Goal: Task Accomplishment & Management: Manage account settings

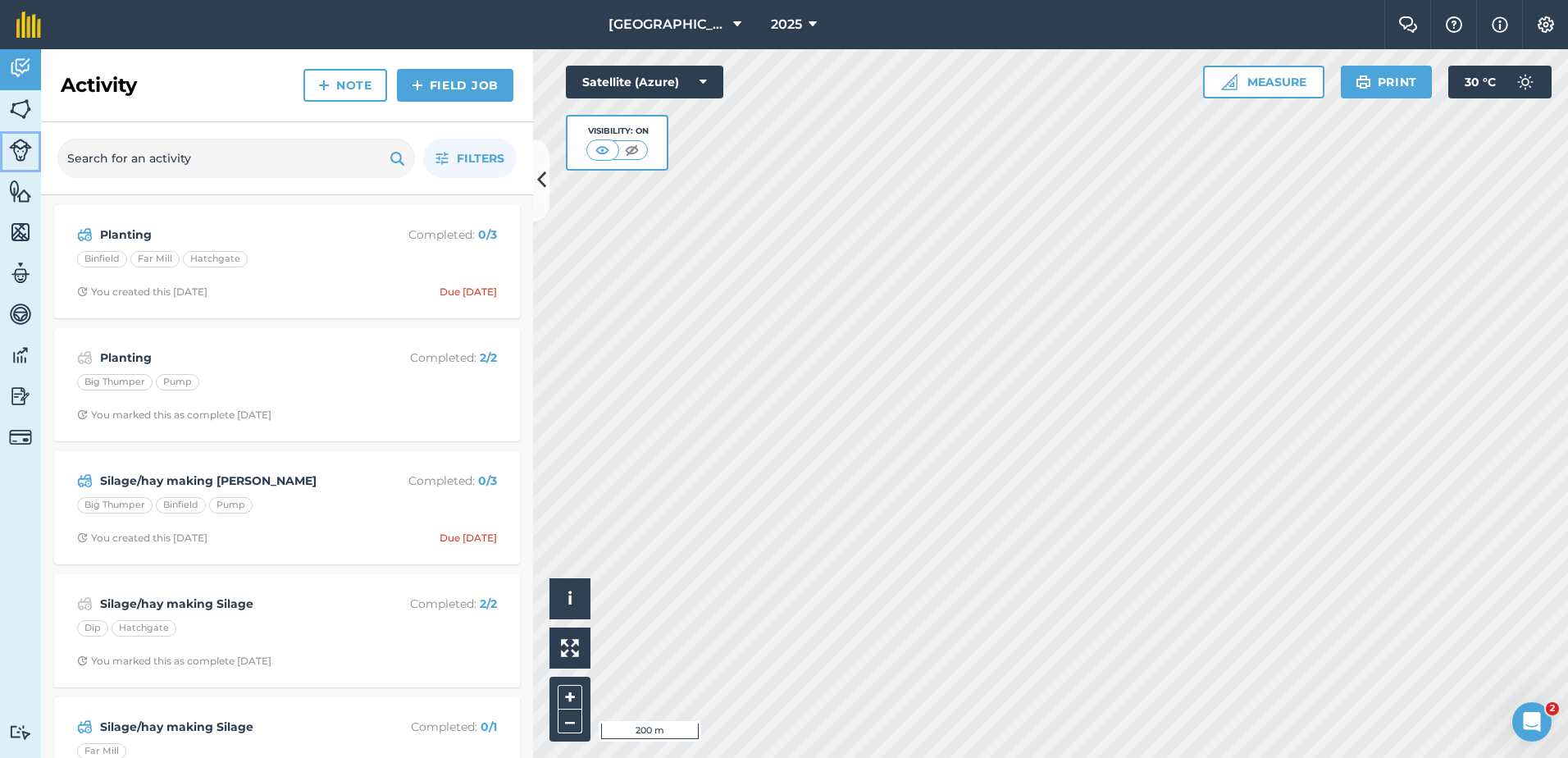
click at [20, 146] on img at bounding box center [21, 150] width 23 height 23
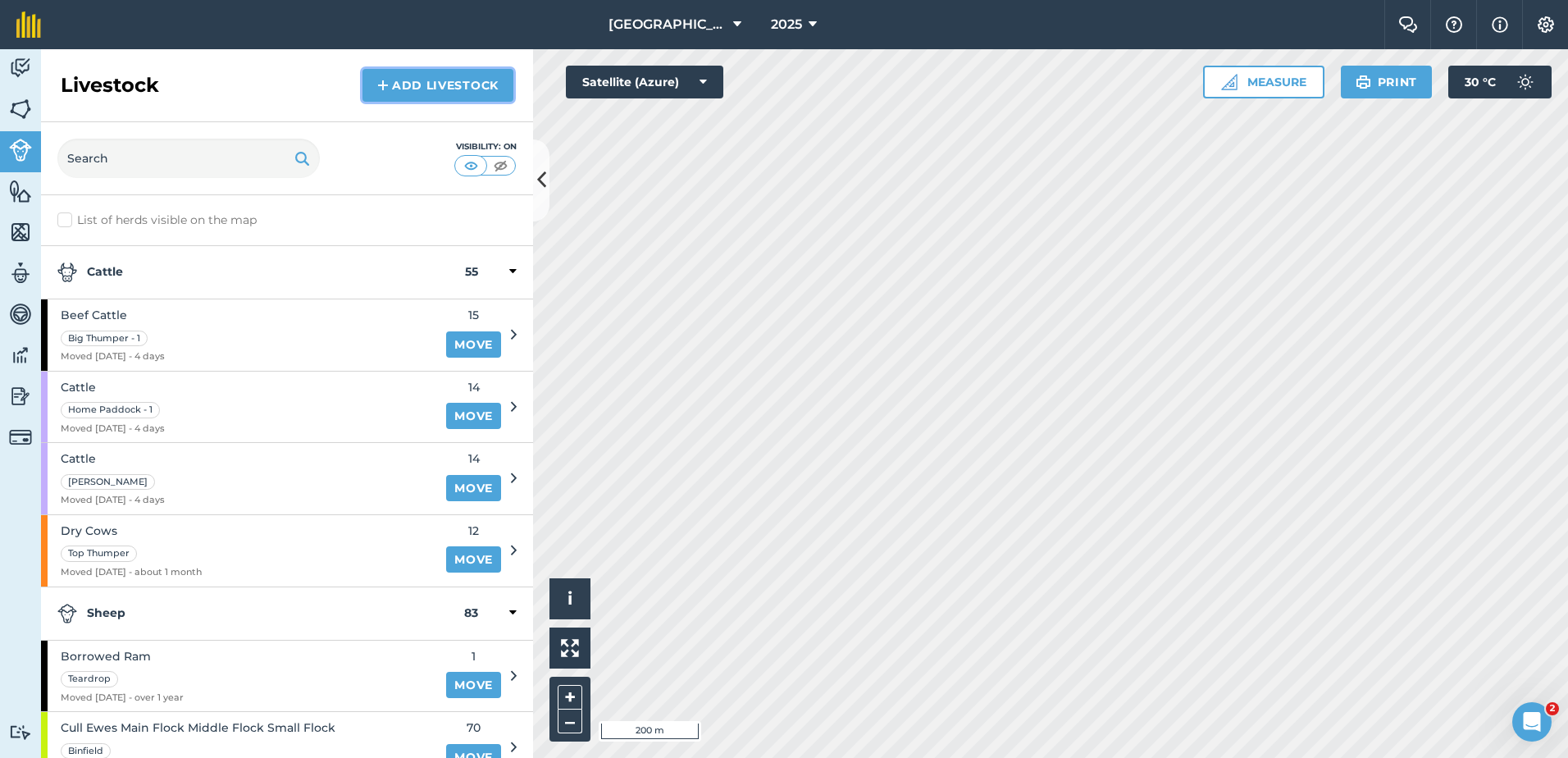
click at [448, 88] on link "Add Livestock" at bounding box center [438, 85] width 151 height 33
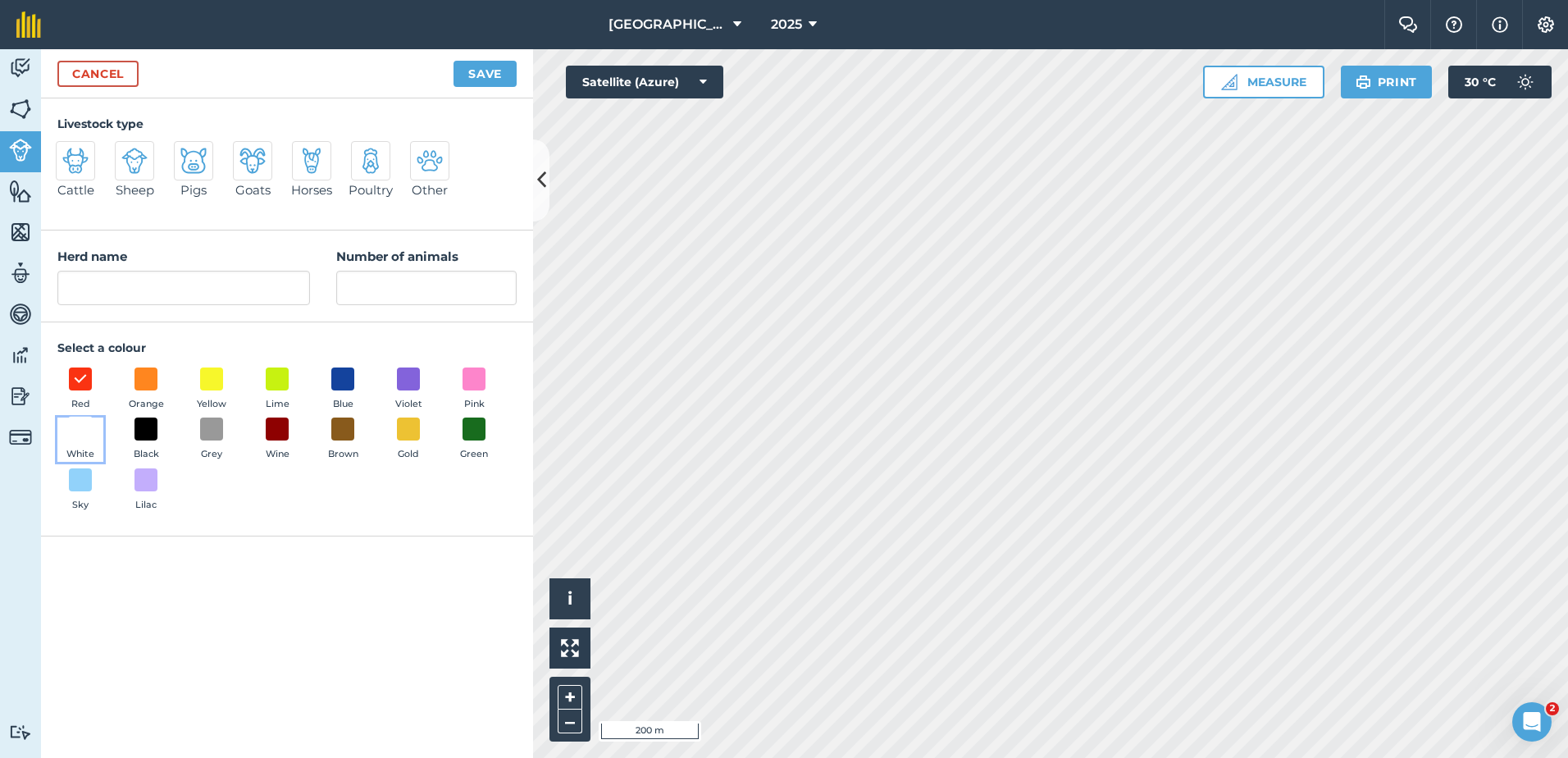
click at [79, 427] on span at bounding box center [80, 429] width 25 height 25
click at [91, 289] on input "Herd name" at bounding box center [184, 287] width 253 height 34
click at [370, 283] on input "Number of animals" at bounding box center [427, 287] width 181 height 34
click at [157, 292] on input "Dairy Herd" at bounding box center [184, 287] width 253 height 34
type input "Dairy Herd + Bulling Heifers"
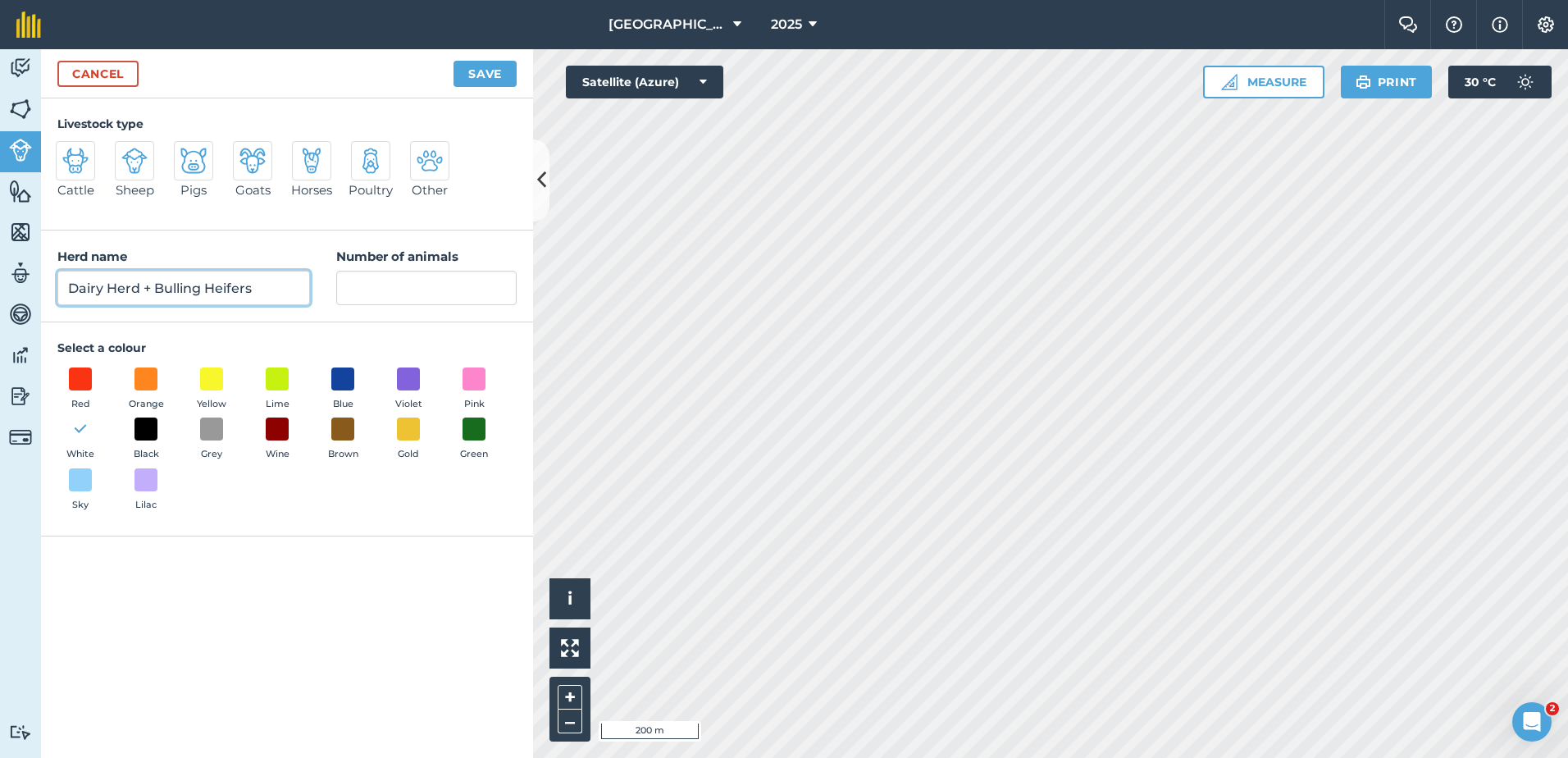
click at [454, 61] on button "Save" at bounding box center [486, 74] width 63 height 26
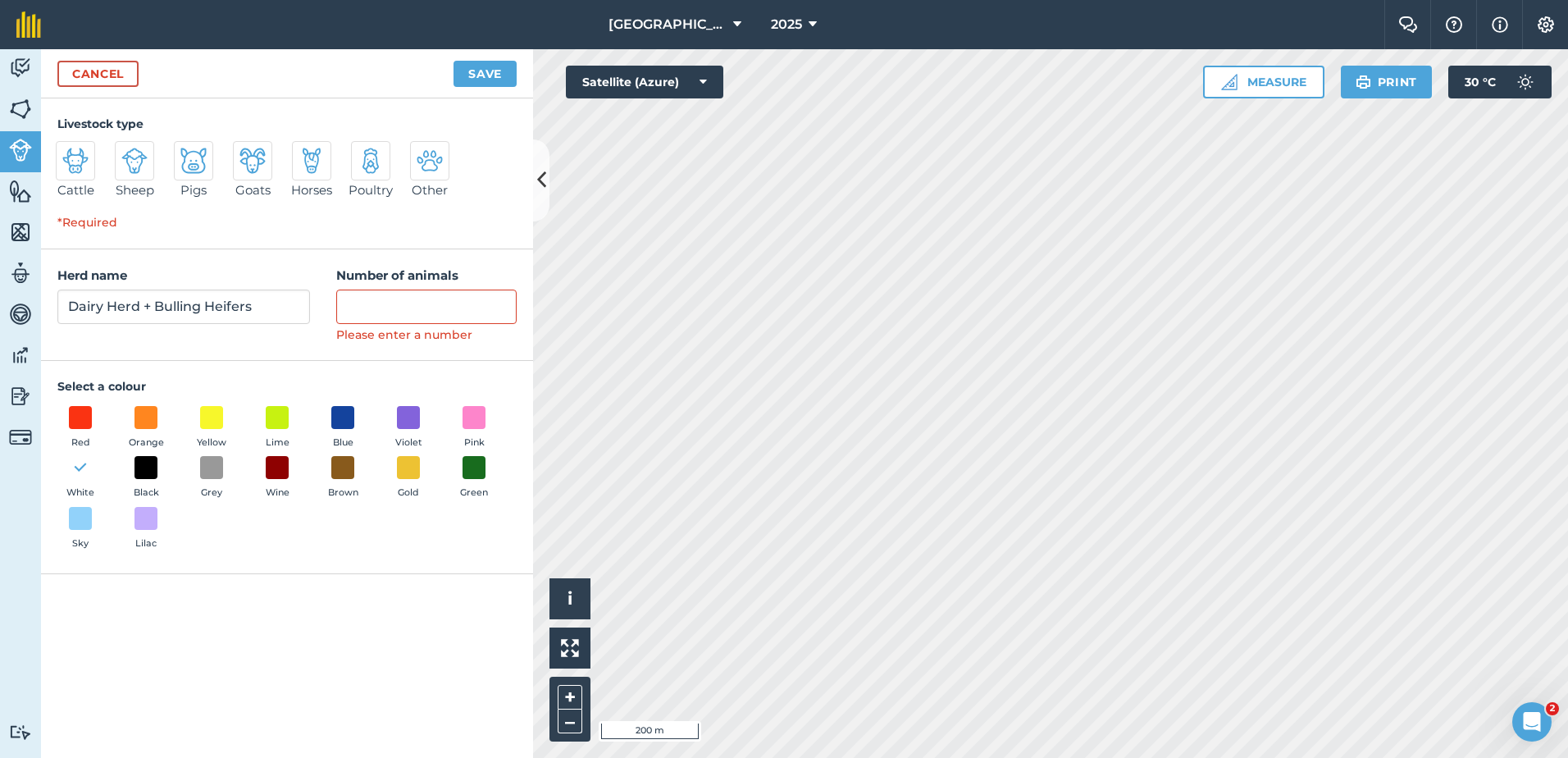
click at [454, 61] on button "Save" at bounding box center [486, 74] width 63 height 26
click at [416, 310] on input "Number of animals" at bounding box center [427, 307] width 181 height 34
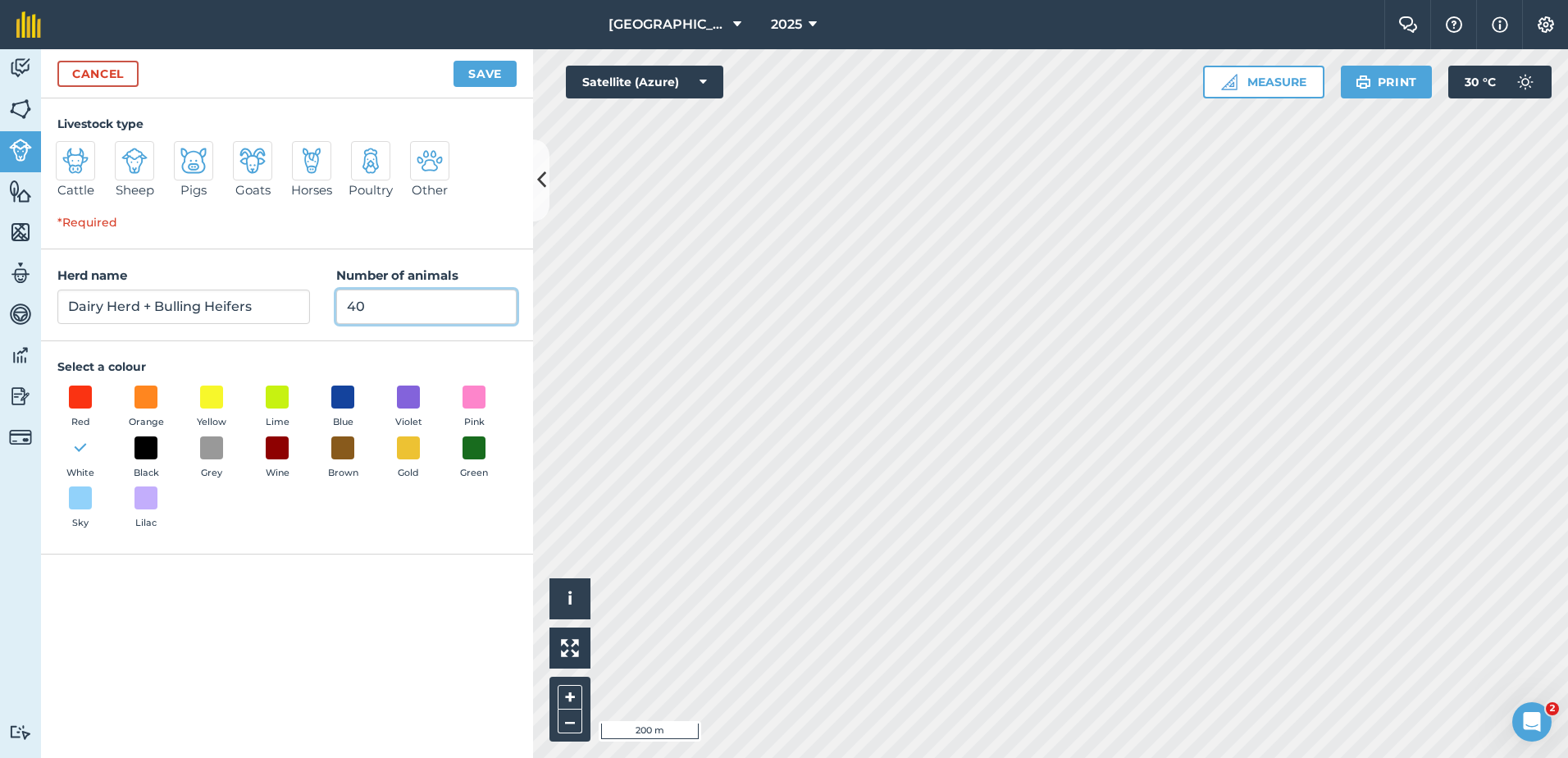
type input "40"
click at [485, 72] on button "Save" at bounding box center [486, 74] width 63 height 26
click at [77, 160] on img at bounding box center [76, 160] width 26 height 26
click at [68, 152] on input "Cattle" at bounding box center [62, 145] width 10 height 10
radio input "true"
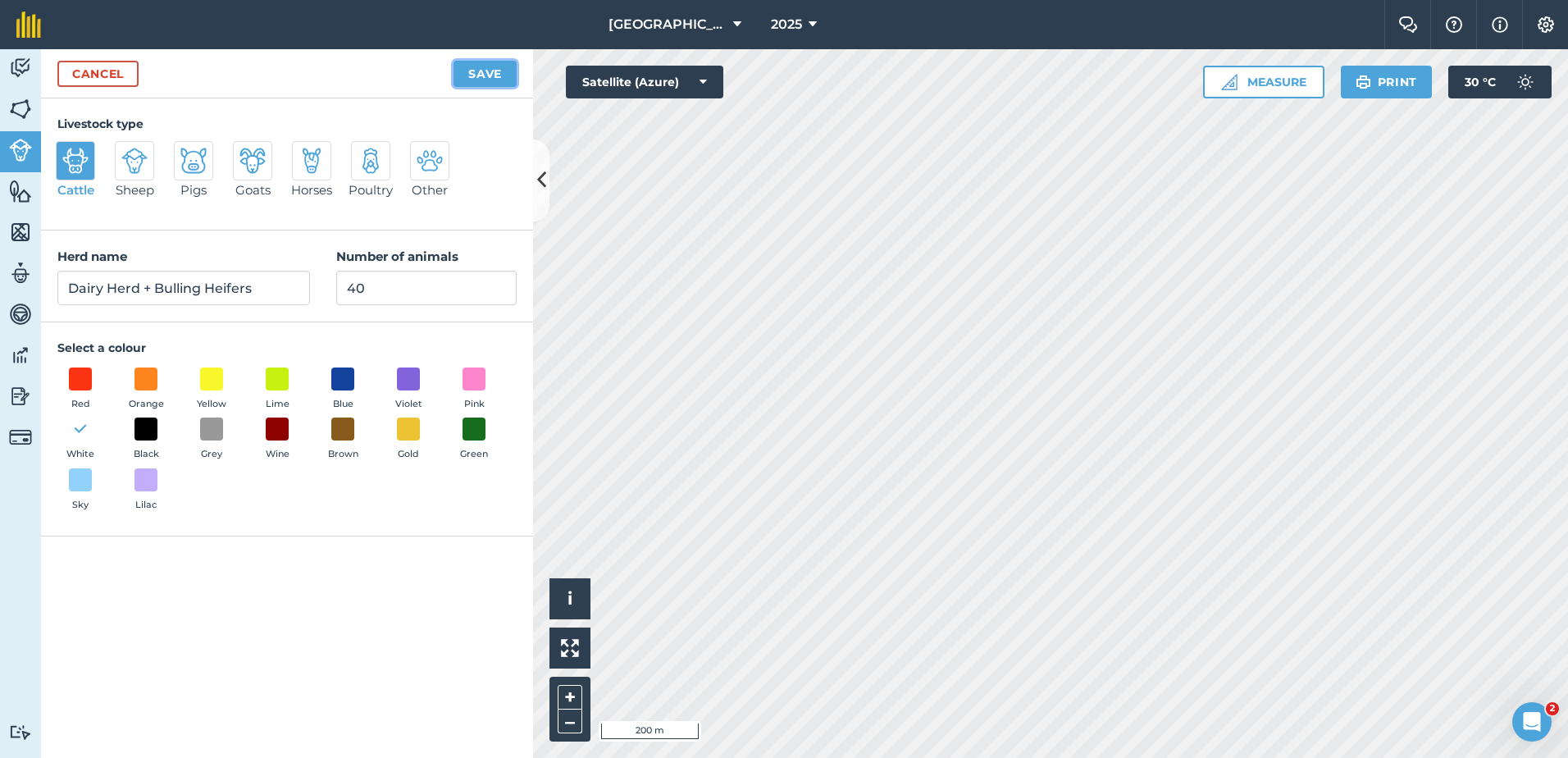
click at [493, 72] on button "Save" at bounding box center [486, 74] width 63 height 26
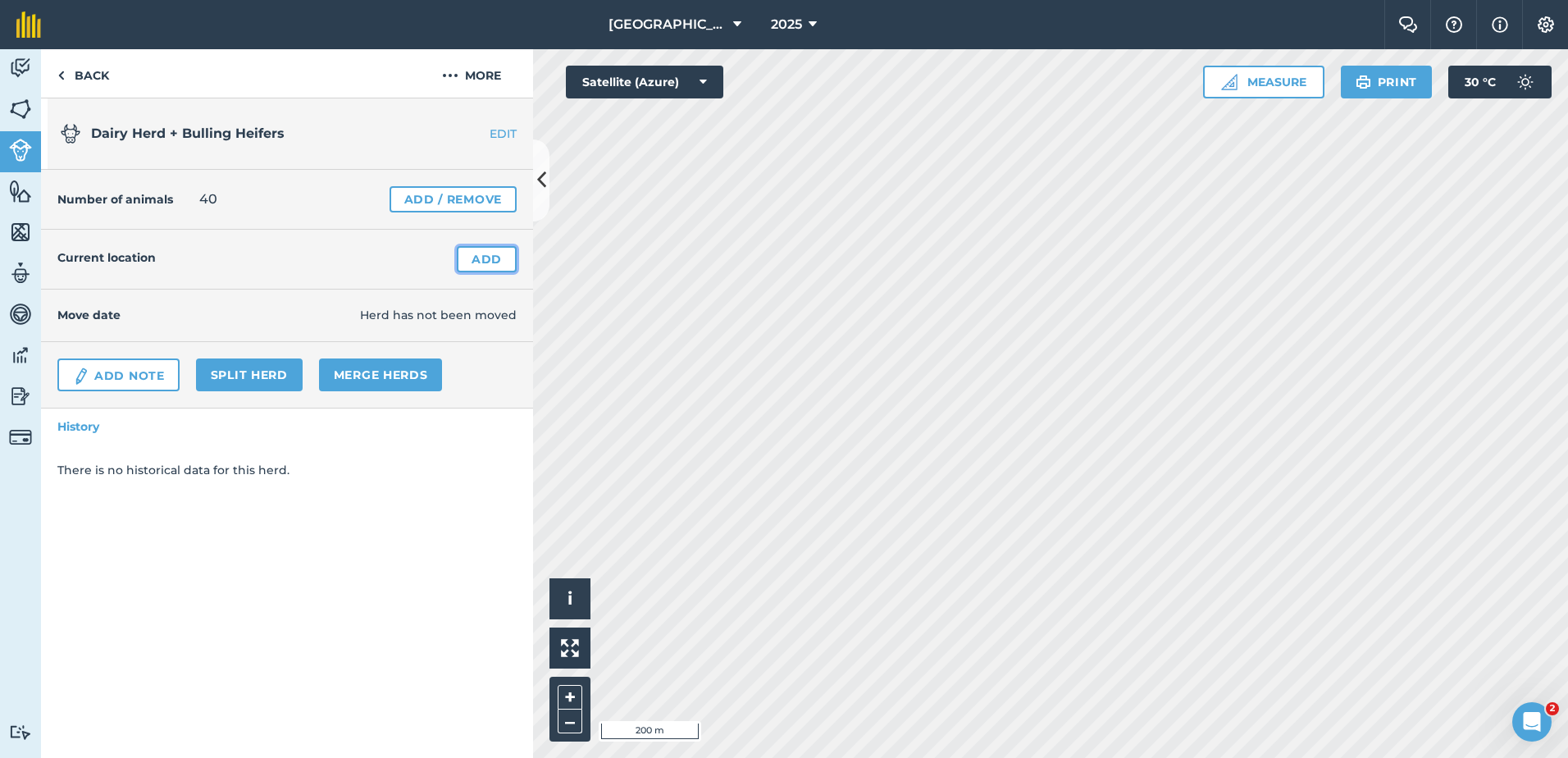
click at [472, 258] on link "Add" at bounding box center [487, 259] width 60 height 26
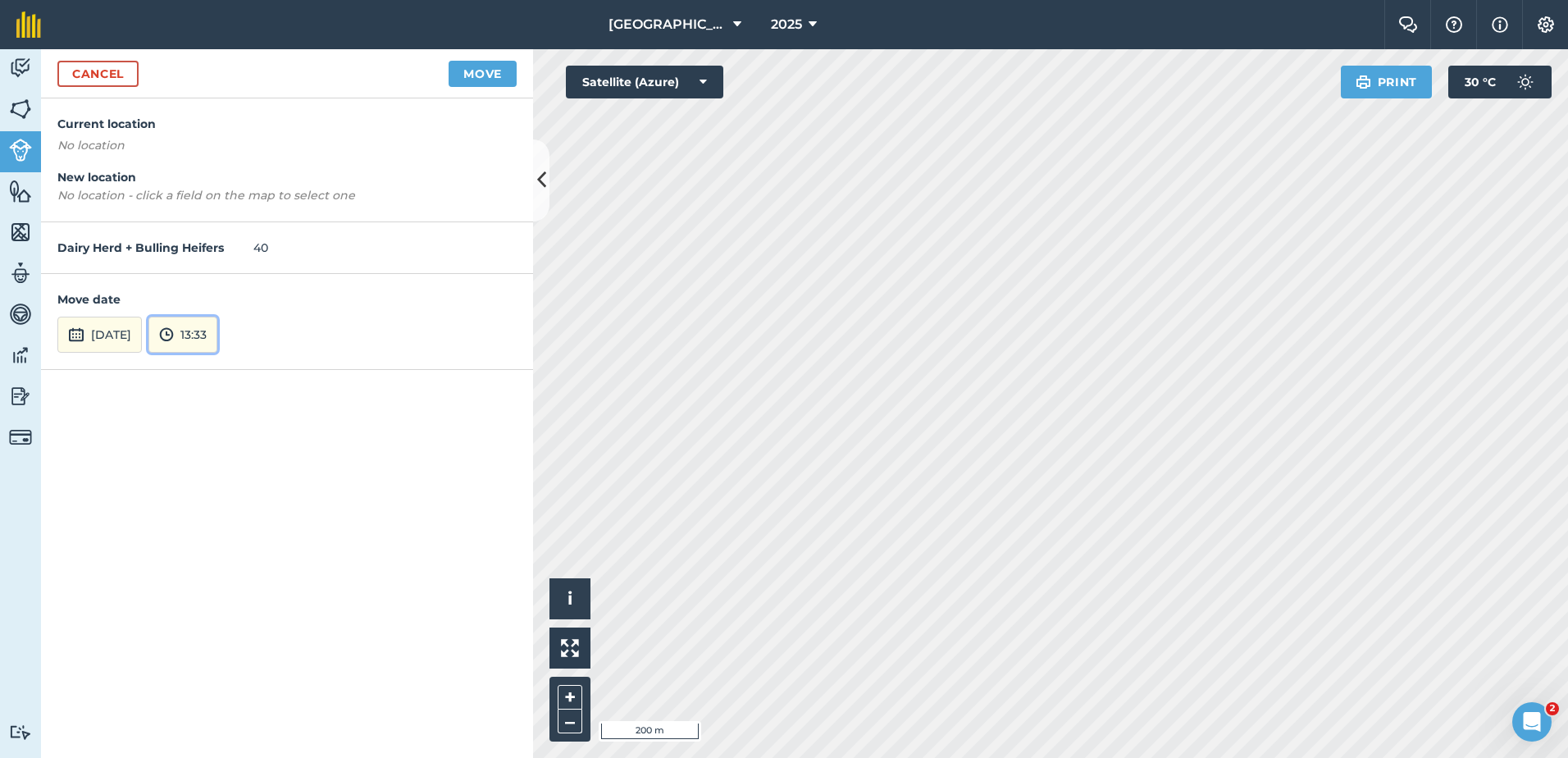
click at [217, 335] on button "13:33" at bounding box center [183, 335] width 69 height 36
click at [227, 152] on button "08:00" at bounding box center [187, 151] width 77 height 26
click at [129, 145] on p "No location" at bounding box center [287, 145] width 460 height 18
click at [142, 122] on h4 "Current location" at bounding box center [287, 123] width 460 height 18
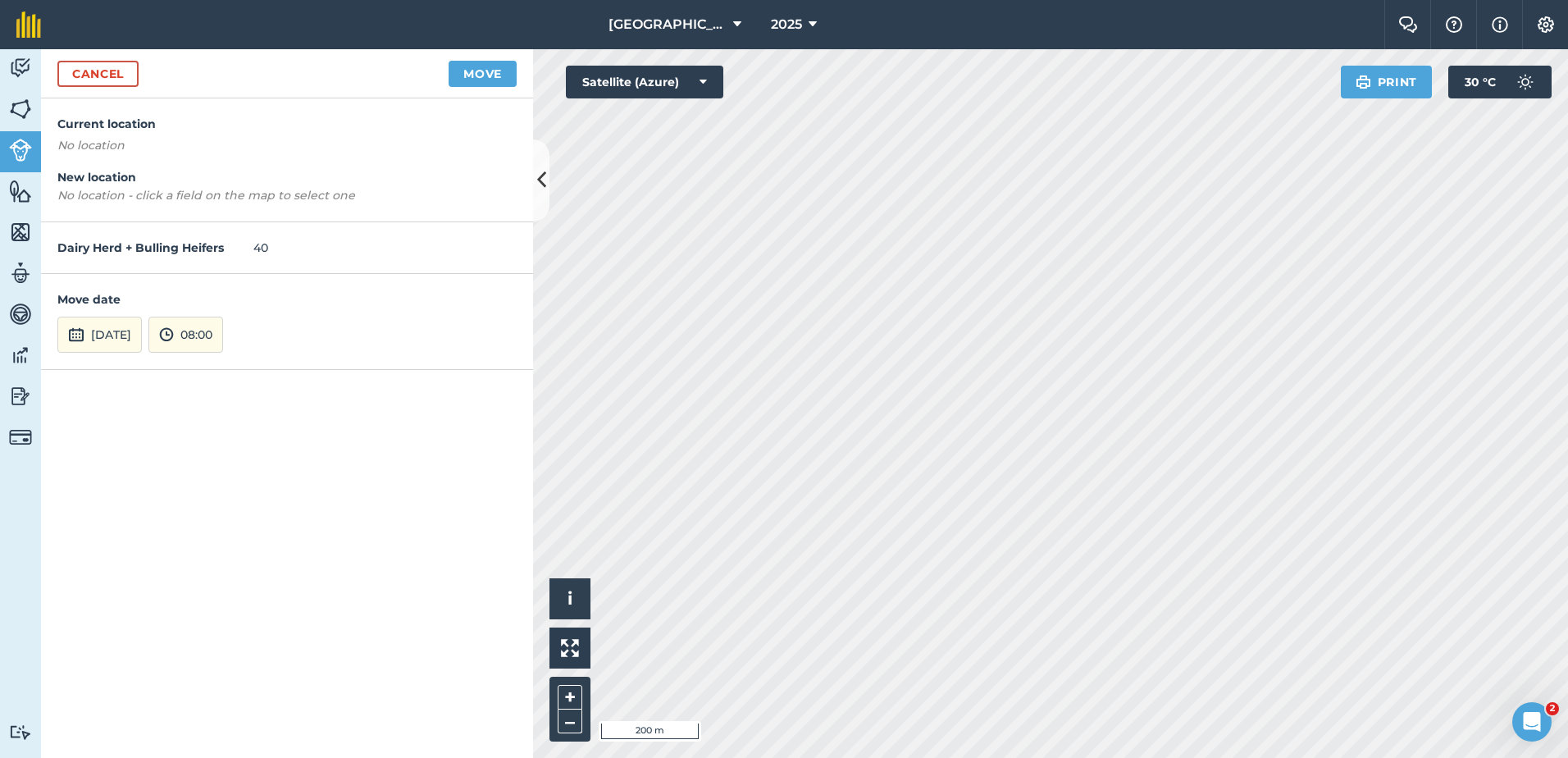
click at [174, 121] on h4 "Current location" at bounding box center [287, 123] width 460 height 18
click at [497, 72] on button "Move" at bounding box center [482, 74] width 68 height 26
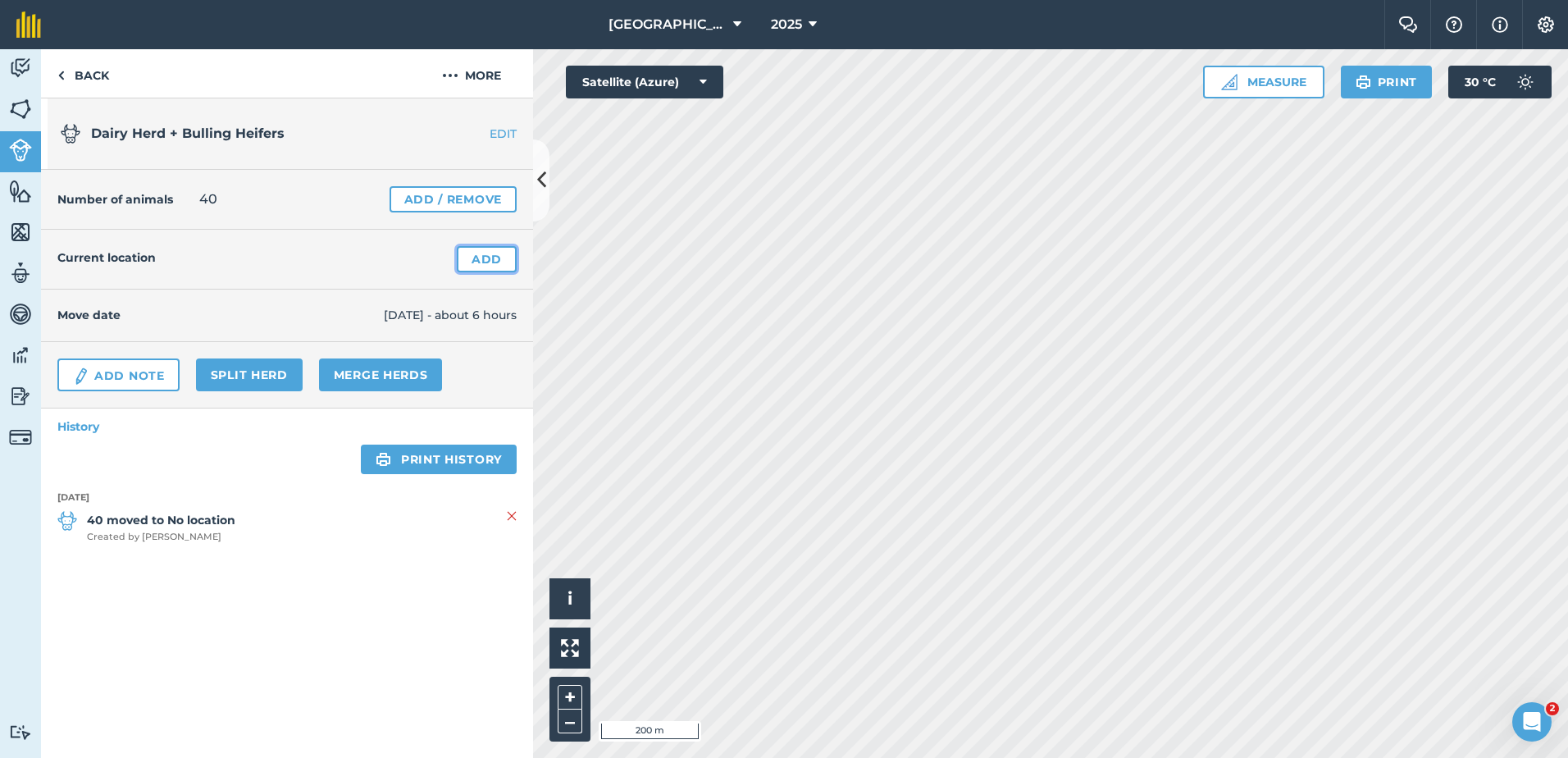
click at [486, 260] on link "Add" at bounding box center [487, 259] width 60 height 26
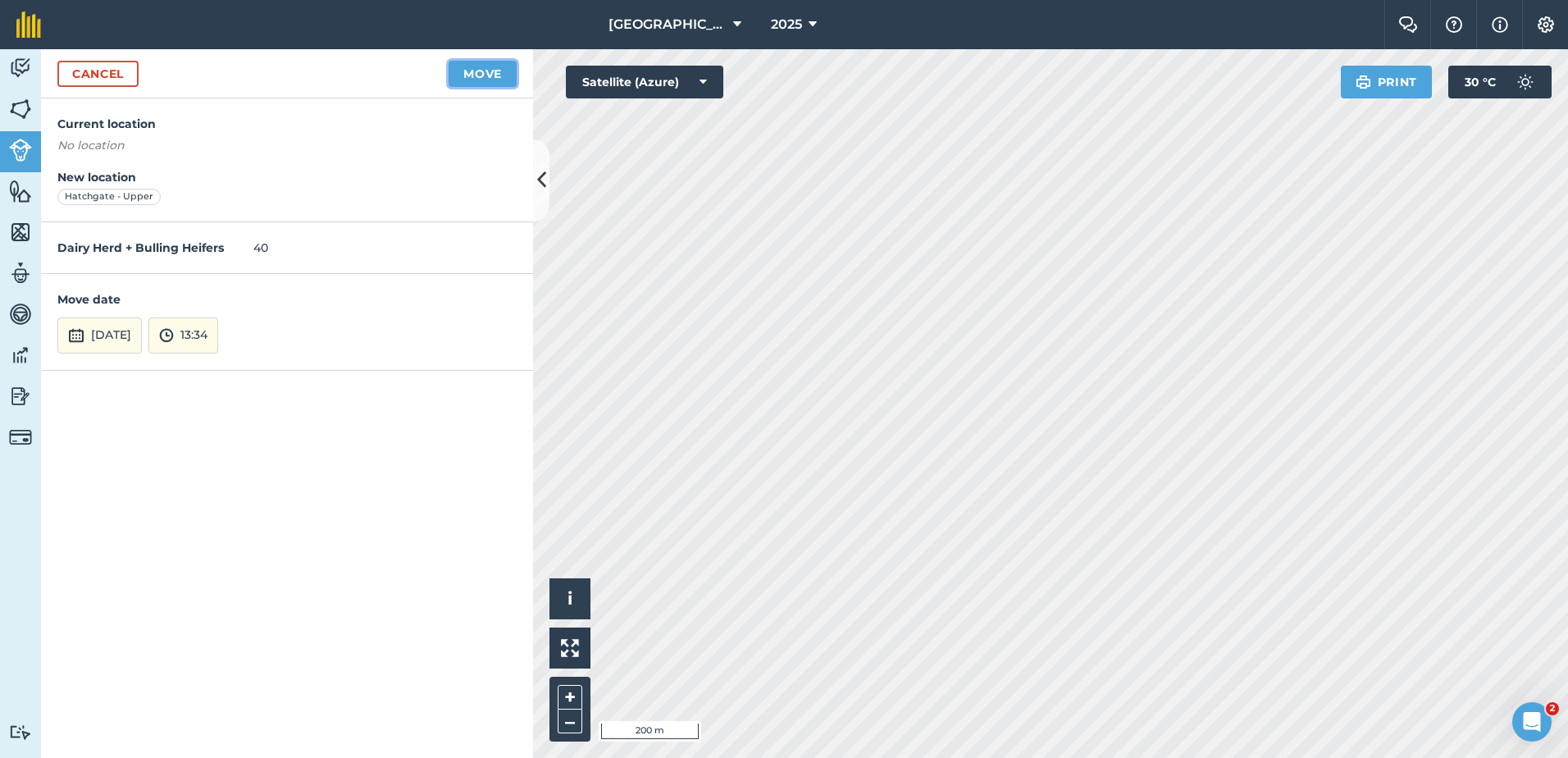
click at [479, 73] on button "Move" at bounding box center [482, 74] width 68 height 26
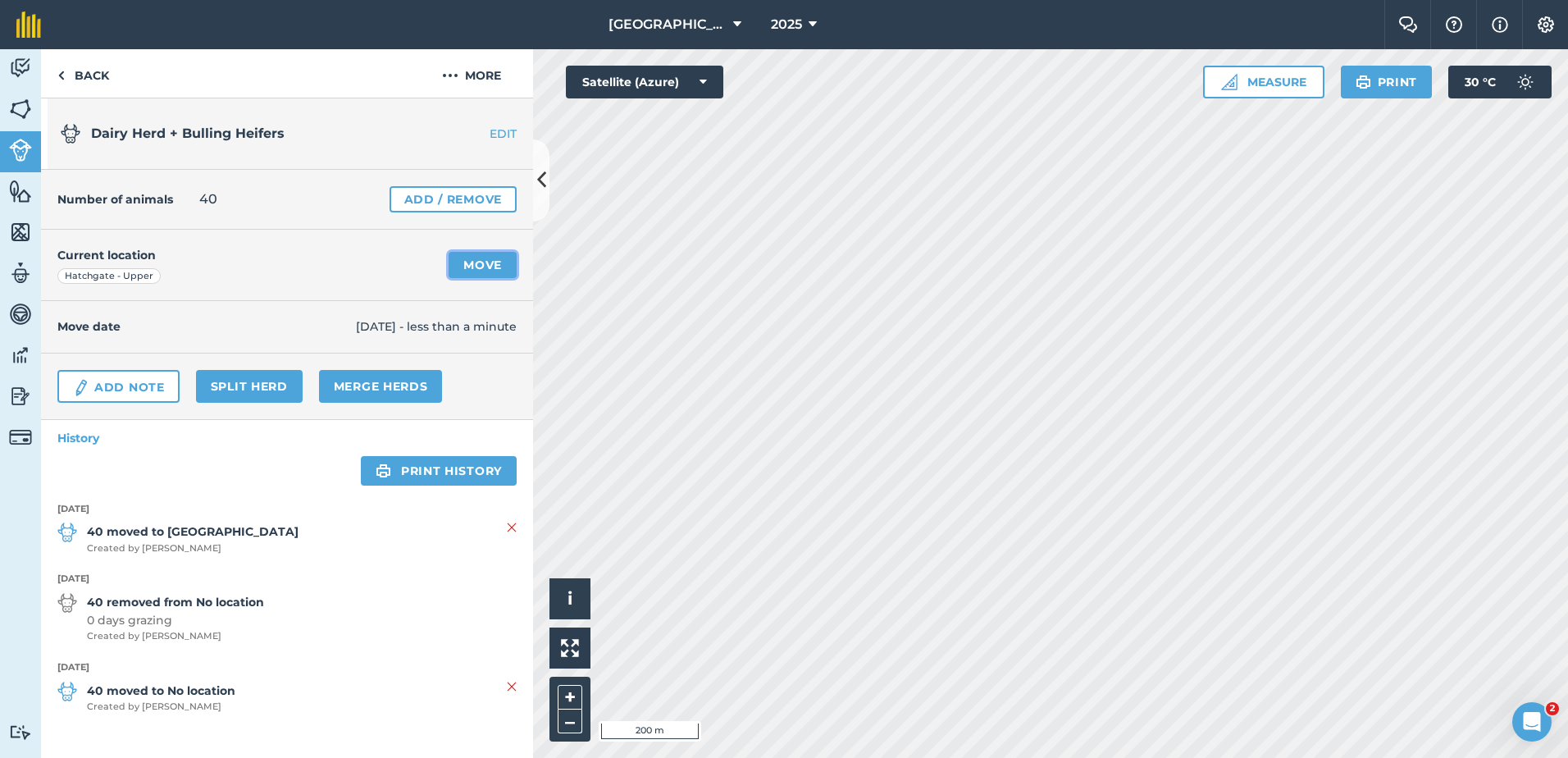
click at [481, 263] on link "Move" at bounding box center [482, 265] width 68 height 26
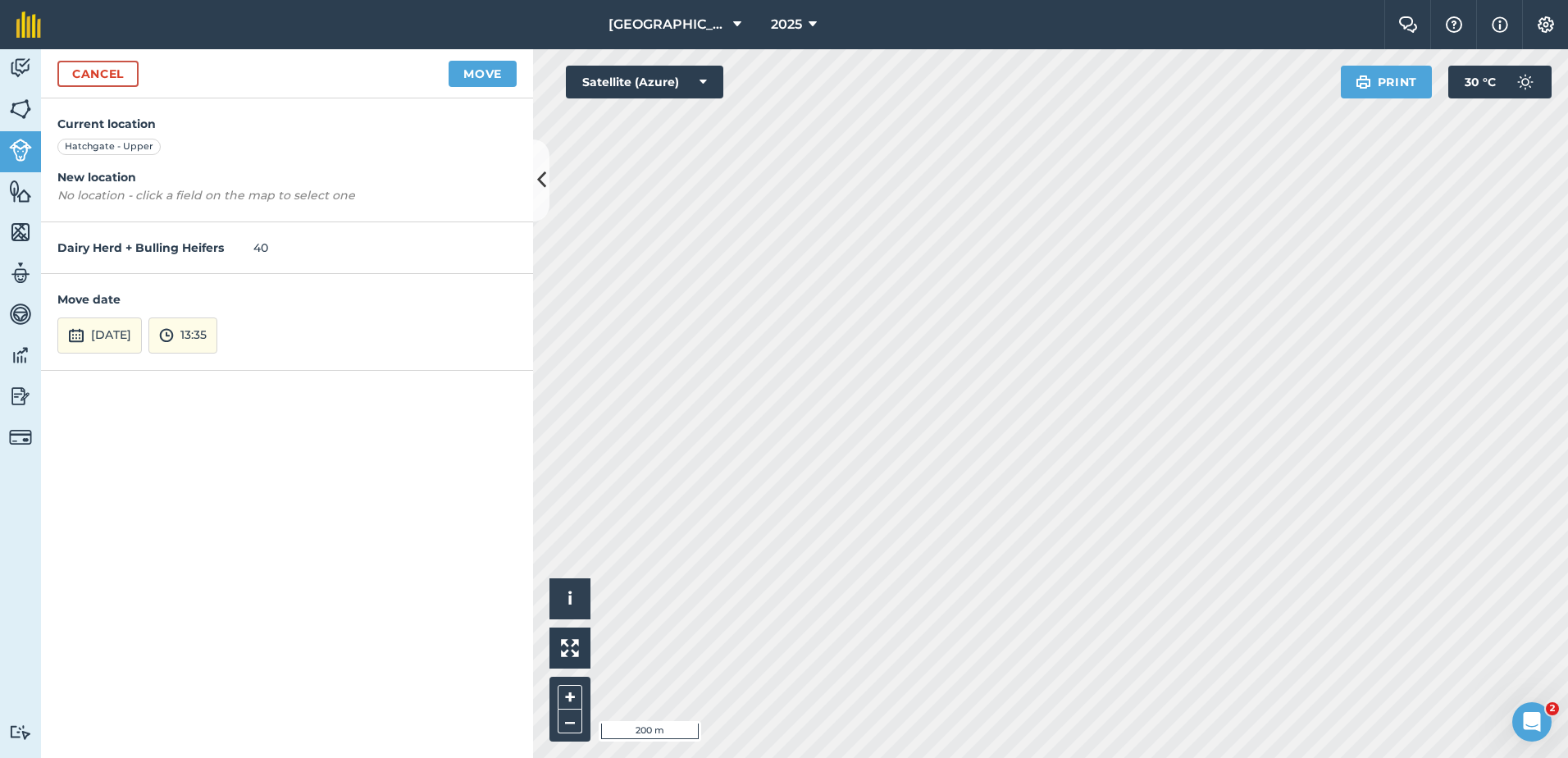
click at [124, 190] on em "No location - click a field on the map to select one" at bounding box center [206, 195] width 297 height 15
click at [217, 335] on button "13:35" at bounding box center [183, 335] width 69 height 36
click at [227, 290] on button "16:00" at bounding box center [187, 289] width 77 height 26
click at [492, 77] on button "Move" at bounding box center [482, 74] width 68 height 26
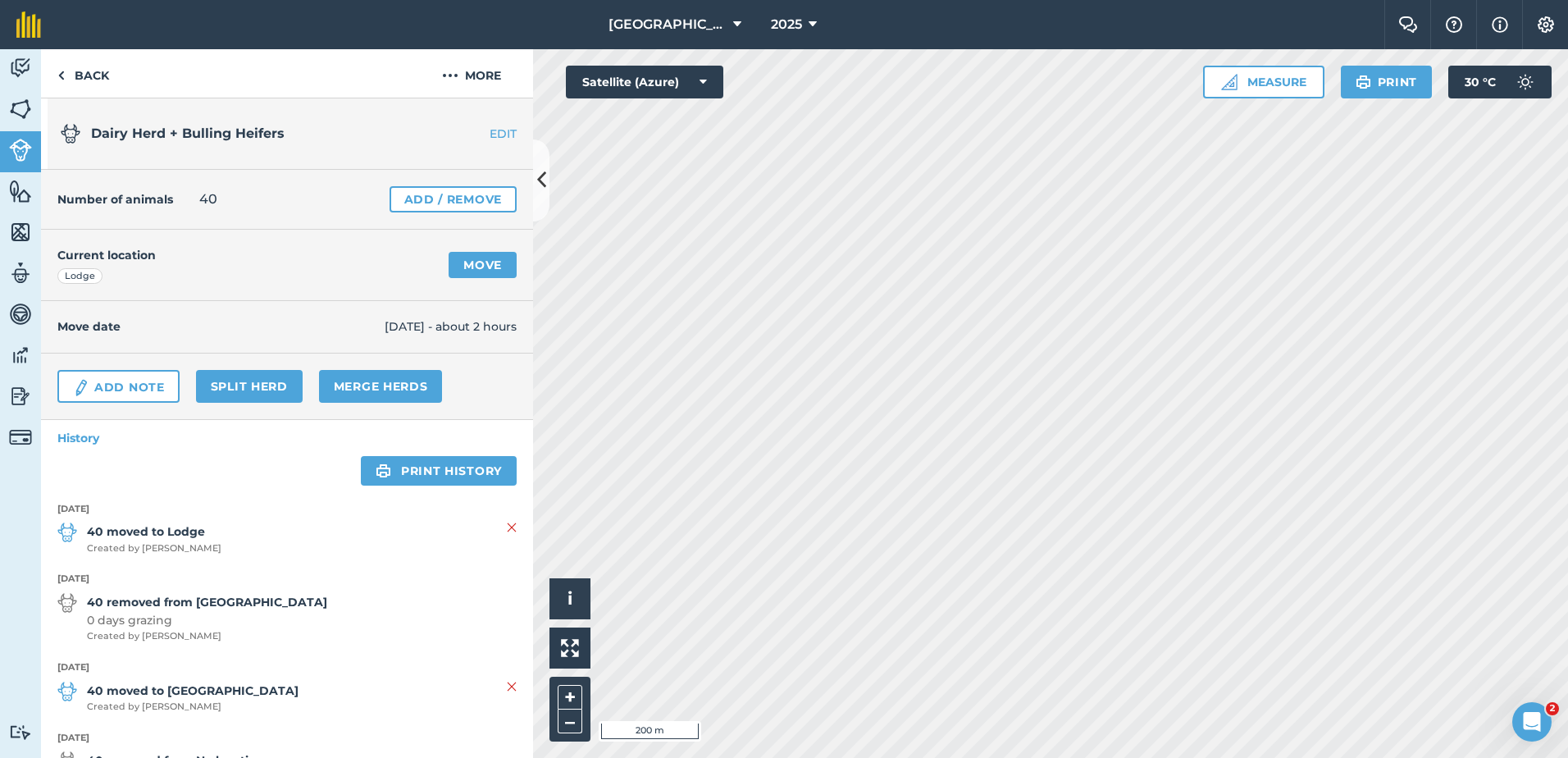
click at [118, 605] on strong "40 removed from [GEOGRAPHIC_DATA]" at bounding box center [207, 601] width 241 height 18
click at [72, 603] on img at bounding box center [67, 602] width 20 height 20
click at [488, 133] on link "EDIT" at bounding box center [481, 134] width 103 height 17
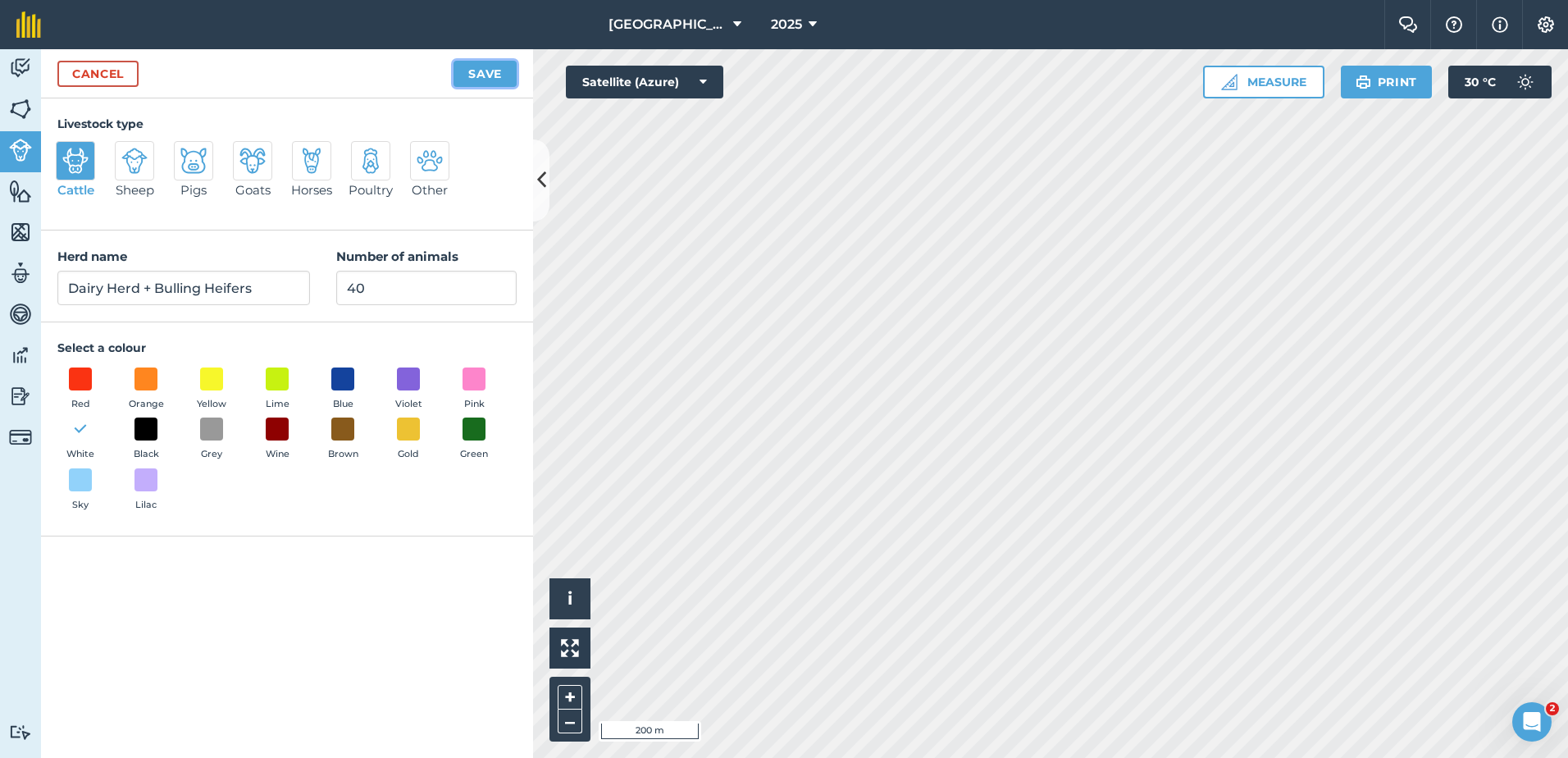
click at [471, 67] on button "Save" at bounding box center [486, 74] width 63 height 26
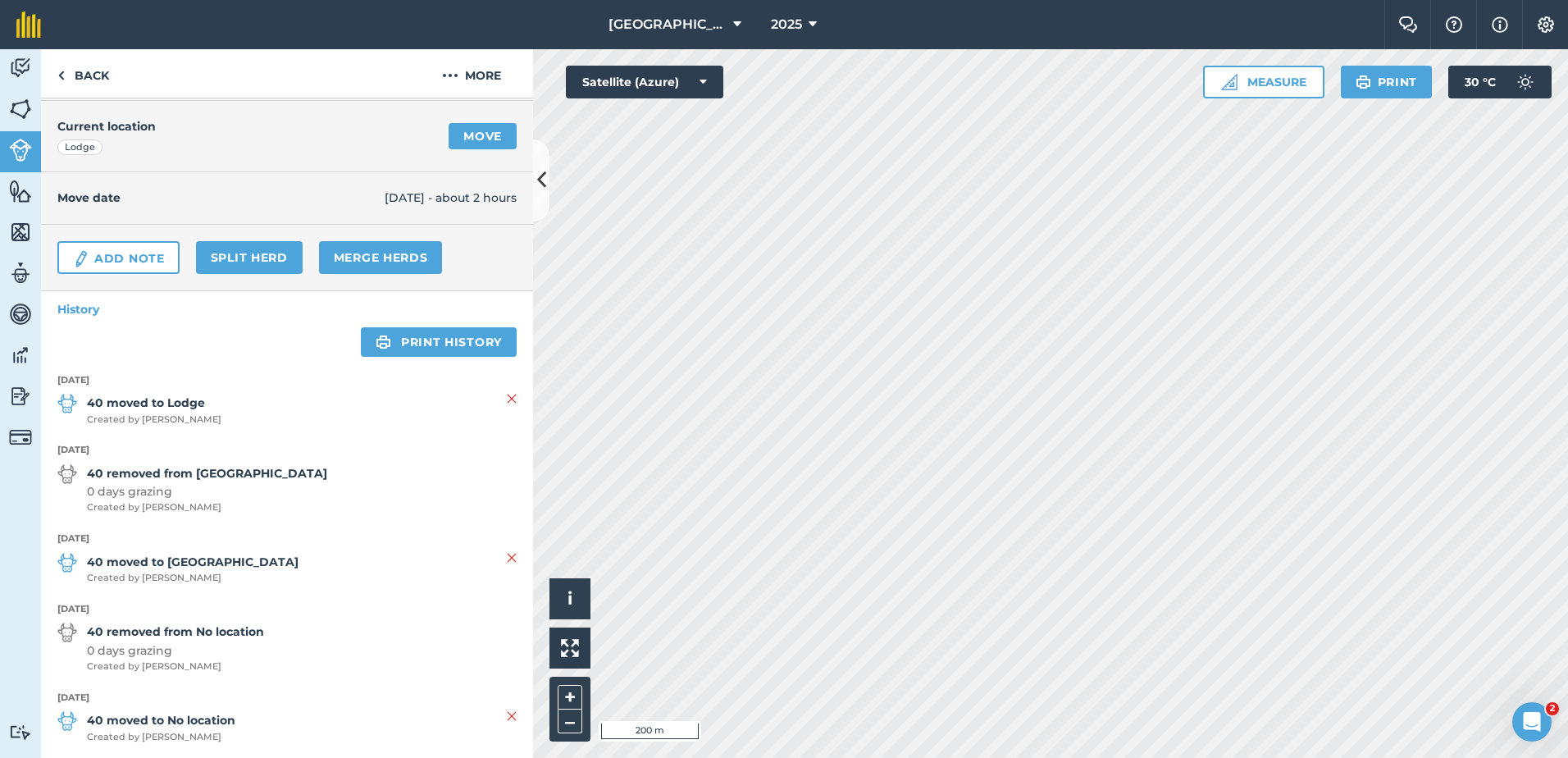
scroll to position [147, 0]
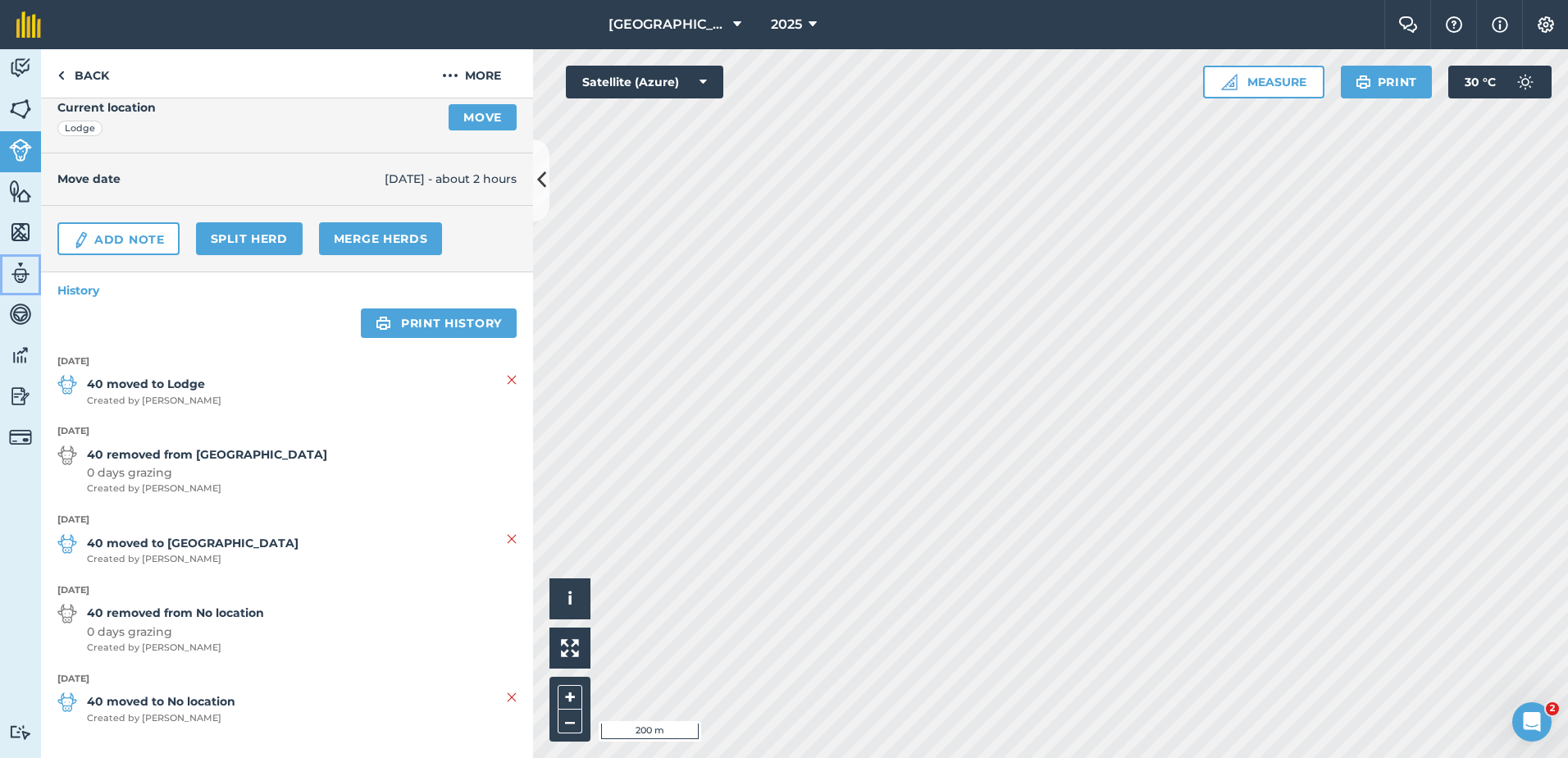
click at [22, 272] on img at bounding box center [21, 273] width 23 height 24
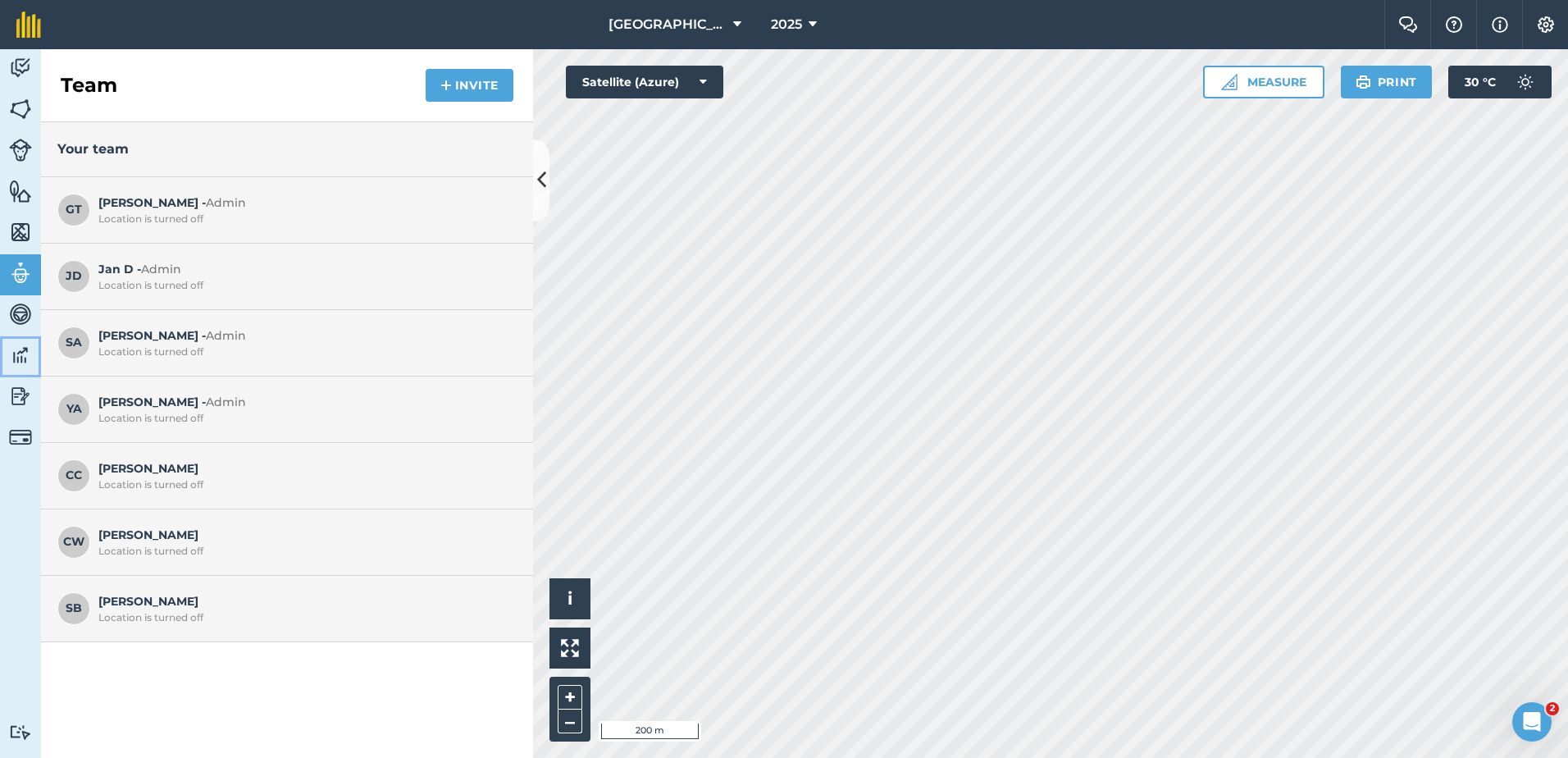
click at [24, 356] on img at bounding box center [21, 355] width 23 height 24
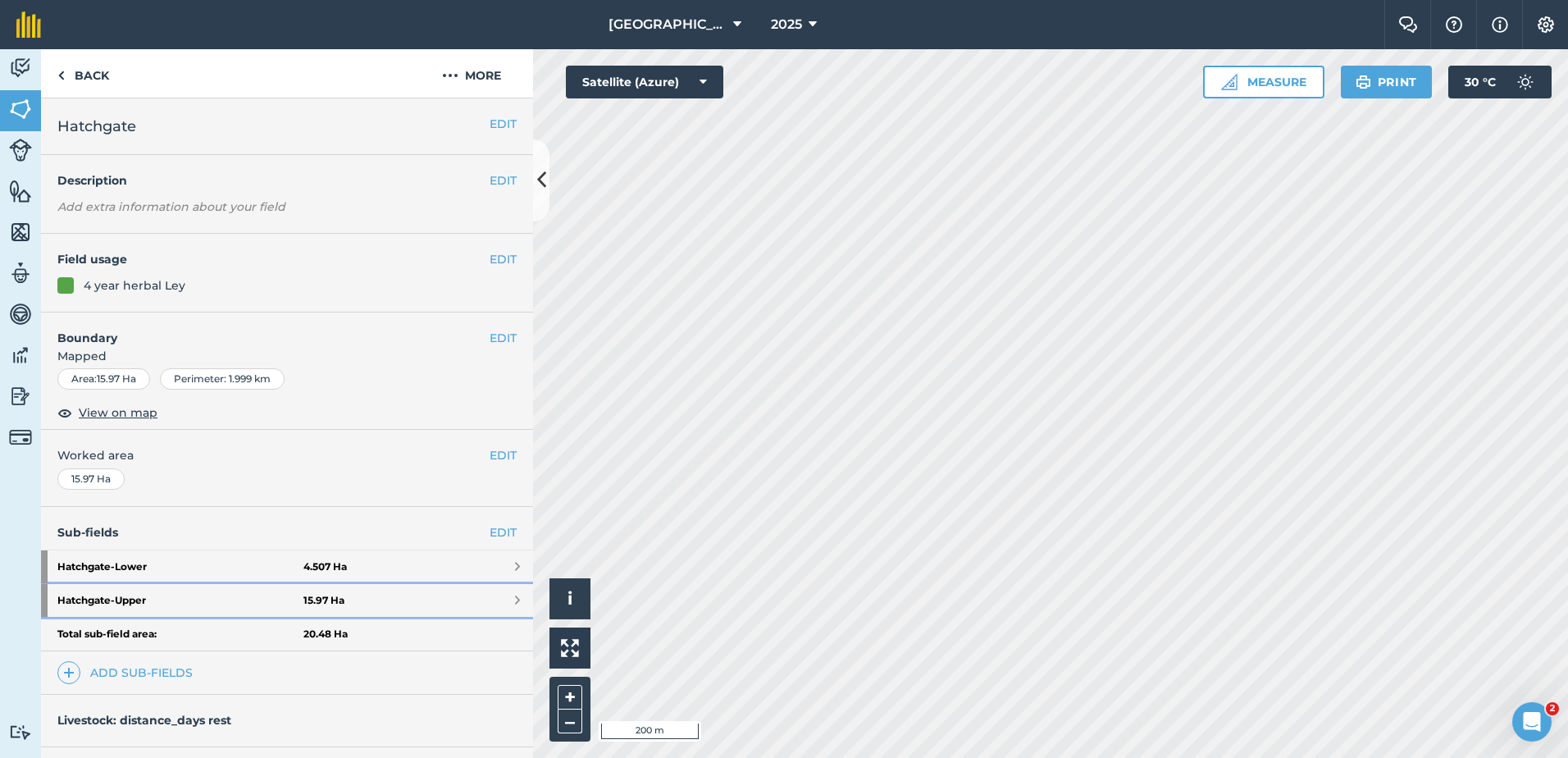
click at [209, 600] on strong "Hatchgate - Upper" at bounding box center [181, 600] width 246 height 33
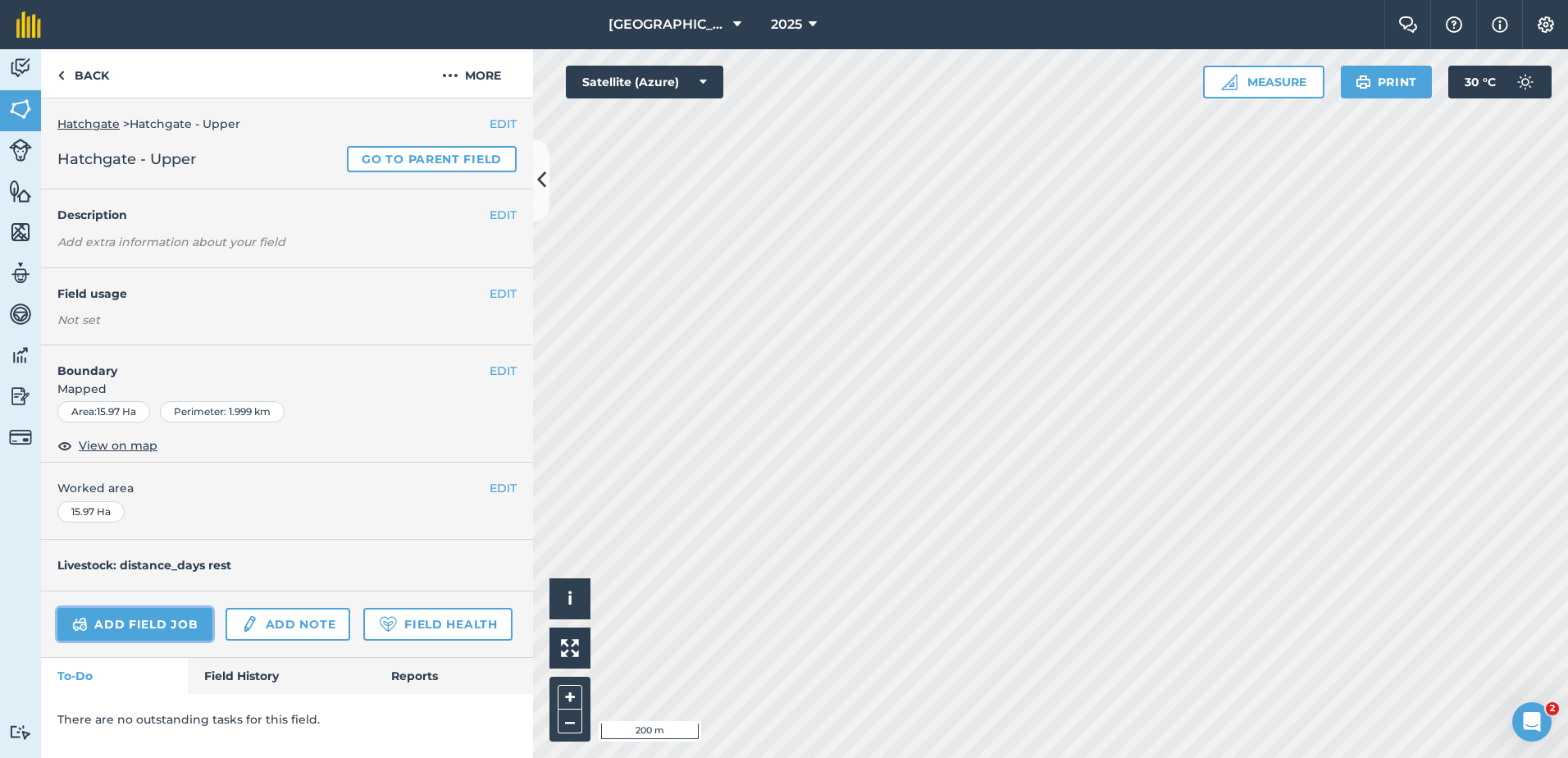
click at [187, 622] on link "Add field job" at bounding box center [135, 624] width 155 height 33
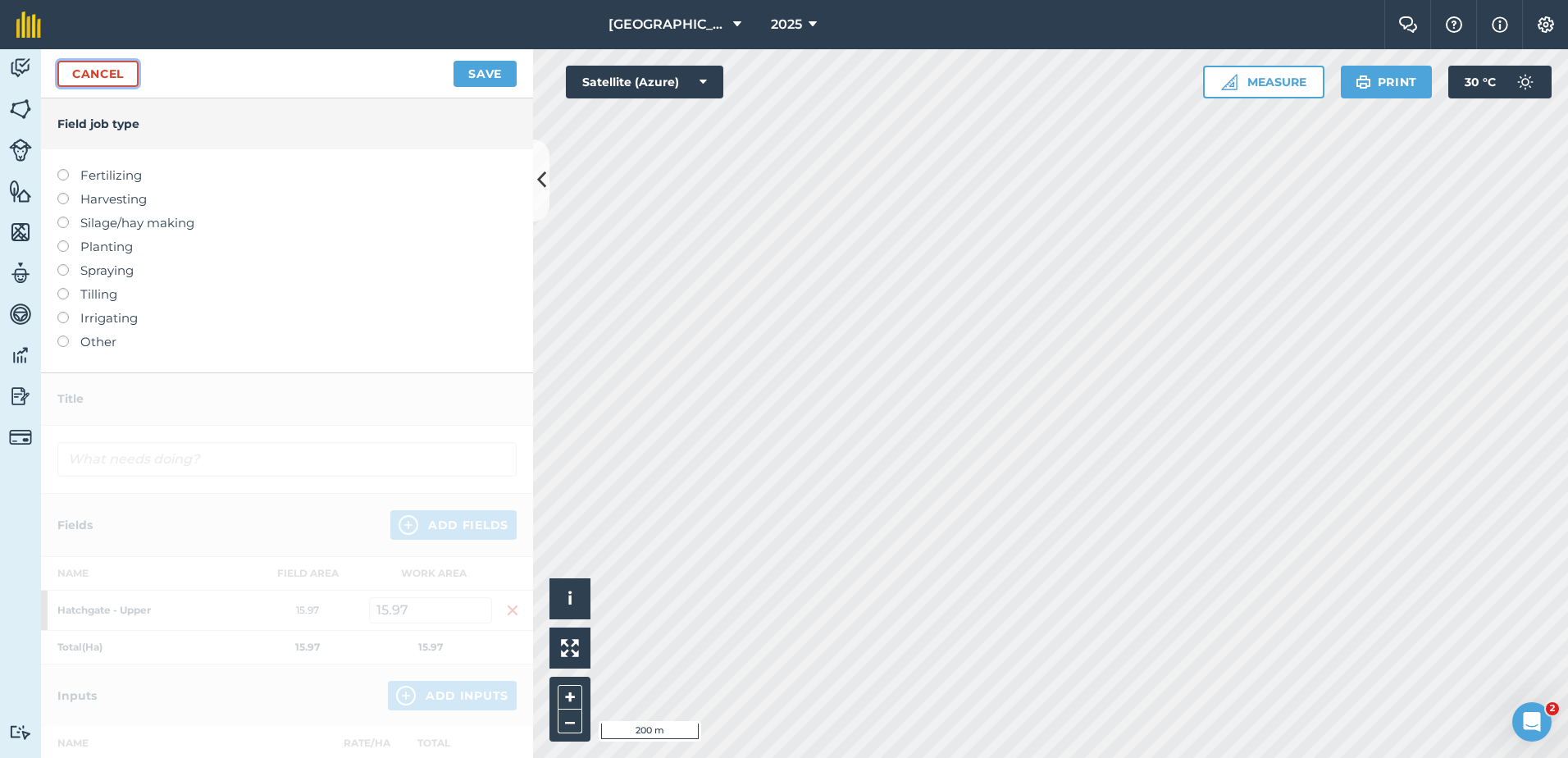
click at [104, 74] on link "Cancel" at bounding box center [98, 74] width 81 height 26
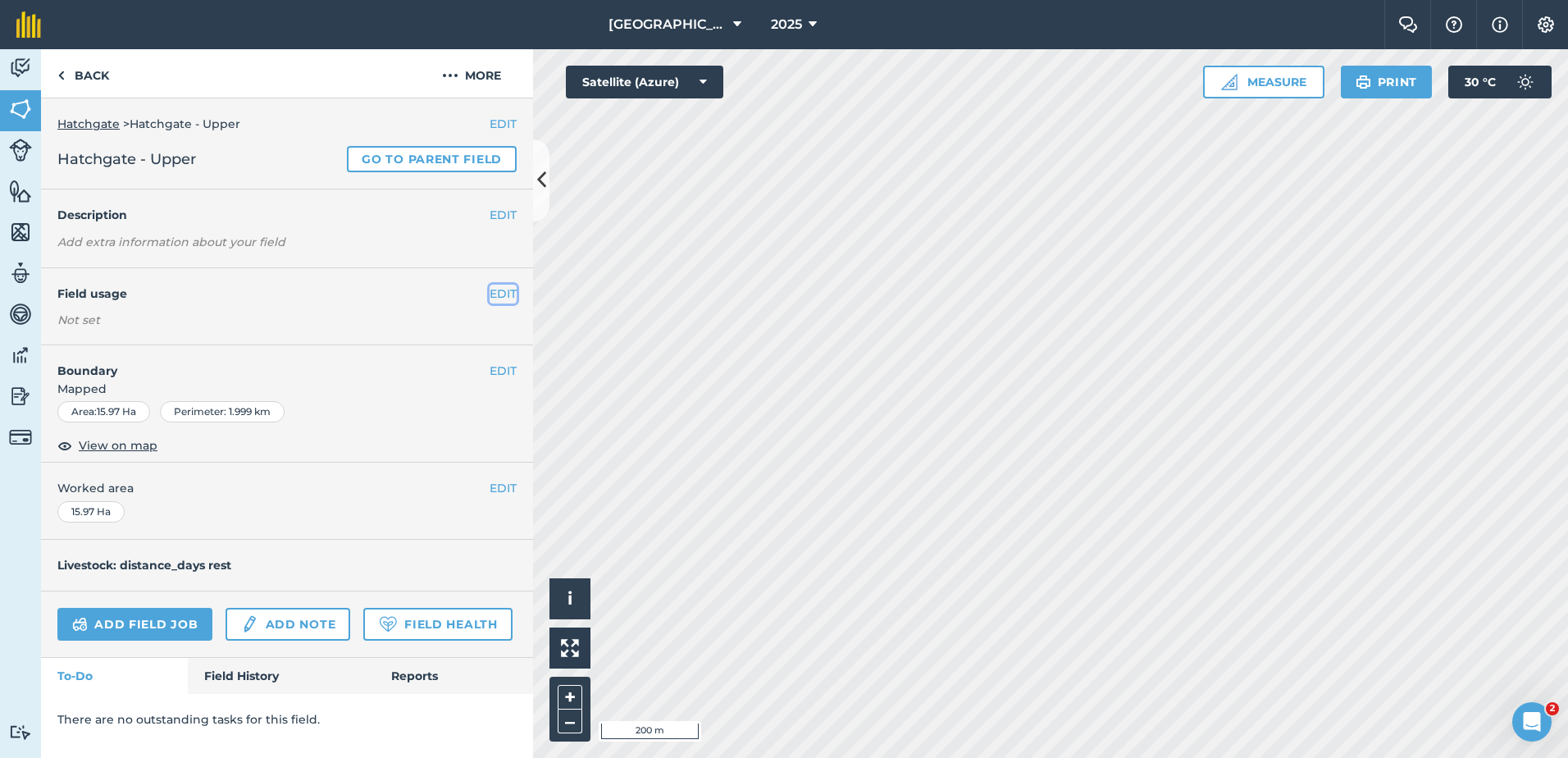
click at [505, 292] on button "EDIT" at bounding box center [502, 293] width 27 height 18
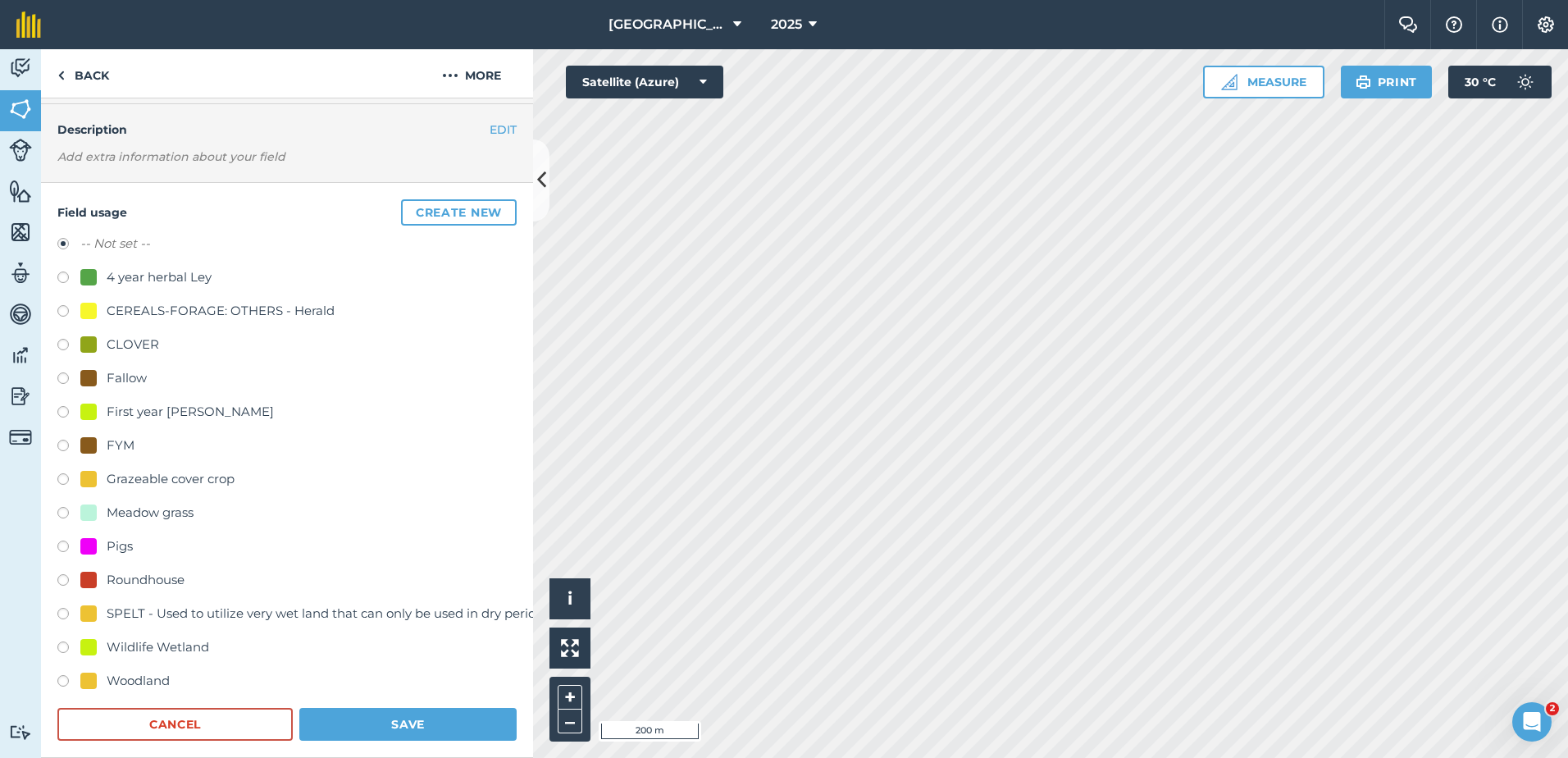
scroll to position [84, 0]
click at [443, 212] on button "Create new" at bounding box center [459, 214] width 116 height 26
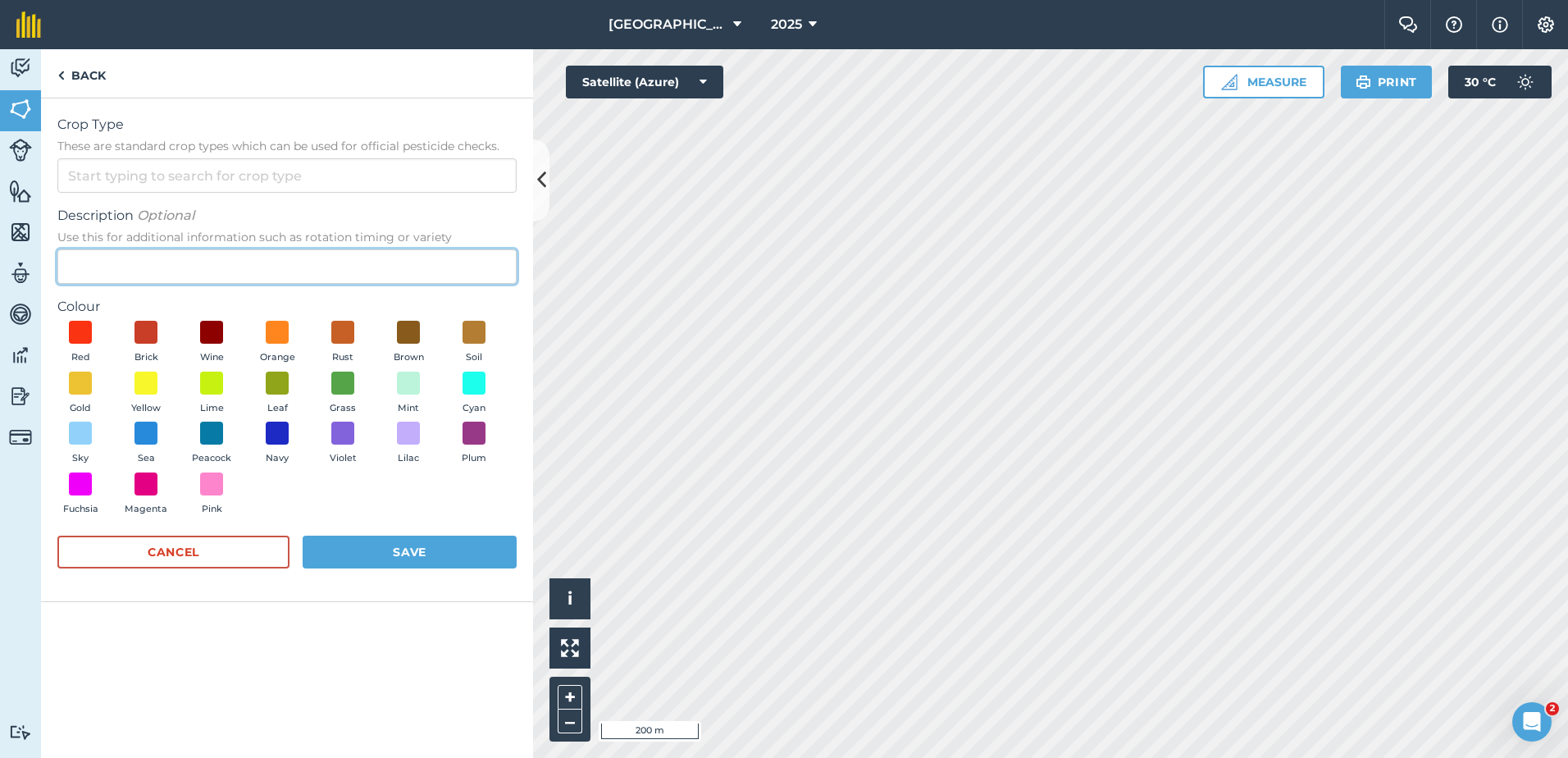
click at [182, 269] on input "Description Optional Use this for additional information such as rotation timin…" at bounding box center [287, 266] width 460 height 34
click at [345, 388] on span at bounding box center [343, 382] width 25 height 25
click at [213, 183] on input "Crop Type These are standard crop types which can be used for official pesticid…" at bounding box center [287, 175] width 460 height 34
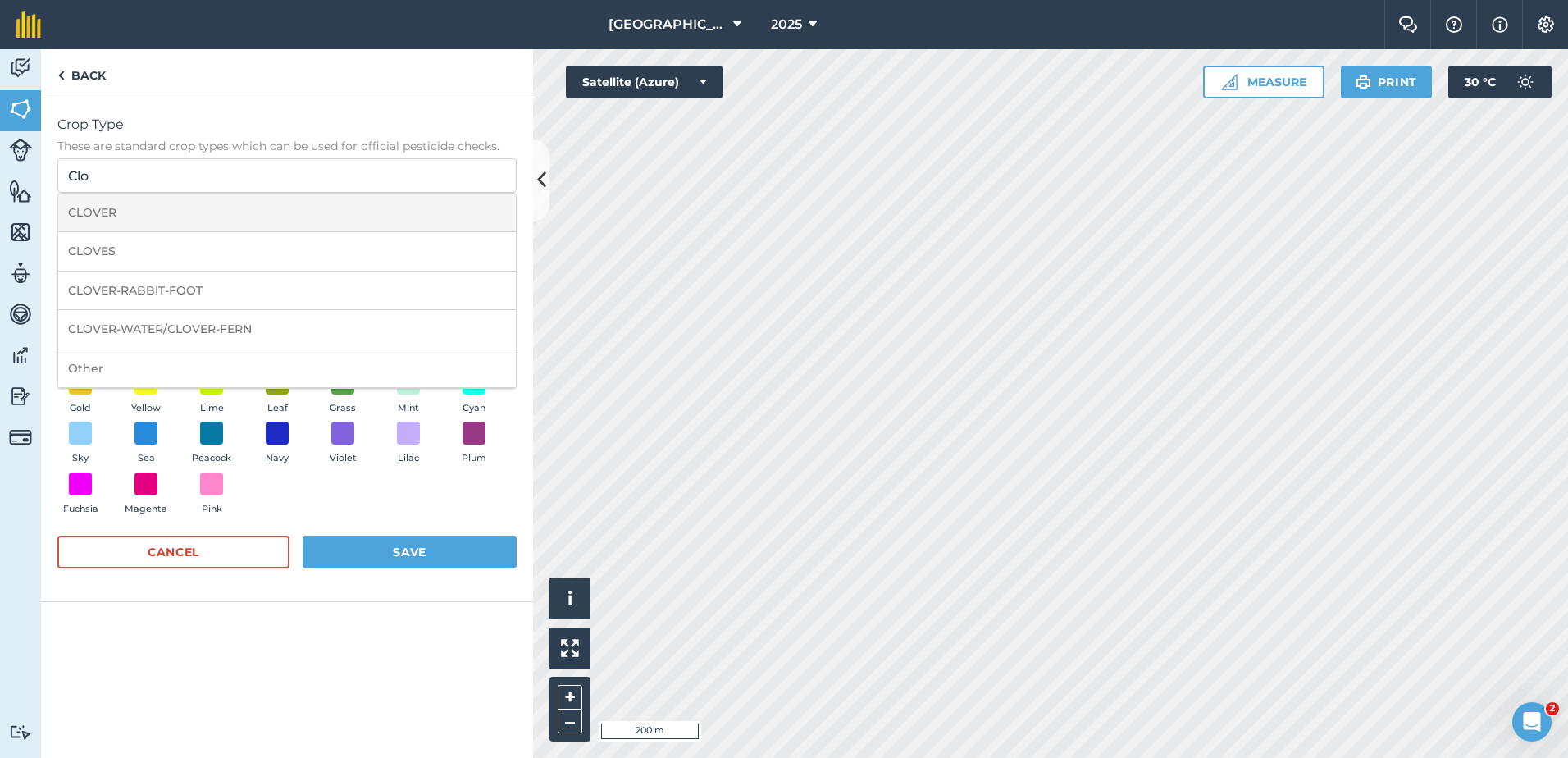
click at [130, 212] on li "CLOVER" at bounding box center [286, 213] width 458 height 38
type input "CLOVER"
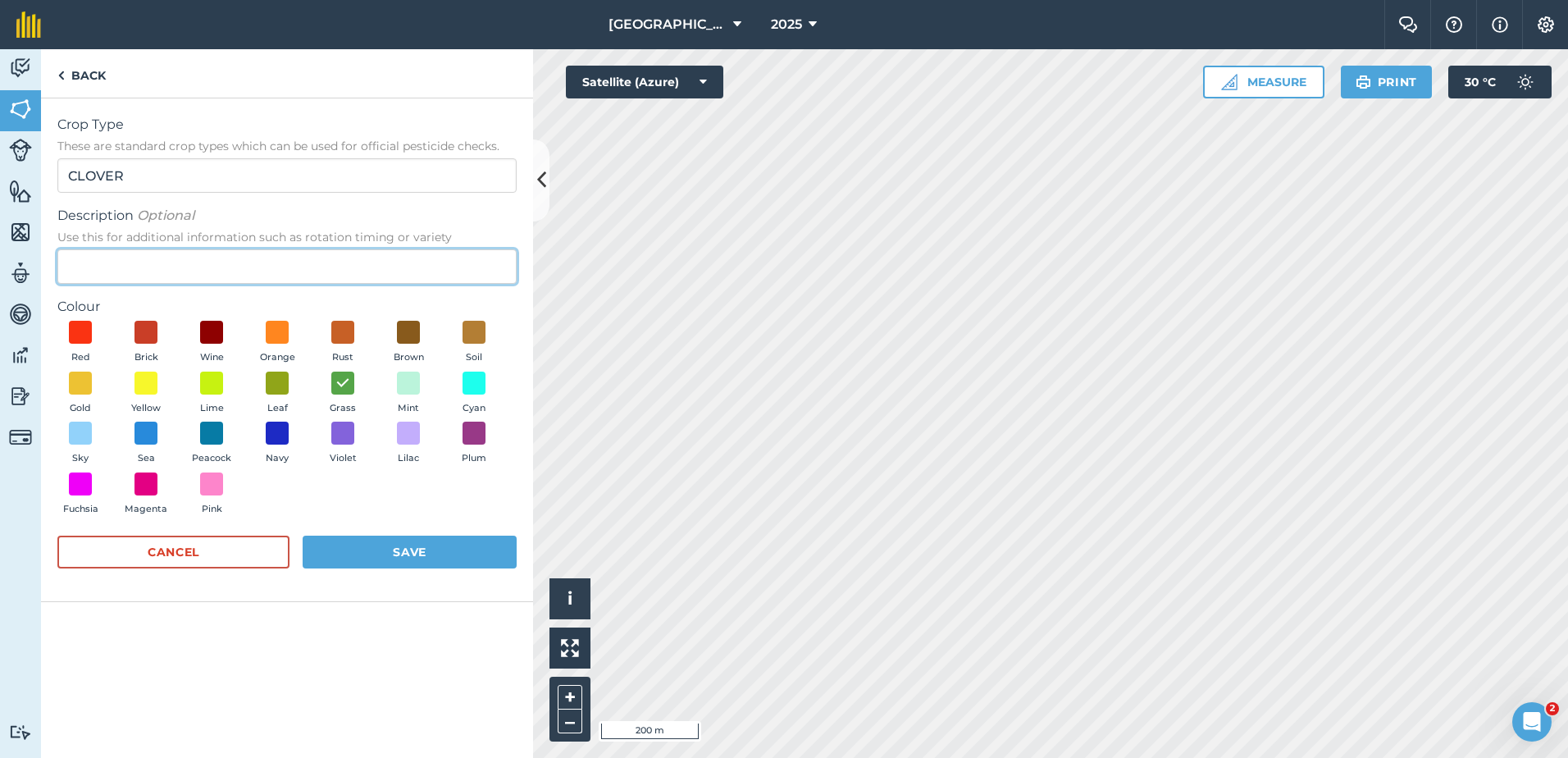
click at [100, 266] on input "Description Optional Use this for additional information such as rotation timin…" at bounding box center [287, 266] width 460 height 34
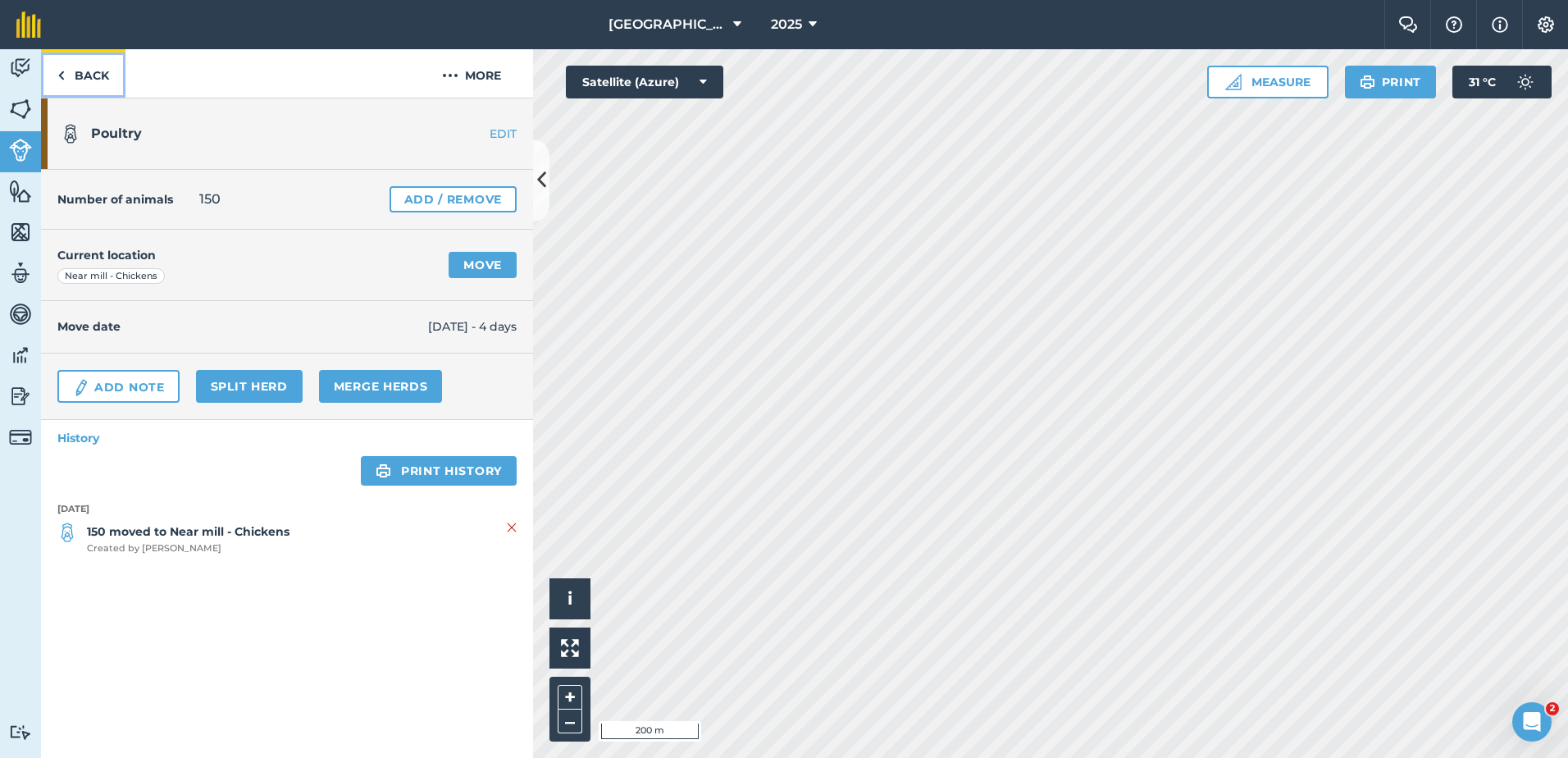
click at [60, 75] on img at bounding box center [62, 75] width 7 height 20
click at [58, 74] on img at bounding box center [62, 75] width 7 height 20
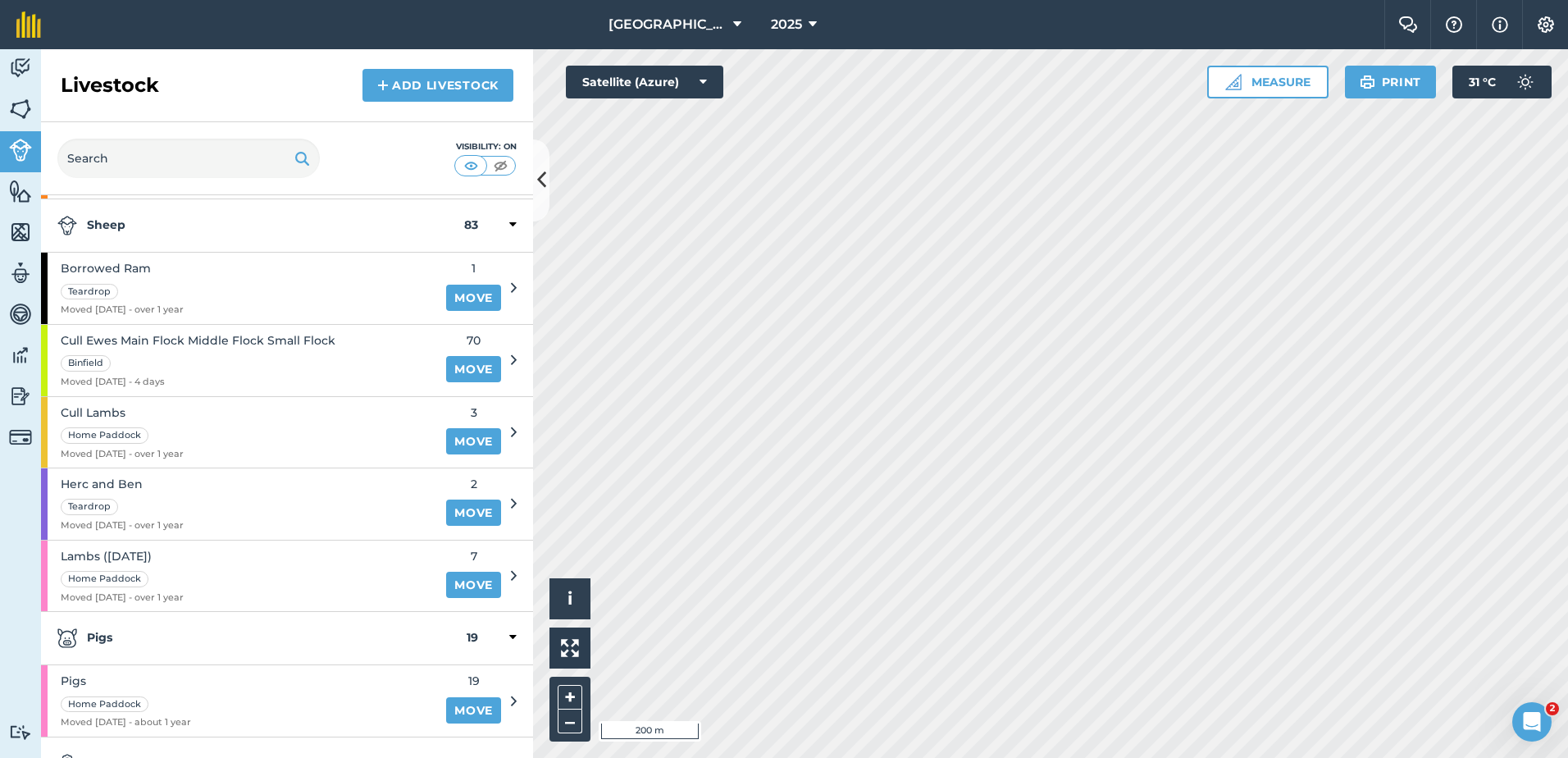
scroll to position [484, 0]
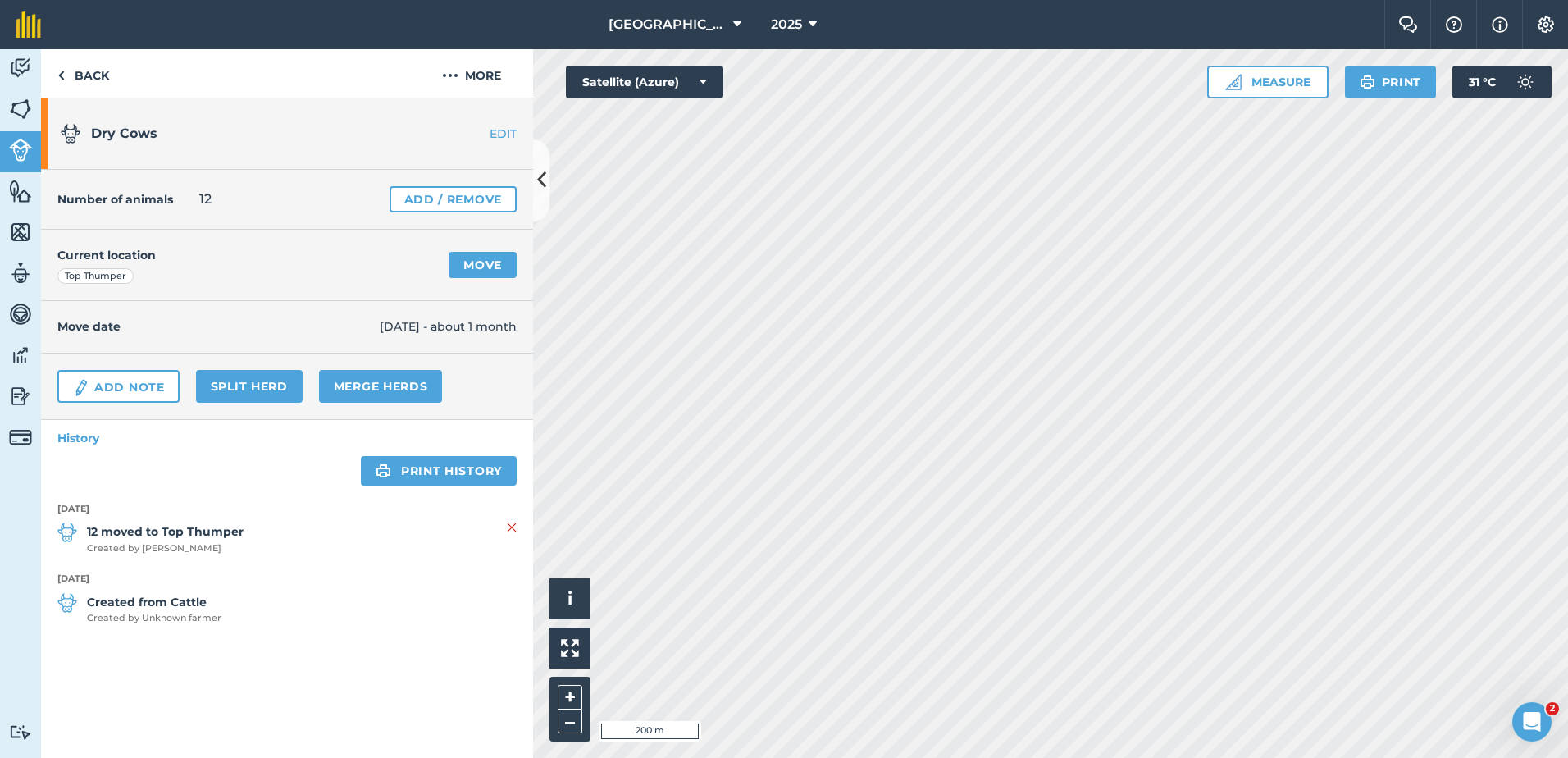
click at [105, 328] on h4 "Move date" at bounding box center [219, 325] width 323 height 18
click at [475, 260] on link "Move" at bounding box center [482, 265] width 68 height 26
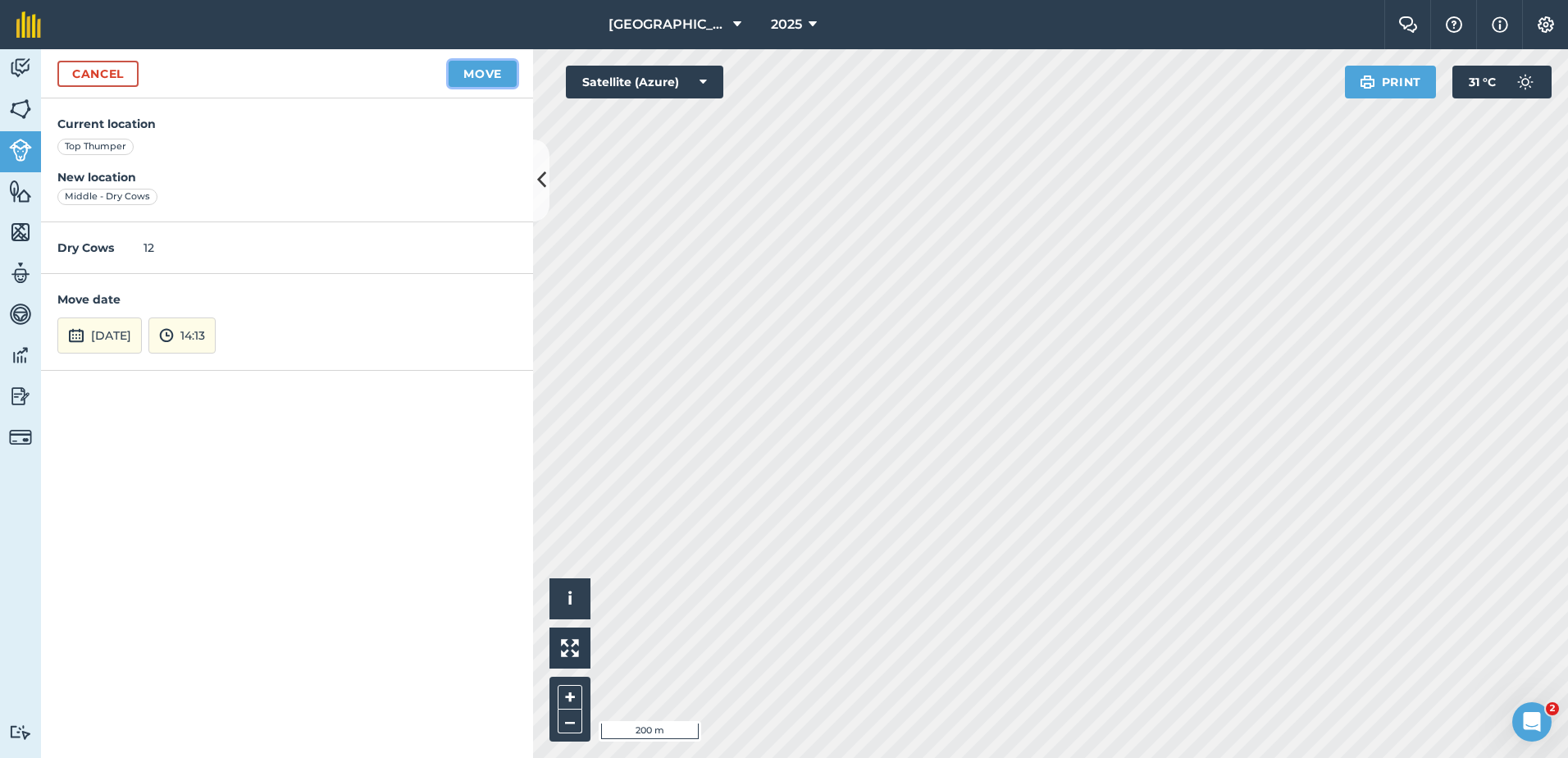
click at [485, 73] on button "Move" at bounding box center [482, 74] width 68 height 26
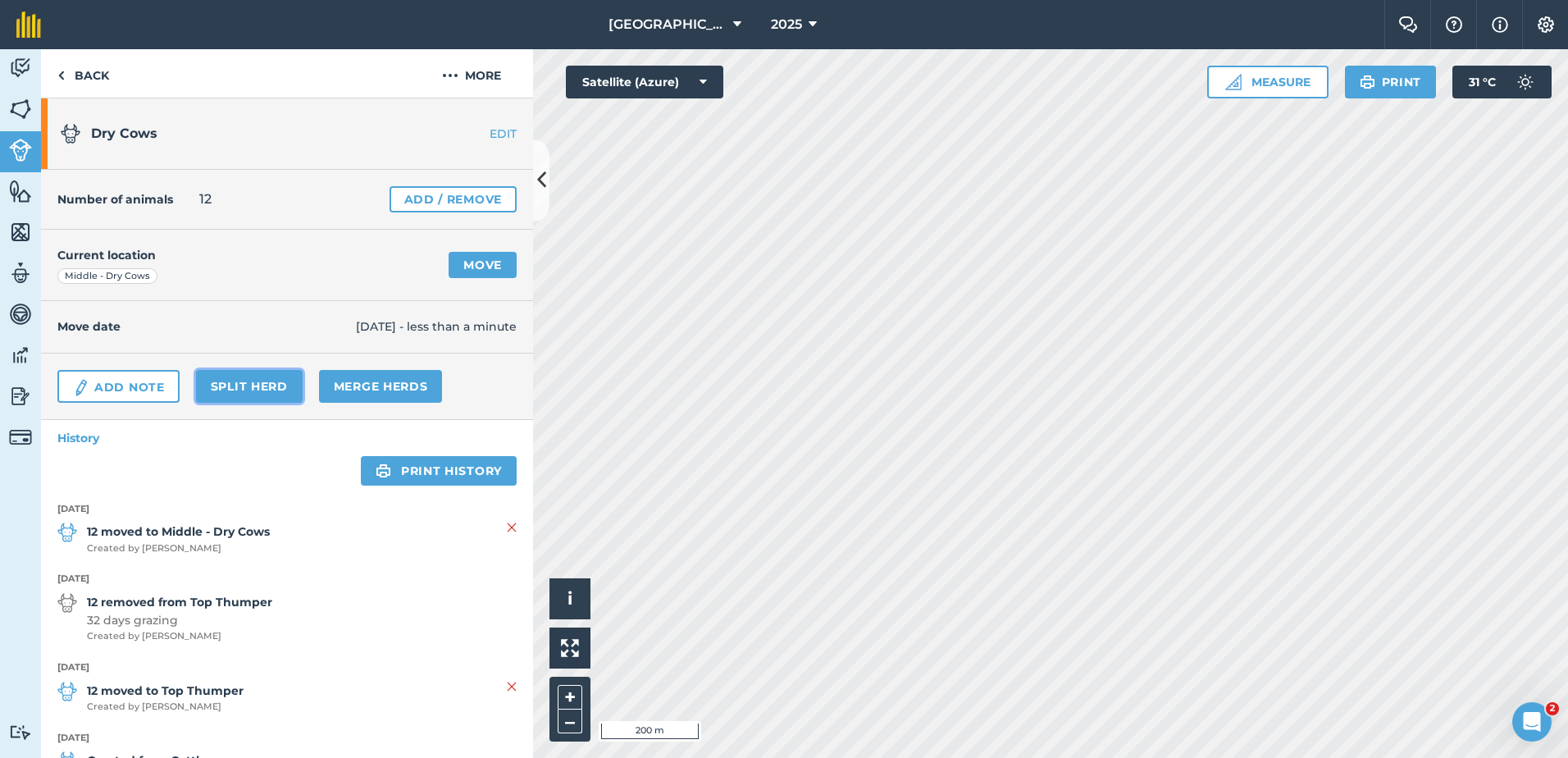
click at [261, 388] on link "Split herd" at bounding box center [249, 386] width 106 height 33
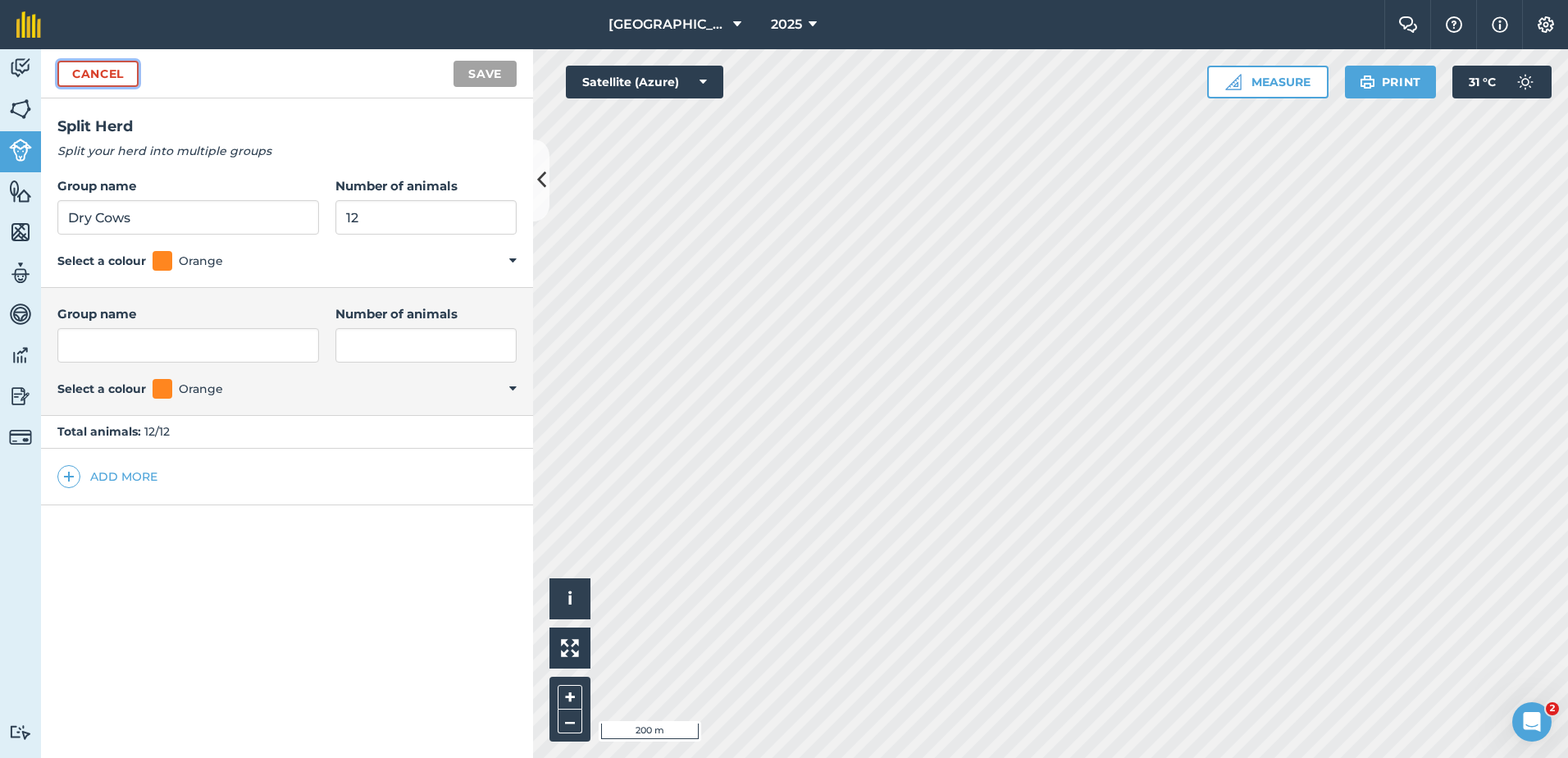
click at [113, 77] on link "Cancel" at bounding box center [98, 74] width 81 height 26
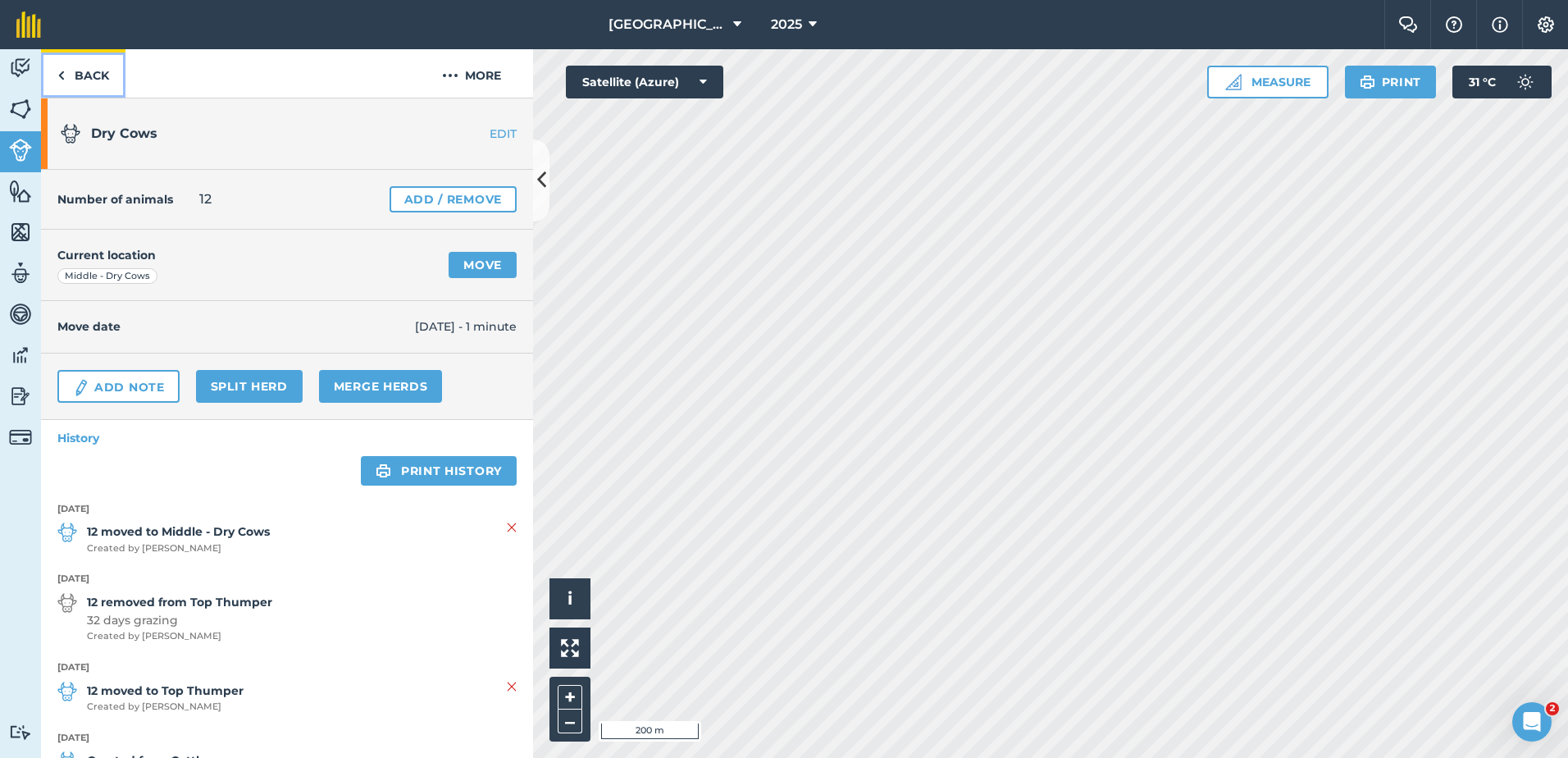
click at [62, 73] on img at bounding box center [62, 75] width 7 height 20
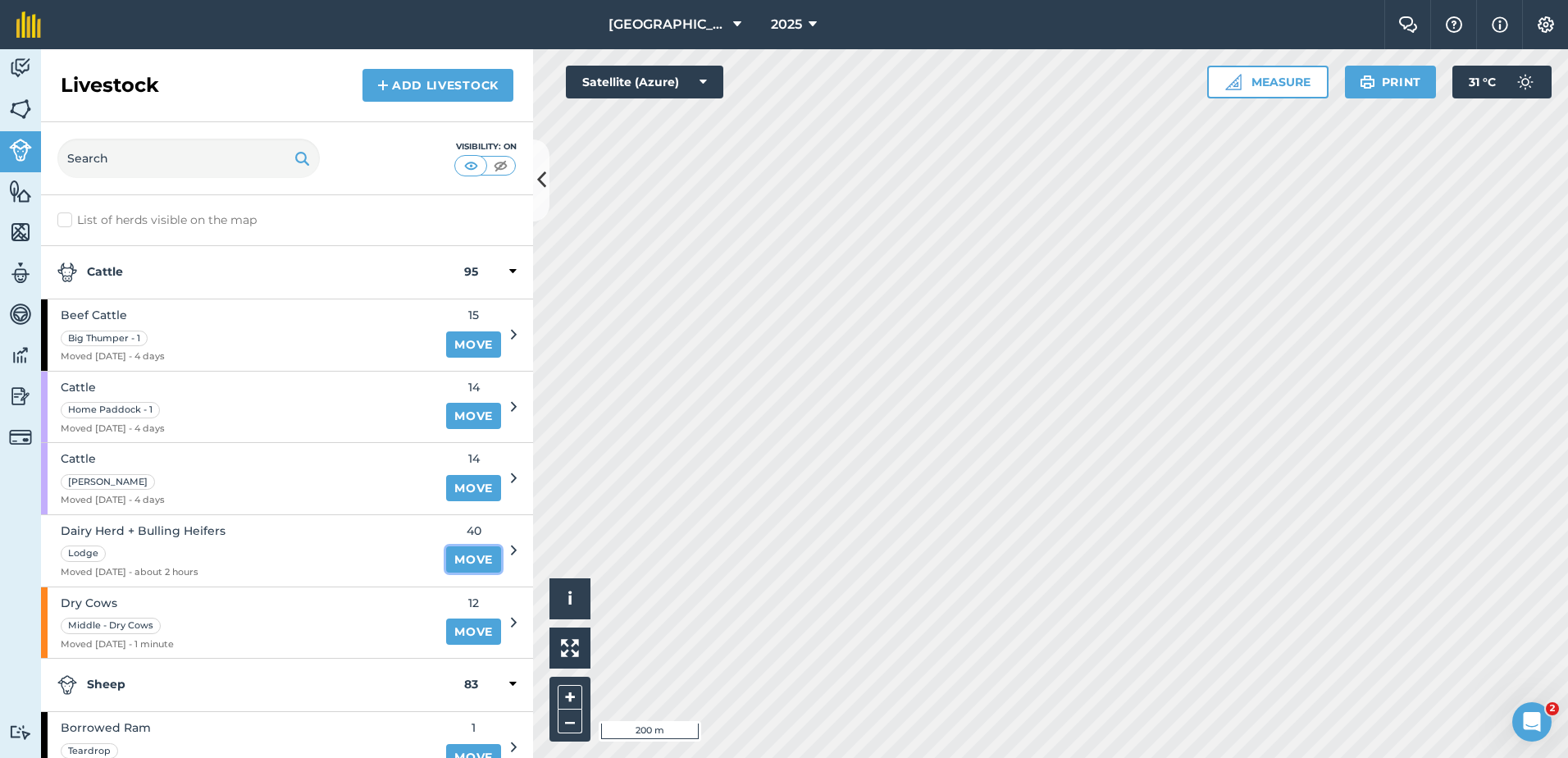
click at [455, 558] on link "Move" at bounding box center [474, 559] width 55 height 26
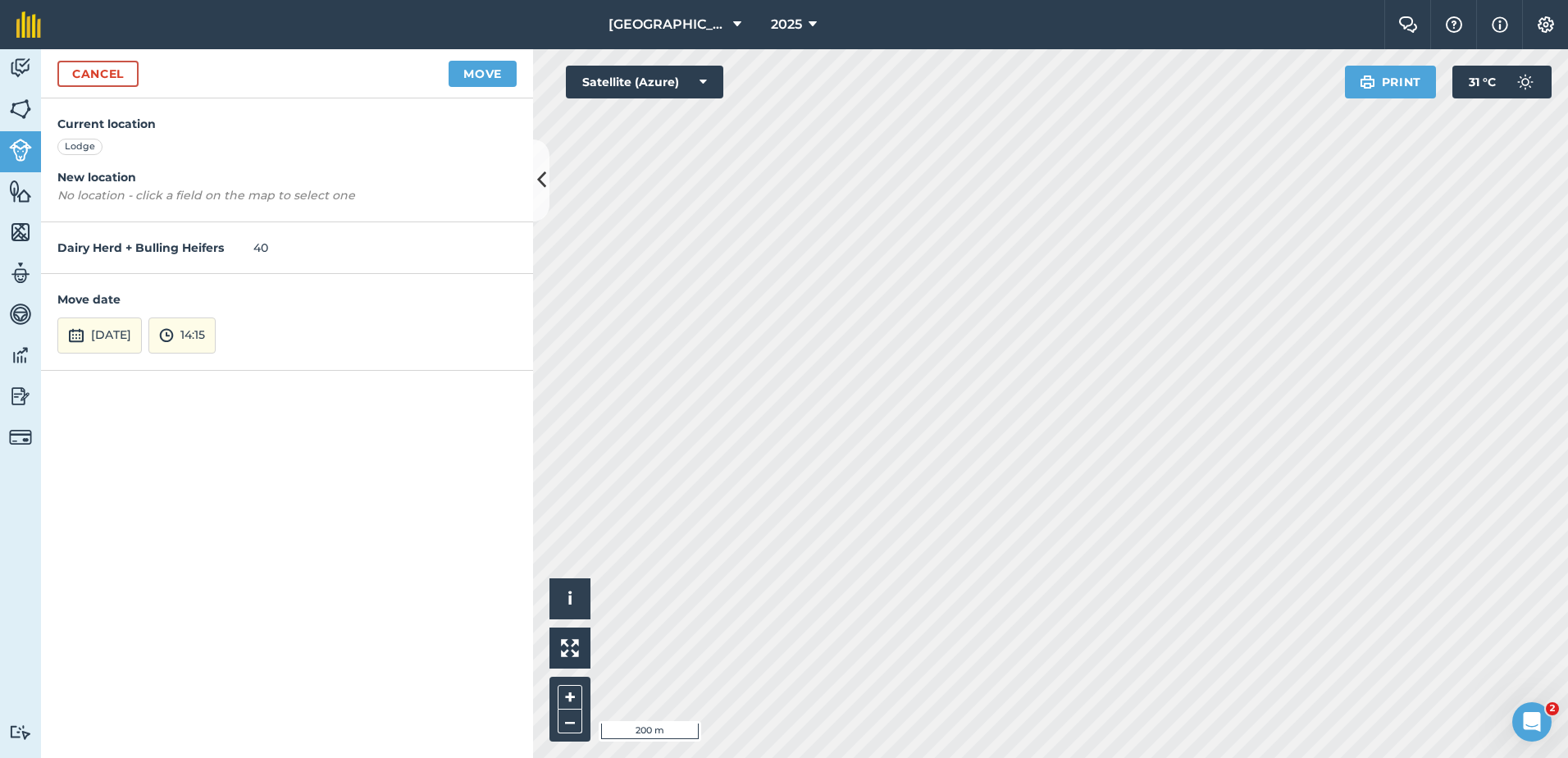
click at [87, 174] on h4 "New location" at bounding box center [287, 176] width 460 height 18
click at [471, 72] on button "Move" at bounding box center [482, 74] width 68 height 26
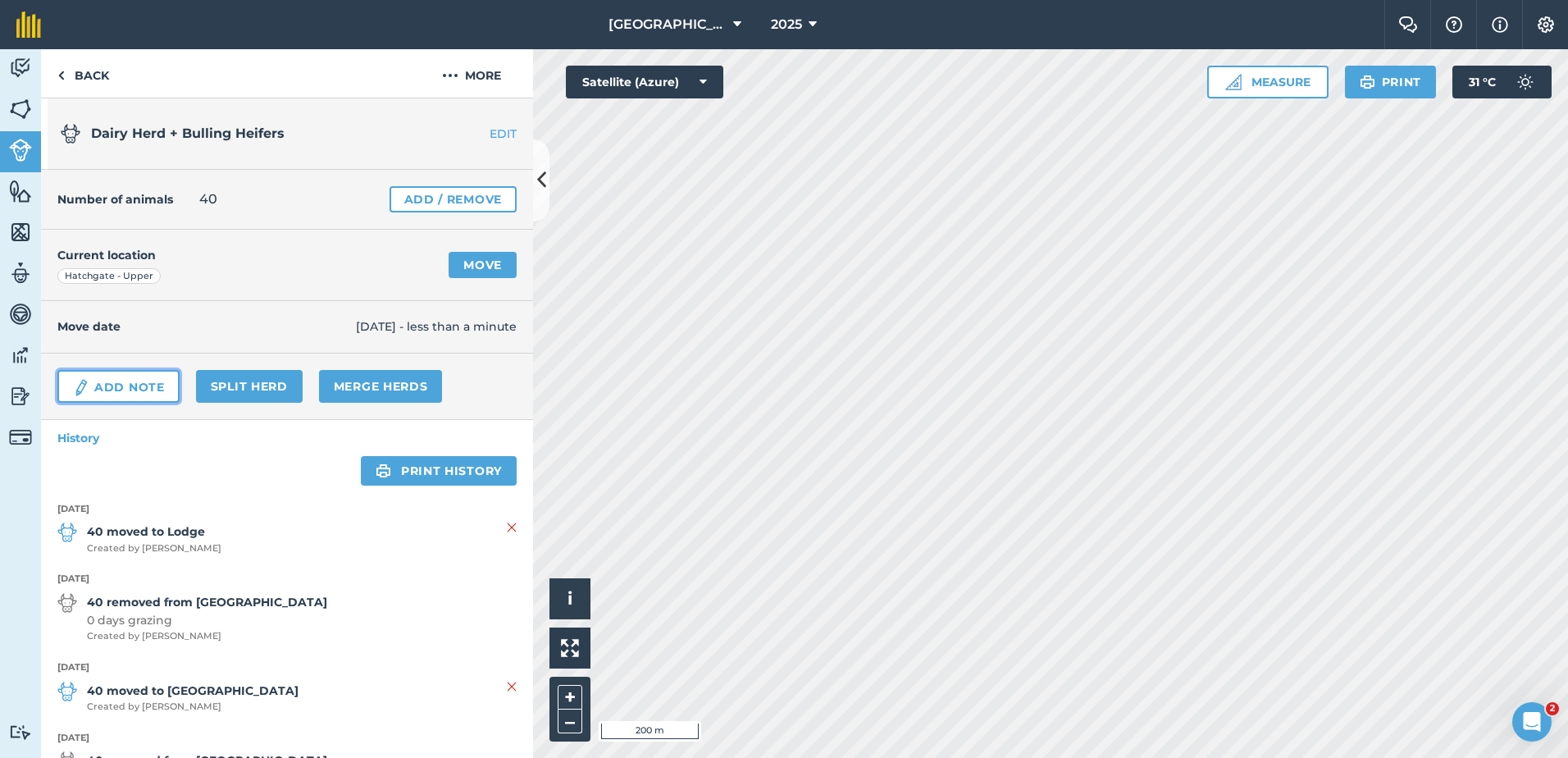
click at [123, 388] on link "Add Note" at bounding box center [118, 386] width 122 height 33
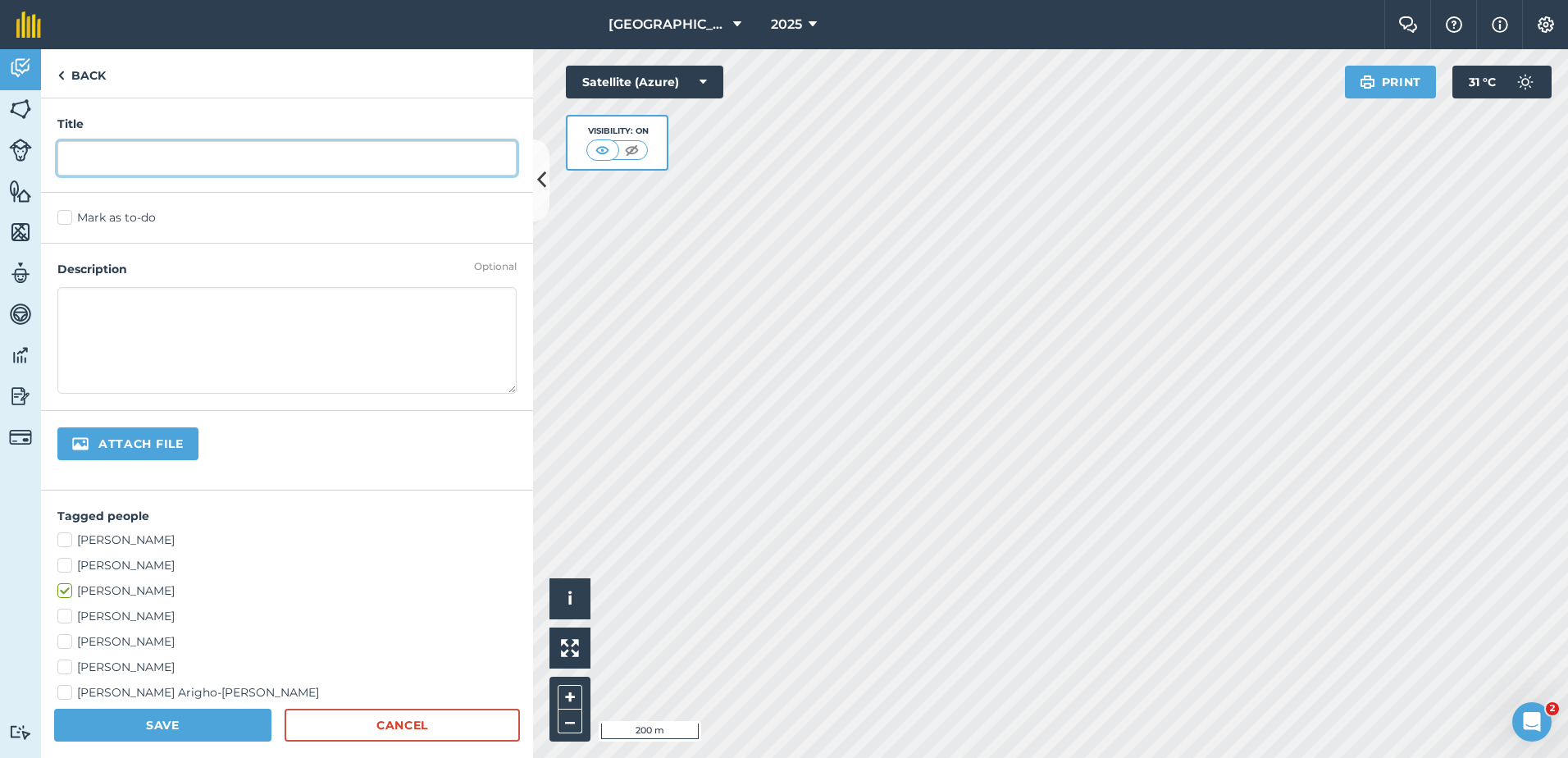
click at [68, 157] on input "text" at bounding box center [287, 158] width 460 height 34
type input "AM and PM Grazing"
click at [66, 218] on label "Mark as to-do" at bounding box center [287, 217] width 460 height 17
click at [66, 218] on input "Mark as to-do" at bounding box center [62, 214] width 10 height 10
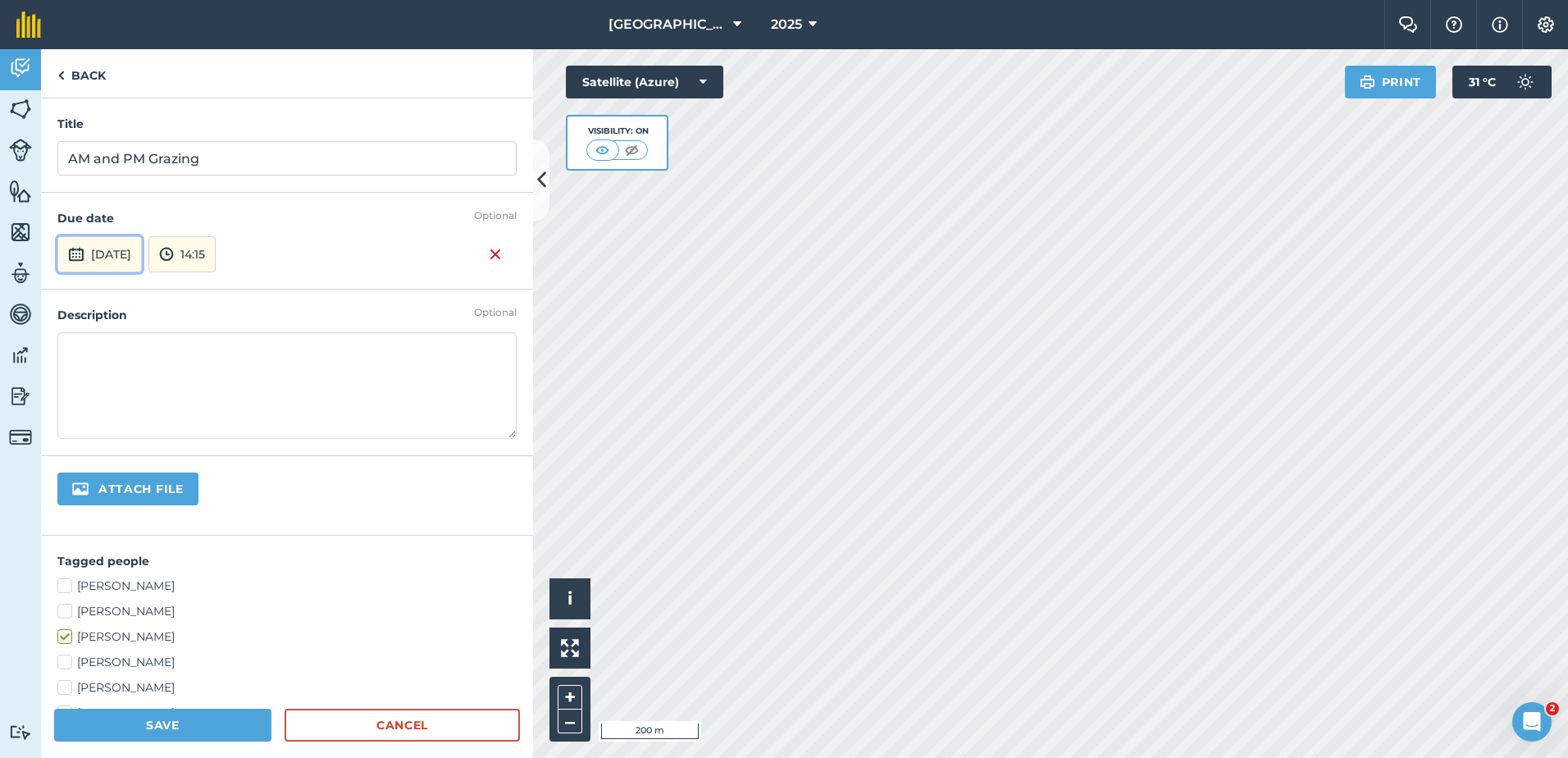
click at [78, 250] on img at bounding box center [76, 254] width 17 height 20
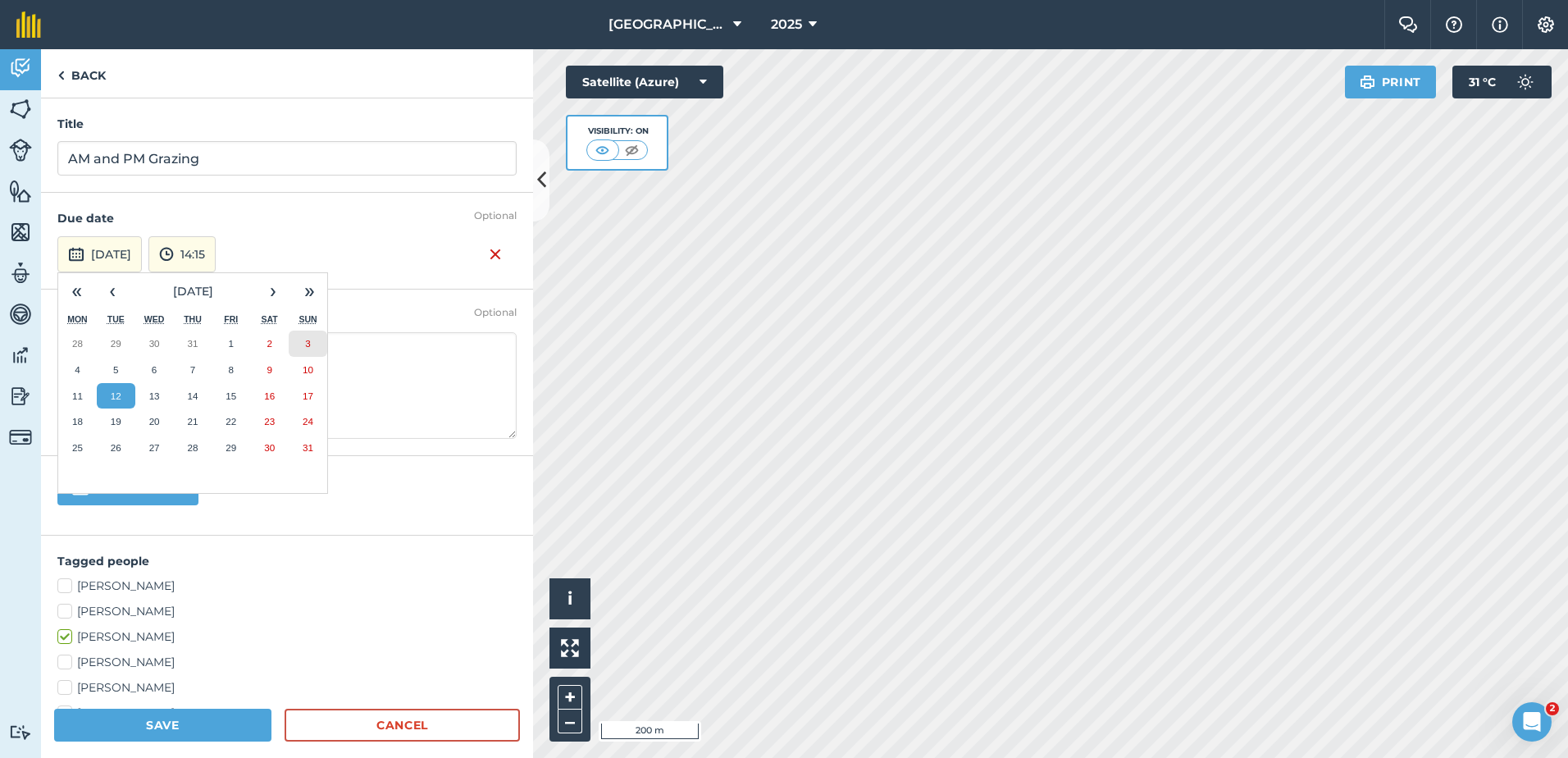
drag, startPoint x: 310, startPoint y: 343, endPoint x: 394, endPoint y: 370, distance: 88.2
click at [392, 370] on div "Title AM and PM Grazing Mark as to-do Optional Due date [DATE] « ‹ [DATE] › » M…" at bounding box center [287, 404] width 492 height 611
click at [306, 370] on abbr "10" at bounding box center [308, 369] width 10 height 10
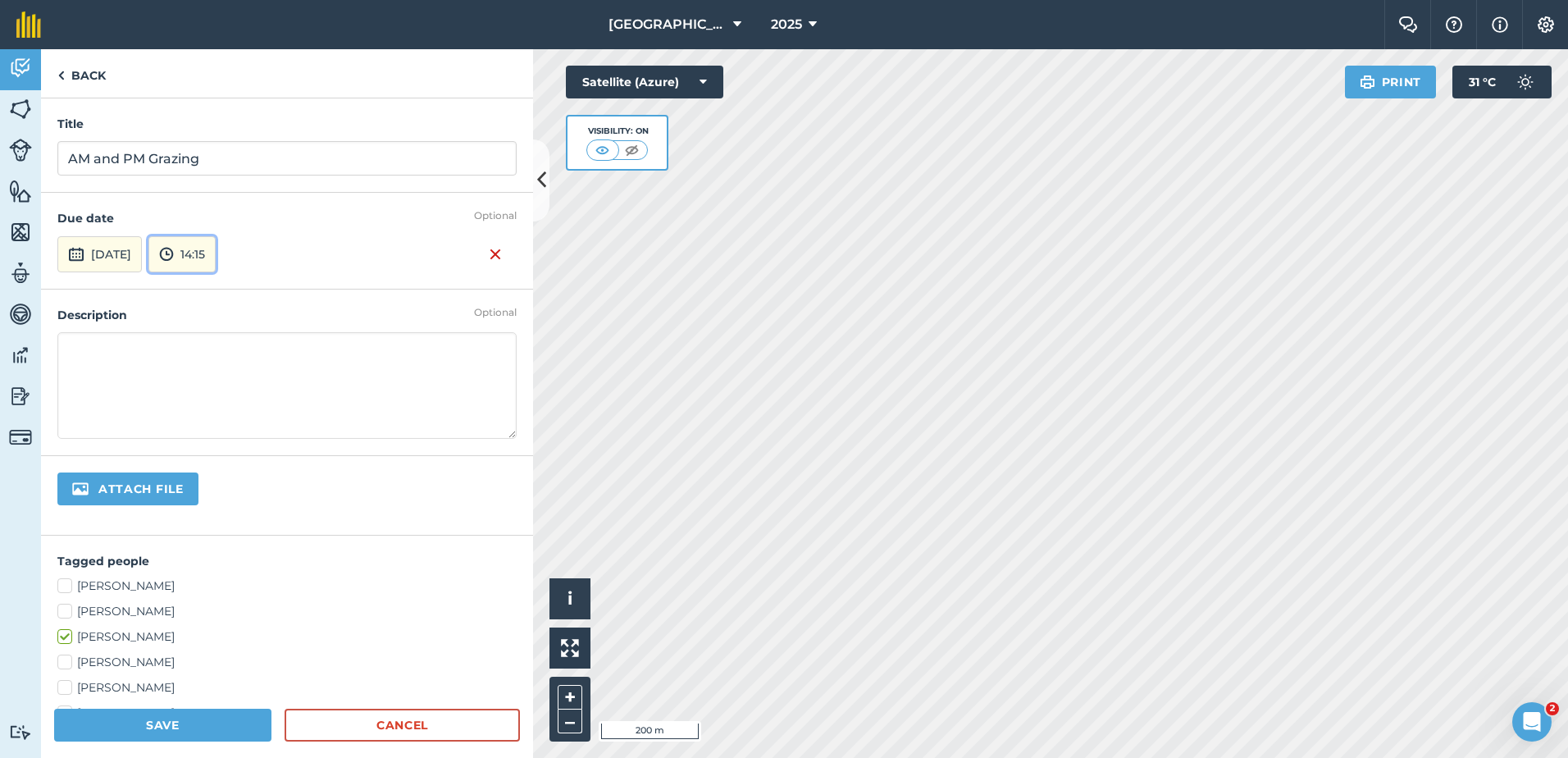
click at [215, 255] on button "14:15" at bounding box center [182, 254] width 67 height 36
click at [227, 412] on button "16:00" at bounding box center [187, 411] width 77 height 26
click at [80, 349] on textarea at bounding box center [287, 385] width 460 height 106
click at [189, 352] on textarea "Move animals betwwen two fields for grass conservation purposes" at bounding box center [287, 385] width 460 height 106
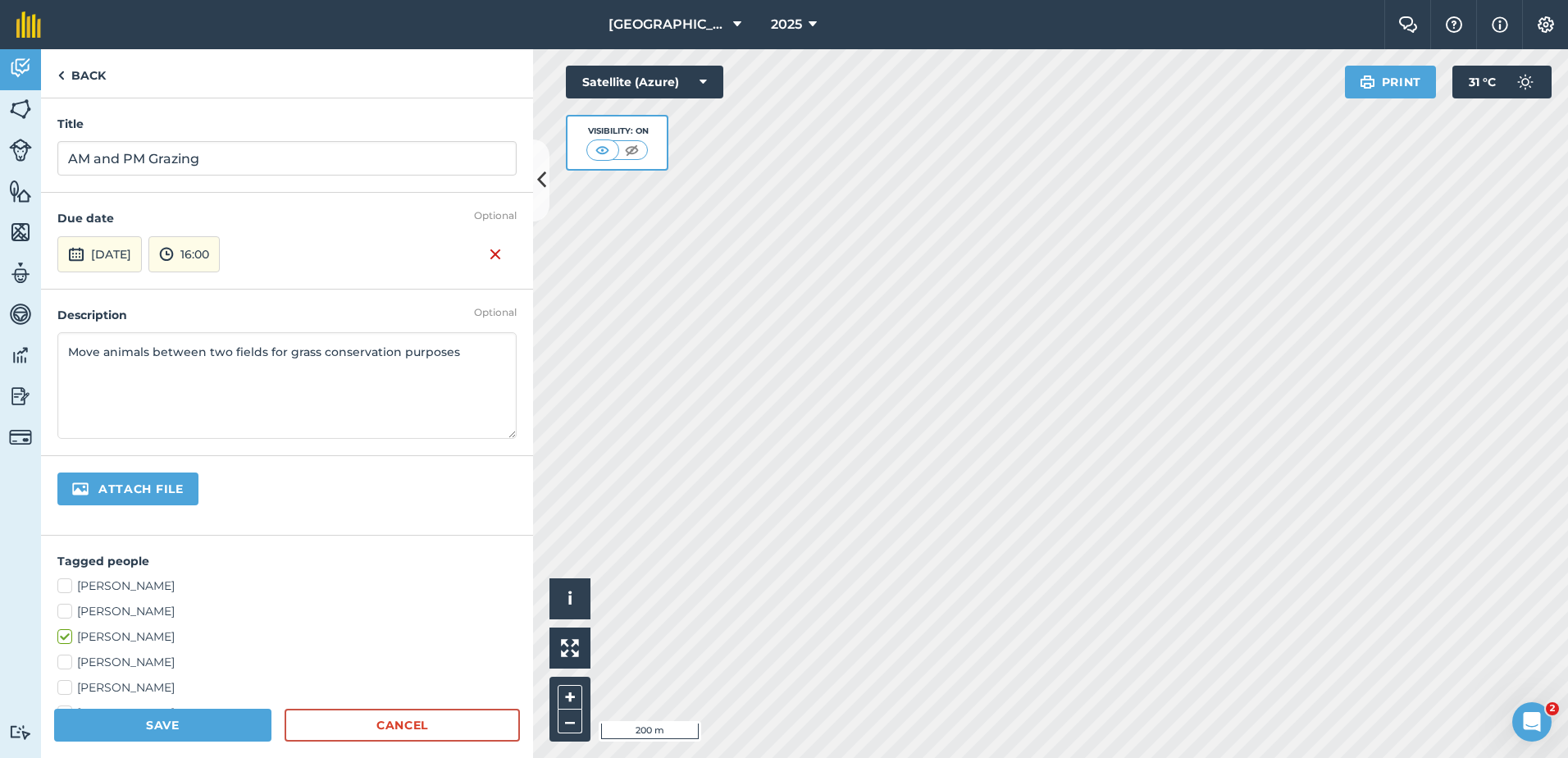
type textarea "Move animals between two fields for grass conservation purposes"
click at [181, 722] on button "Save" at bounding box center [162, 724] width 217 height 33
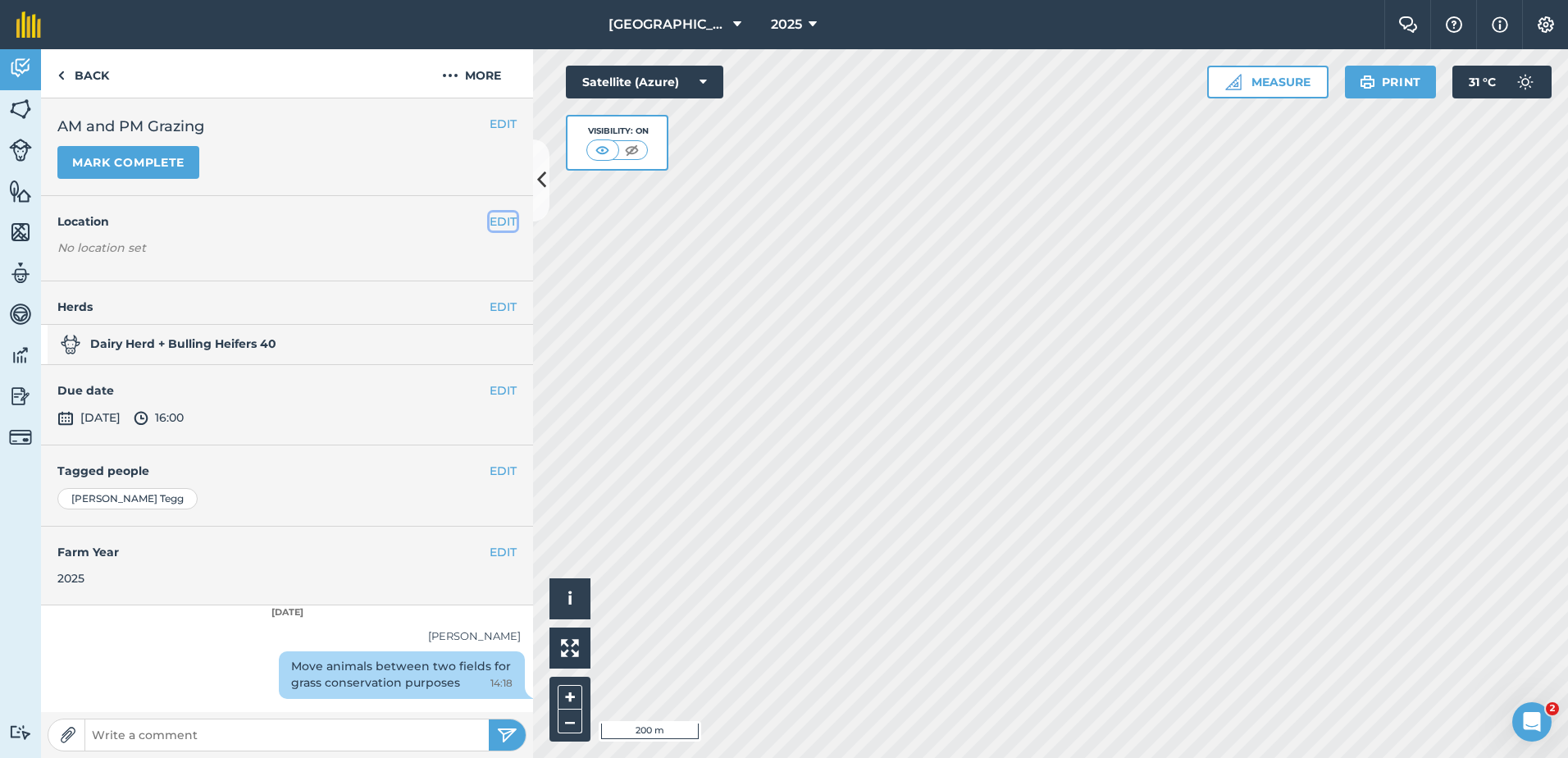
click at [502, 220] on button "EDIT" at bounding box center [502, 221] width 27 height 18
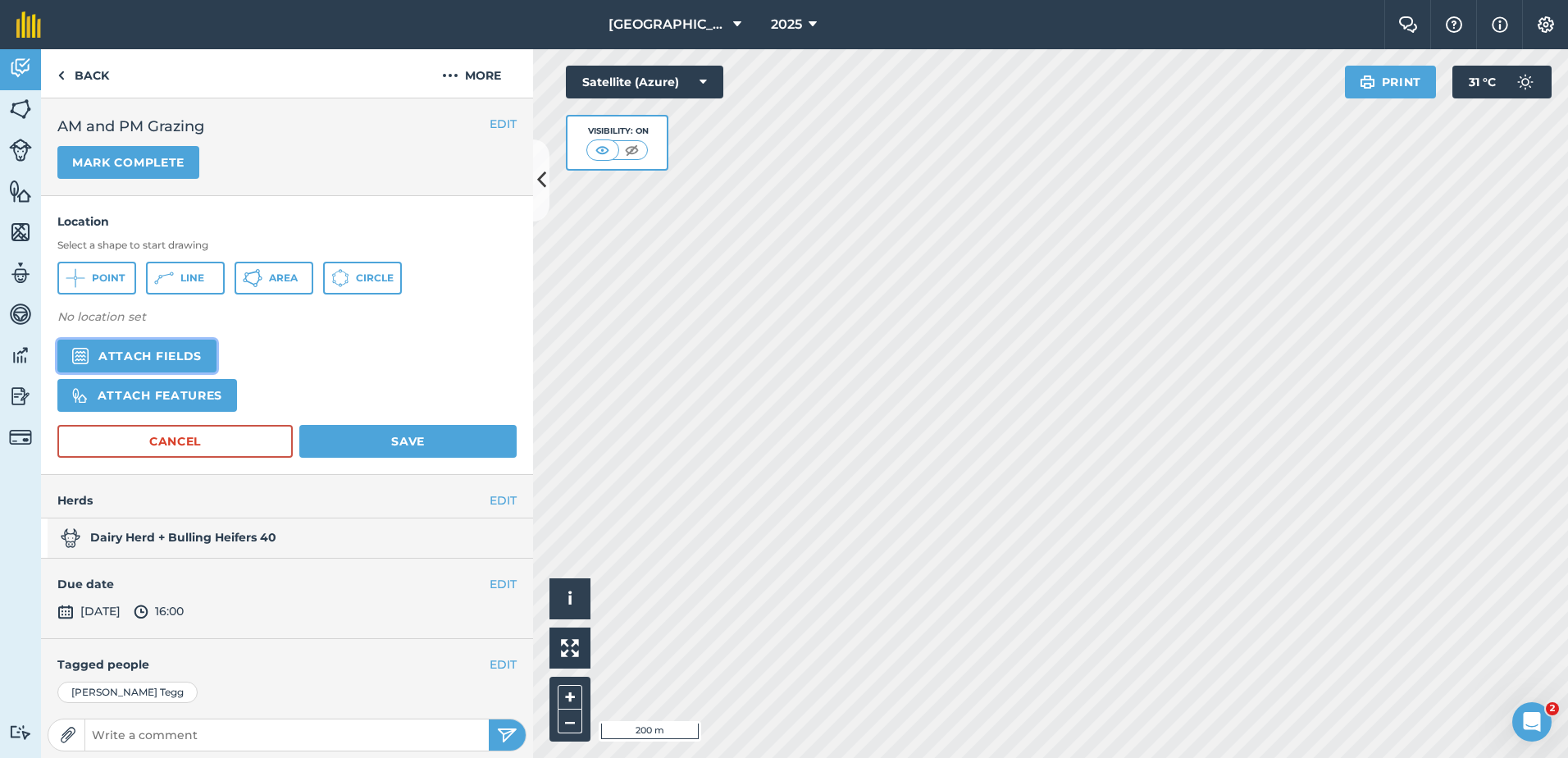
click at [178, 355] on button "Attach fields" at bounding box center [137, 355] width 159 height 33
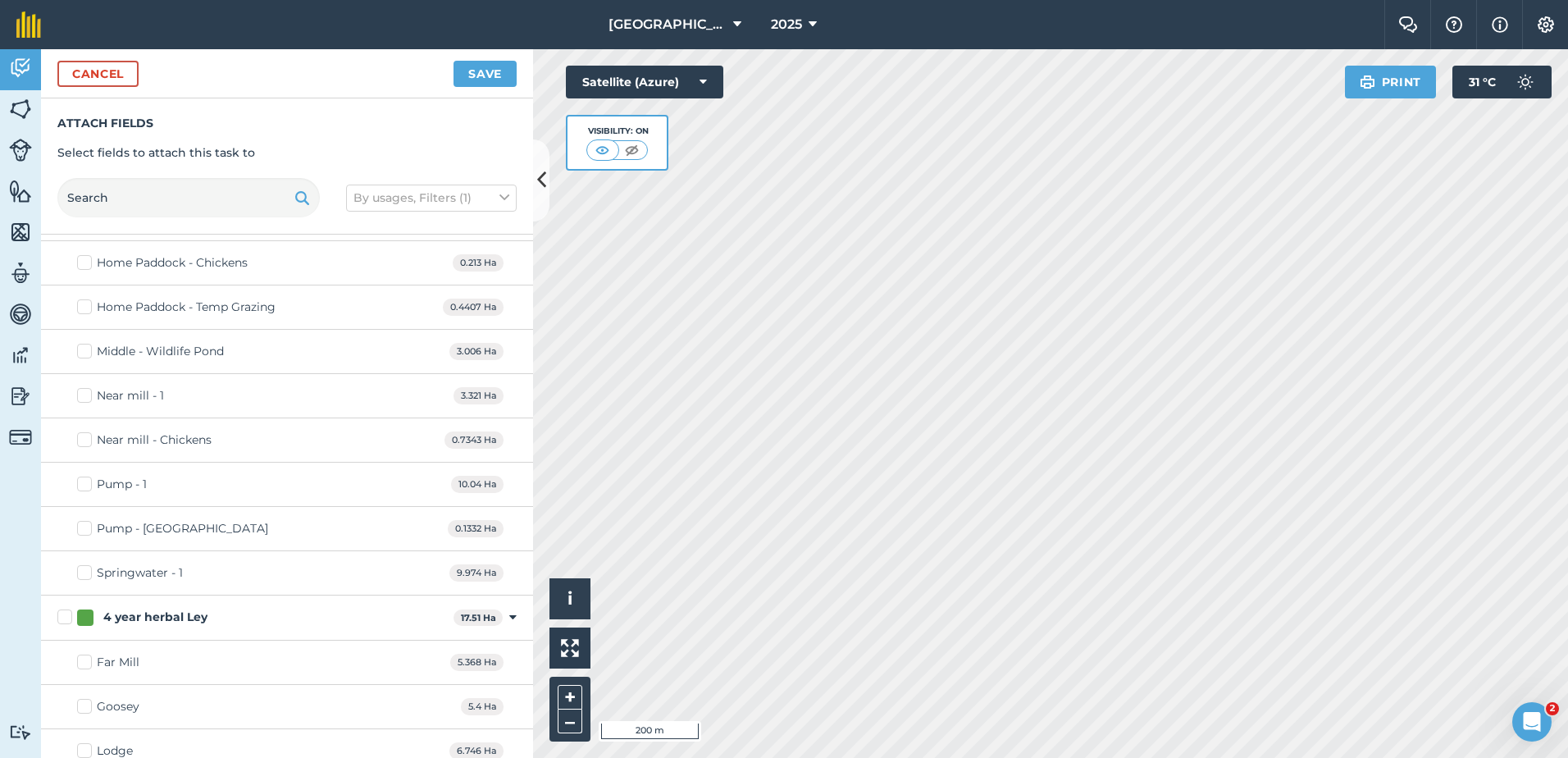
scroll to position [426, 0]
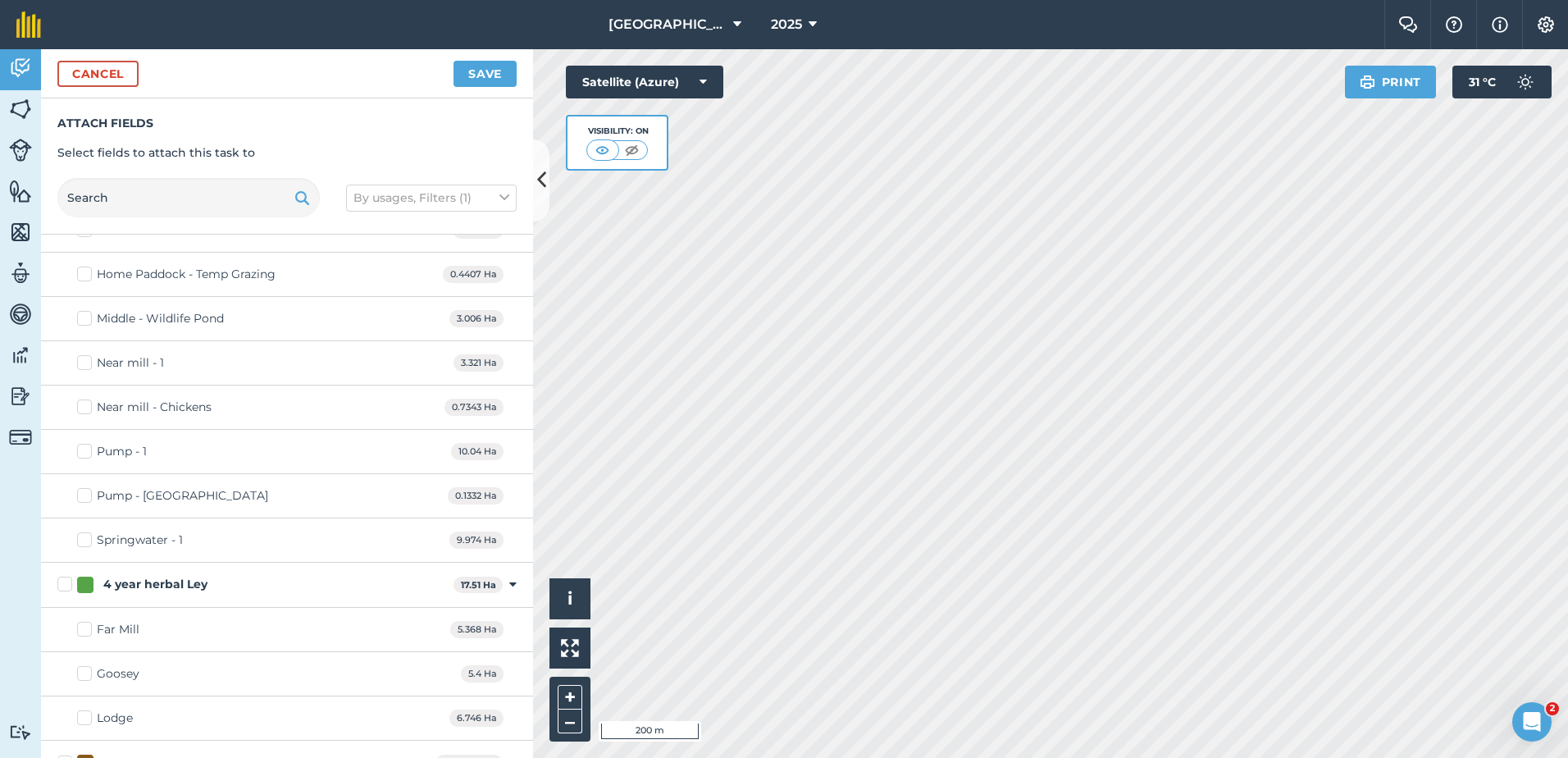
click at [78, 719] on label "Lodge" at bounding box center [105, 718] width 56 height 17
click at [78, 719] on input "Lodge" at bounding box center [82, 714] width 10 height 10
checkbox input "true"
drag, startPoint x: 475, startPoint y: 74, endPoint x: 493, endPoint y: 123, distance: 52.2
click at [493, 122] on div "Cancel Save Attach fields Select fields to attach this task to By usages, Filte…" at bounding box center [287, 404] width 492 height 709
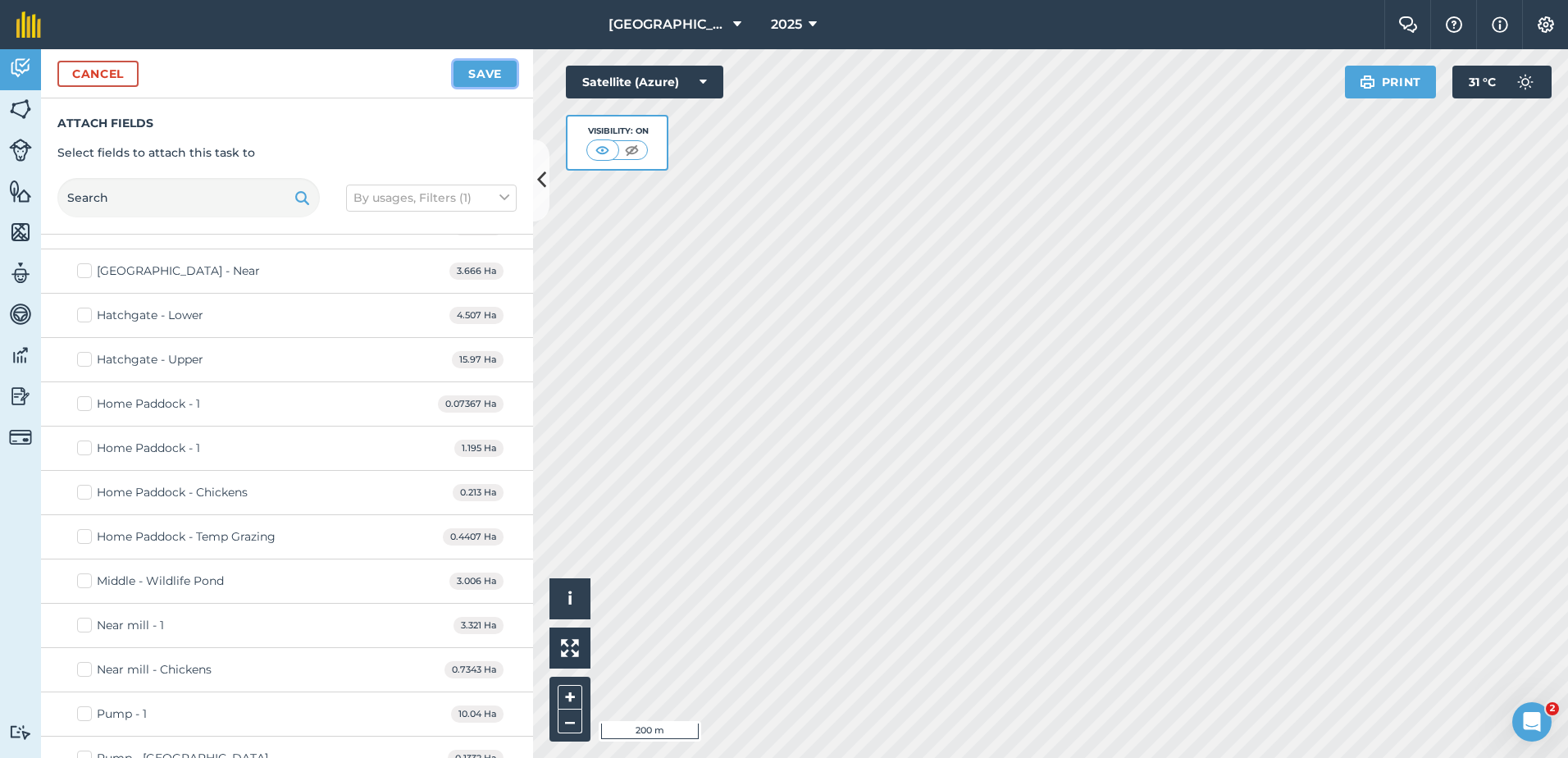
scroll to position [131, 0]
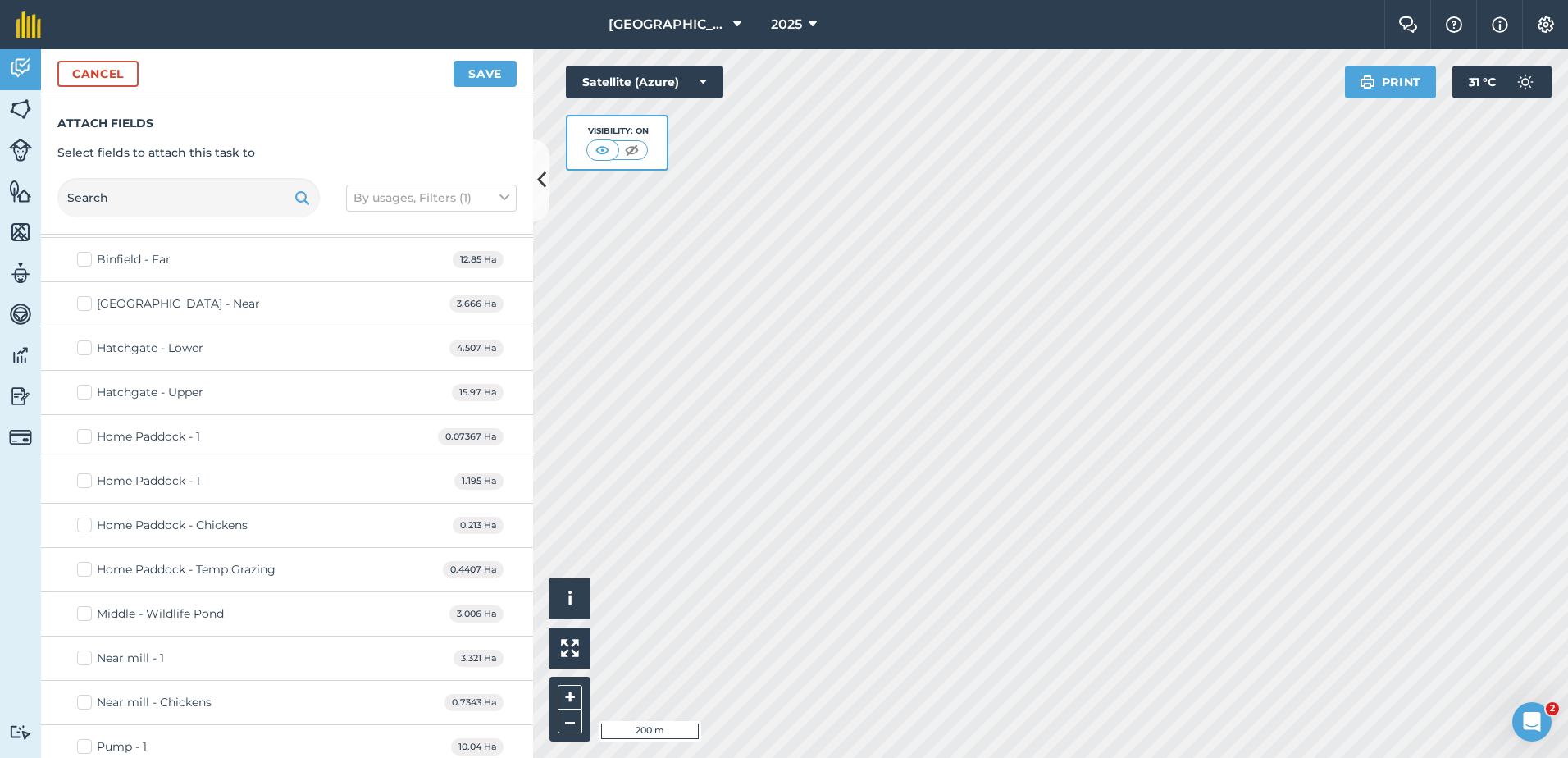
click at [530, 234] on div "Attach fields Select fields to attach this task to By usages, Filters (1)" at bounding box center [287, 167] width 492 height 136
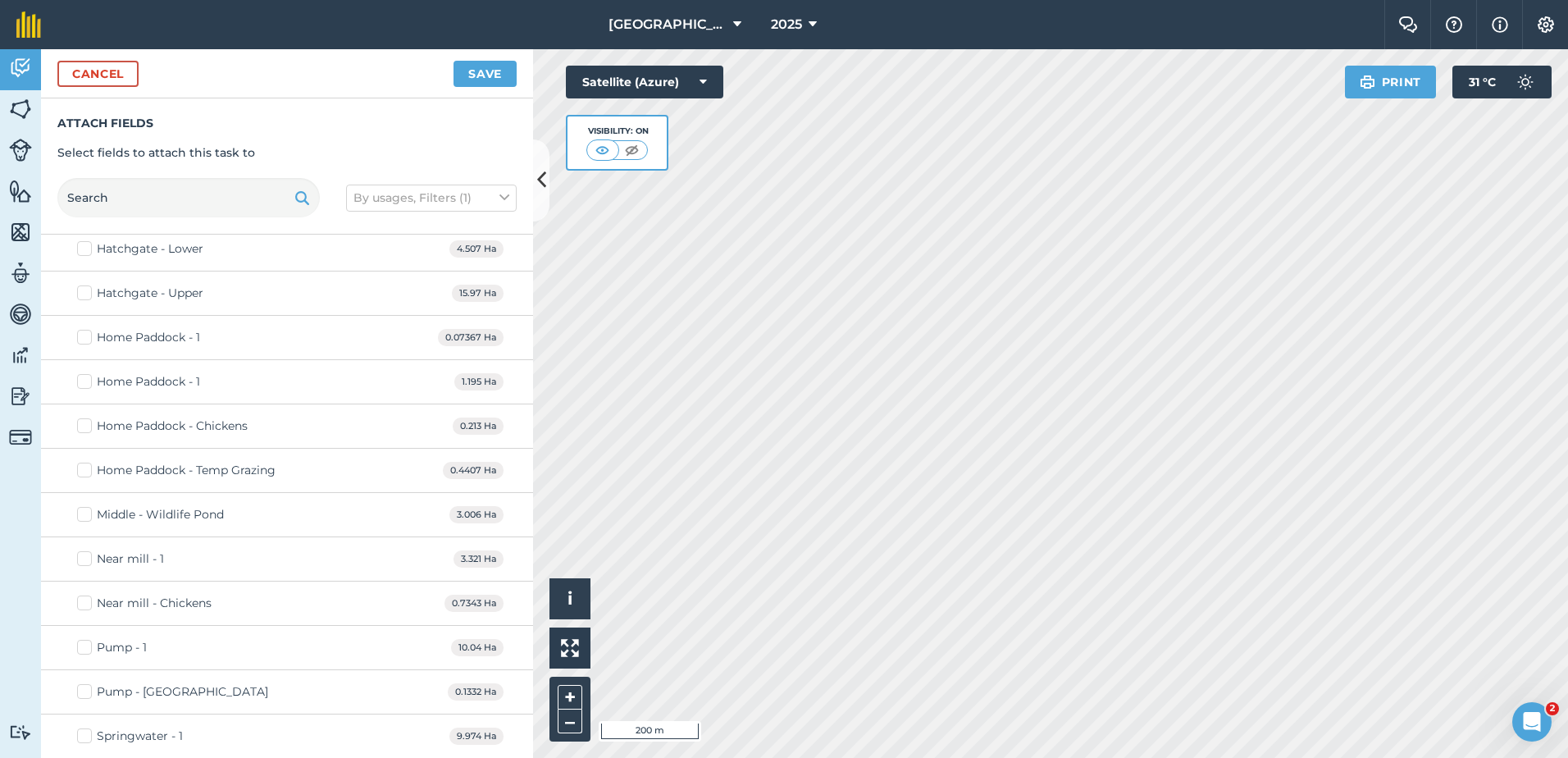
scroll to position [227, 0]
click at [82, 296] on label "Hatchgate - Upper" at bounding box center [140, 296] width 126 height 17
click at [82, 296] on input "Hatchgate - Upper" at bounding box center [82, 293] width 10 height 10
checkbox input "true"
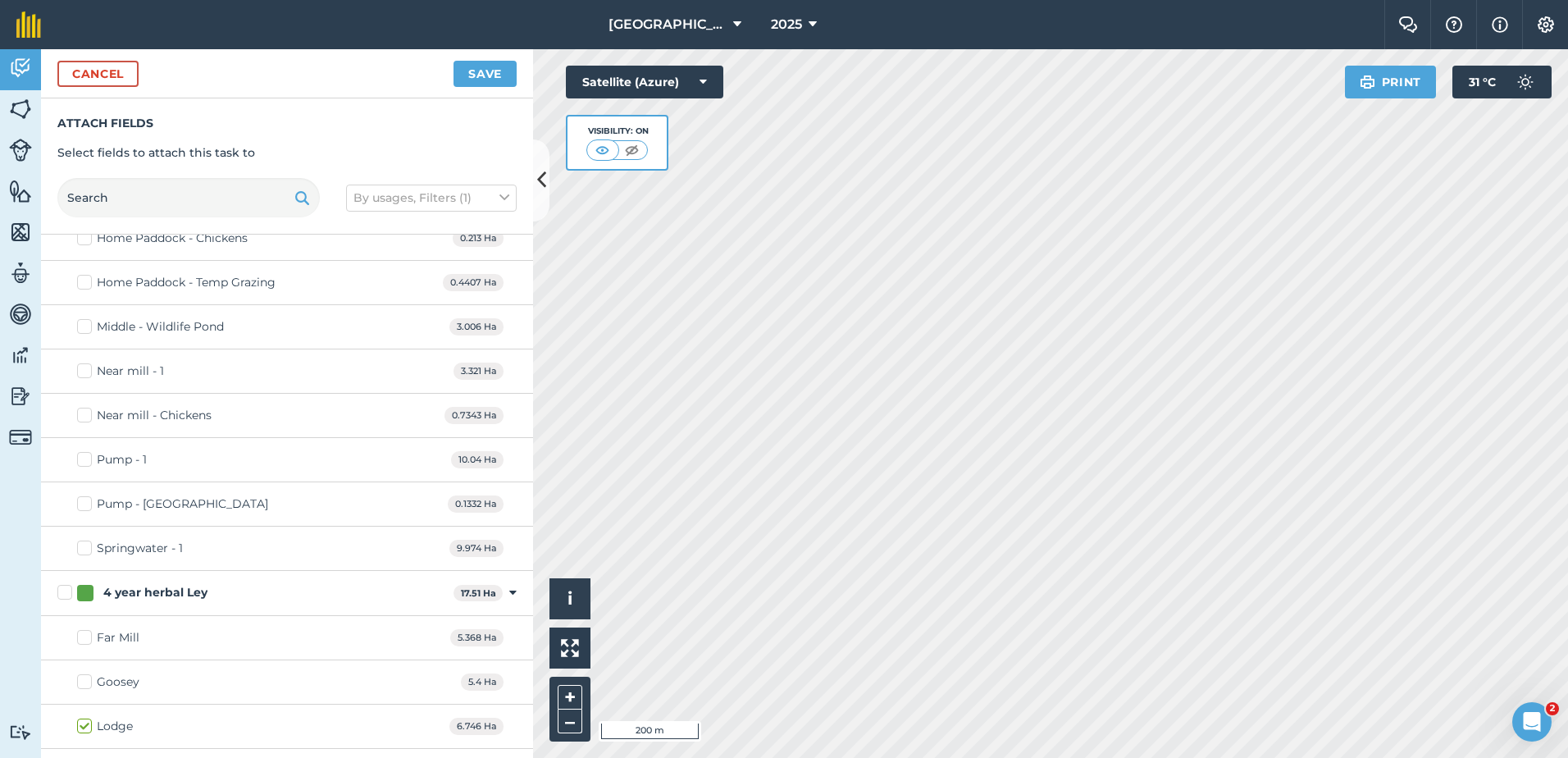
scroll to position [407, 0]
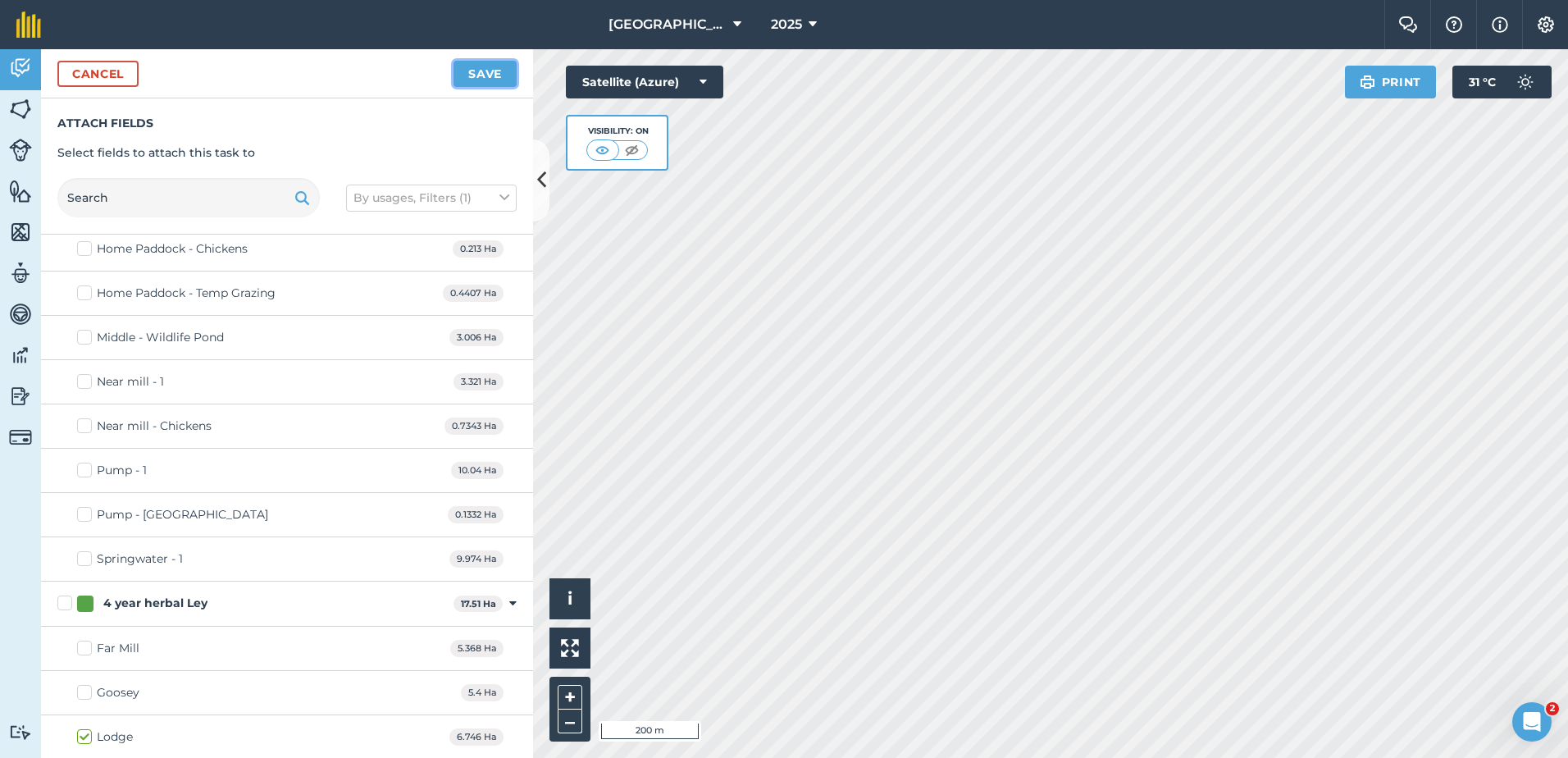
click at [478, 71] on button "Save" at bounding box center [486, 74] width 63 height 26
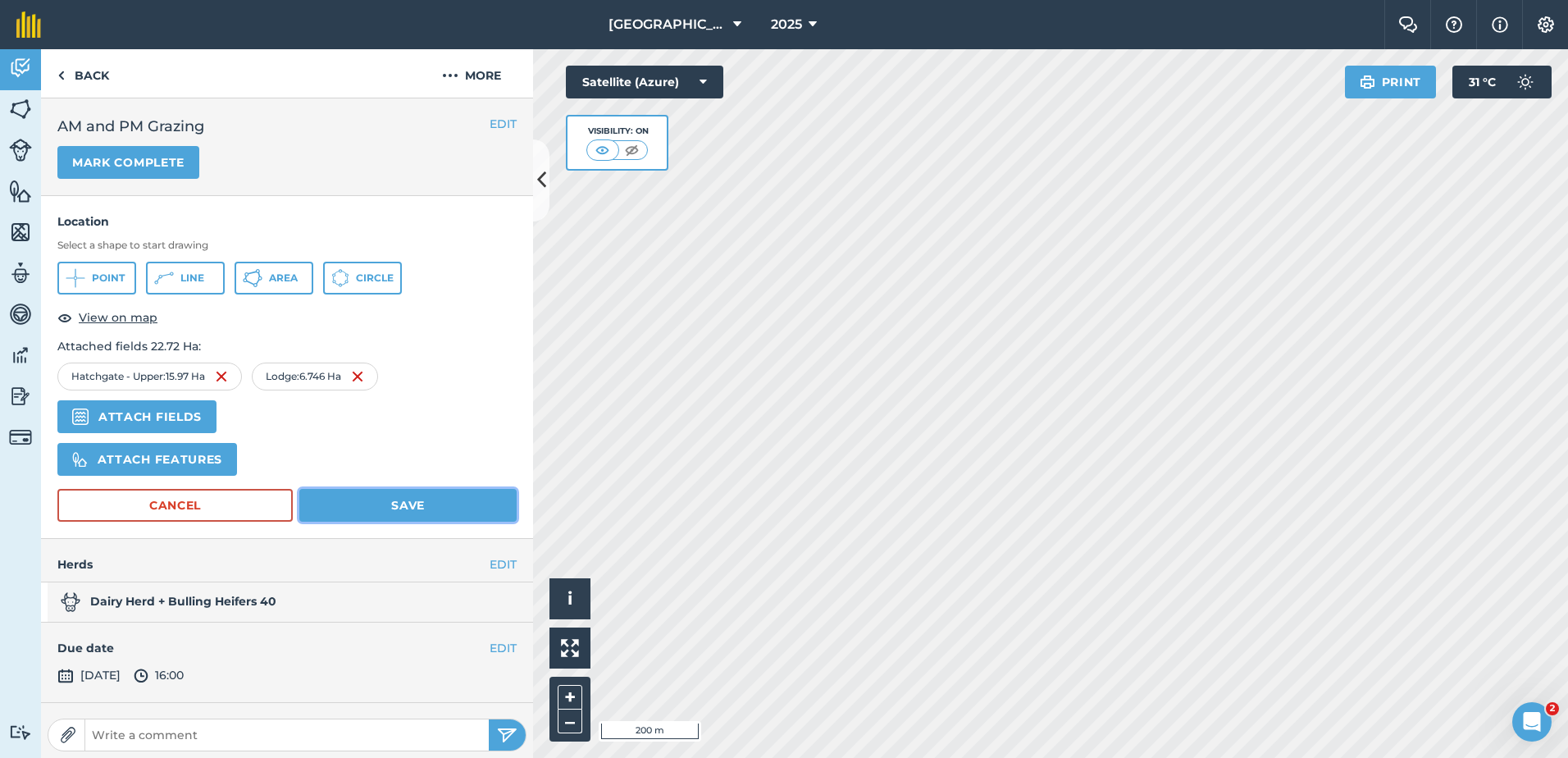
click at [420, 503] on button "Save" at bounding box center [407, 504] width 217 height 33
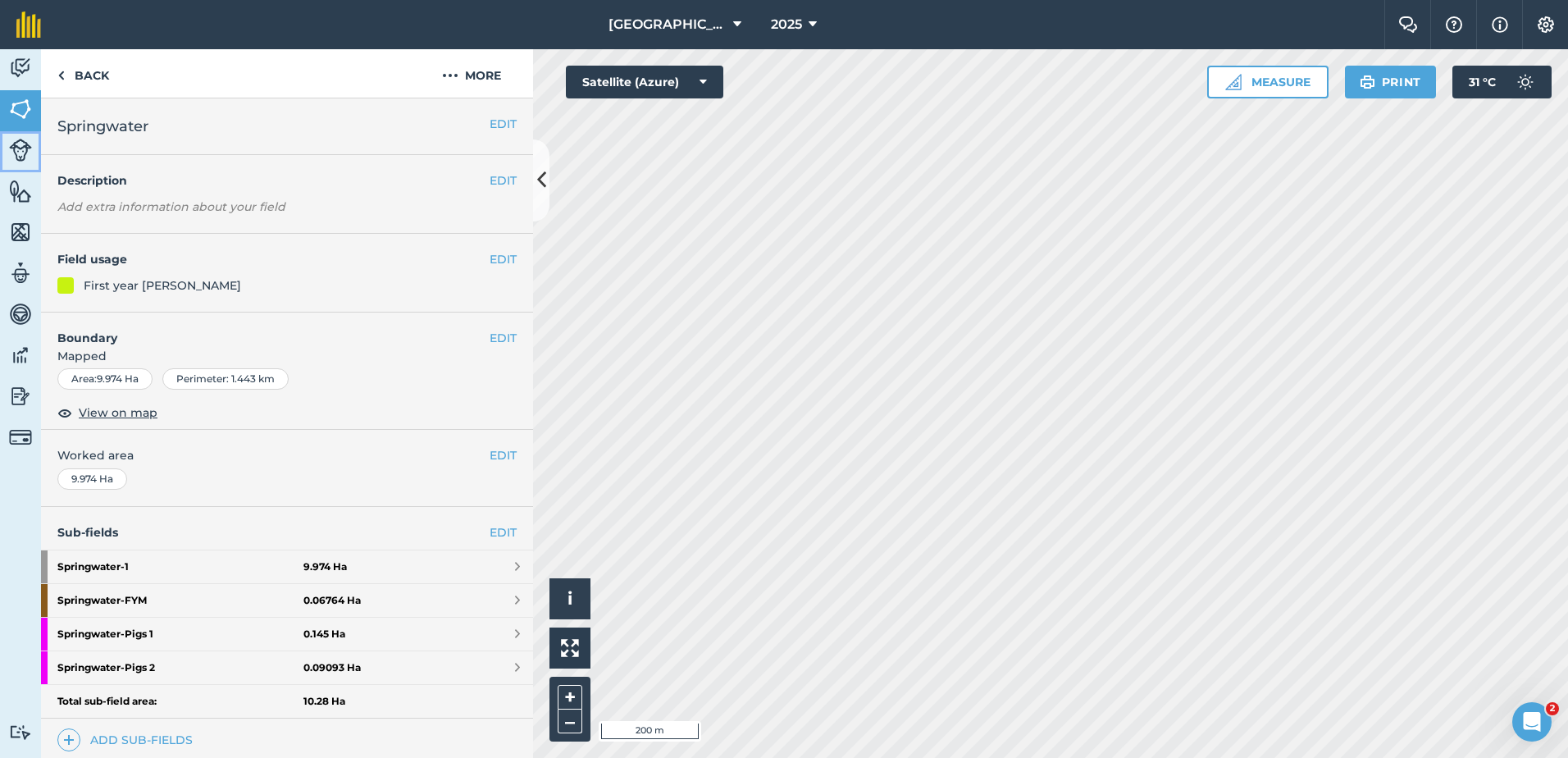
click at [14, 147] on img at bounding box center [21, 150] width 23 height 23
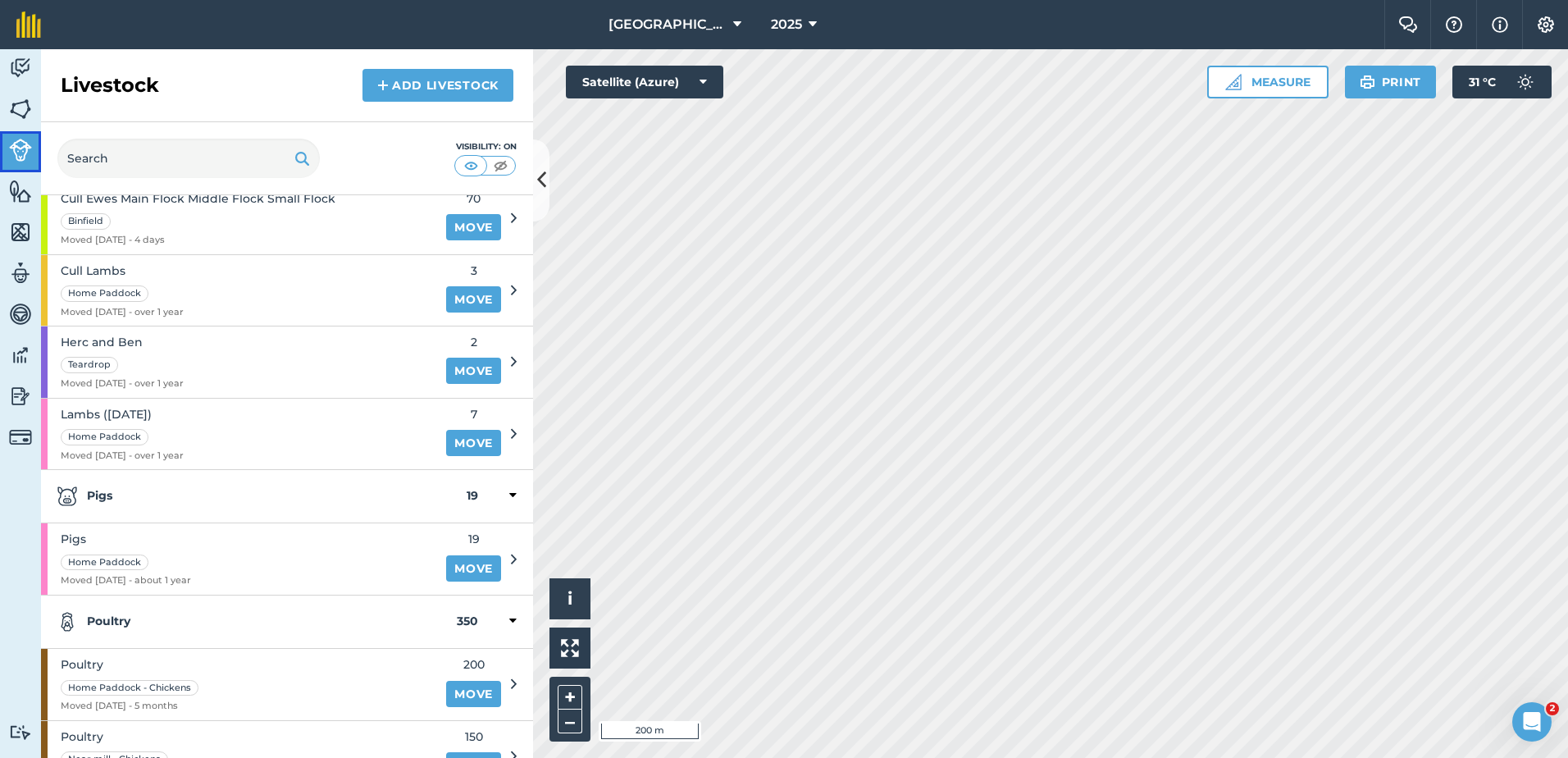
scroll to position [597, 0]
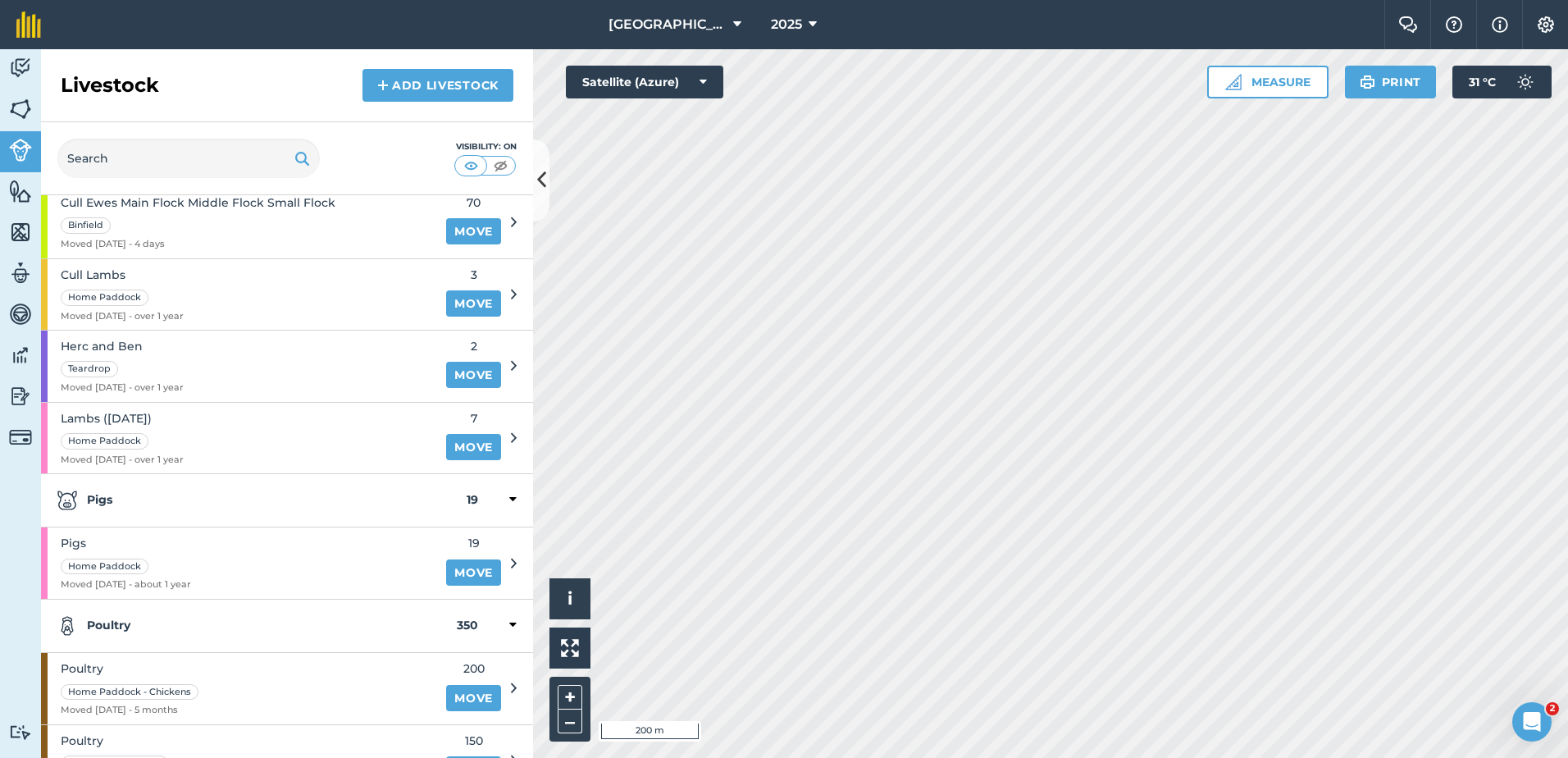
click at [509, 498] on icon at bounding box center [513, 500] width 7 height 15
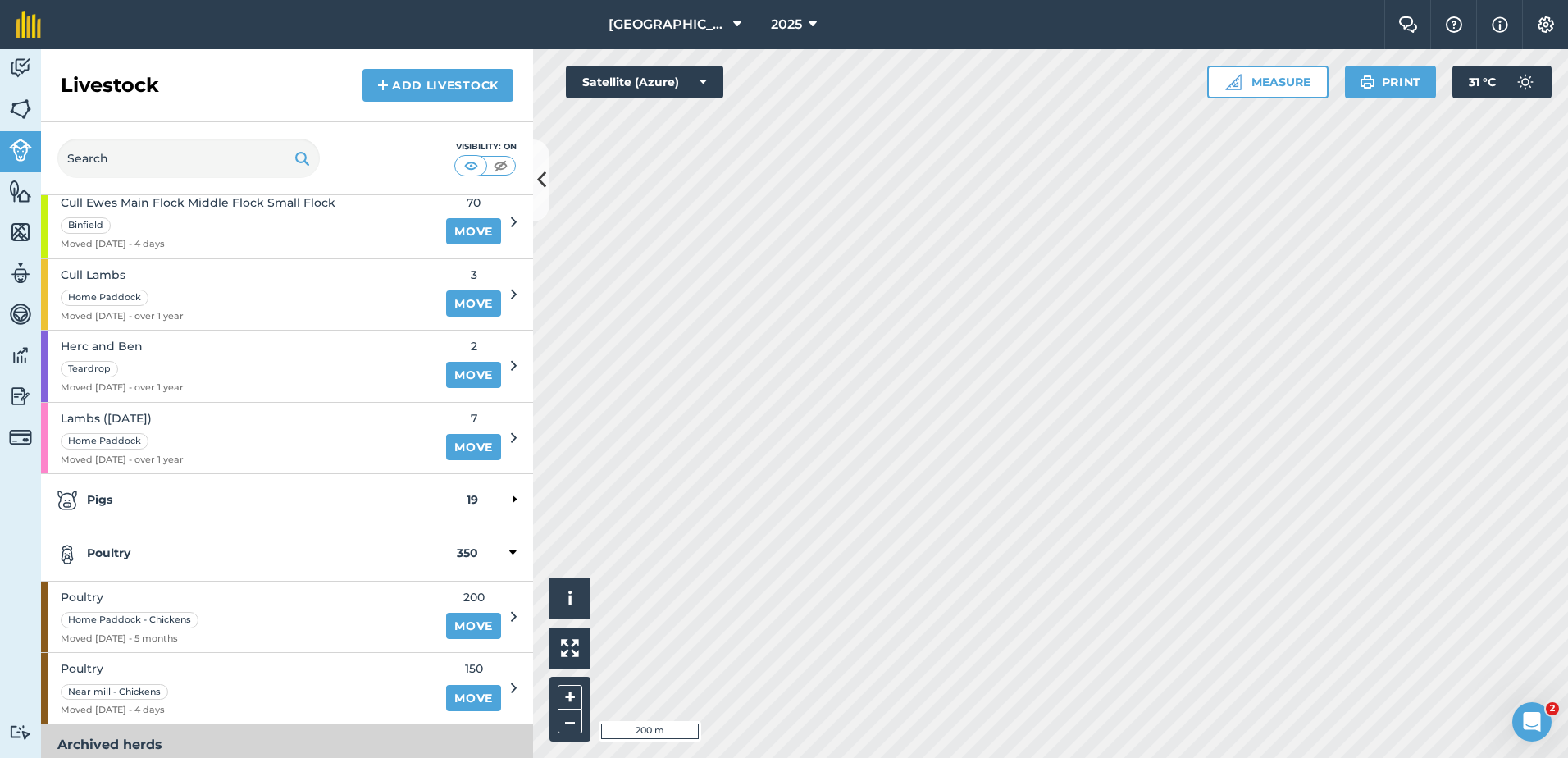
click at [101, 500] on strong "Pigs" at bounding box center [262, 500] width 409 height 20
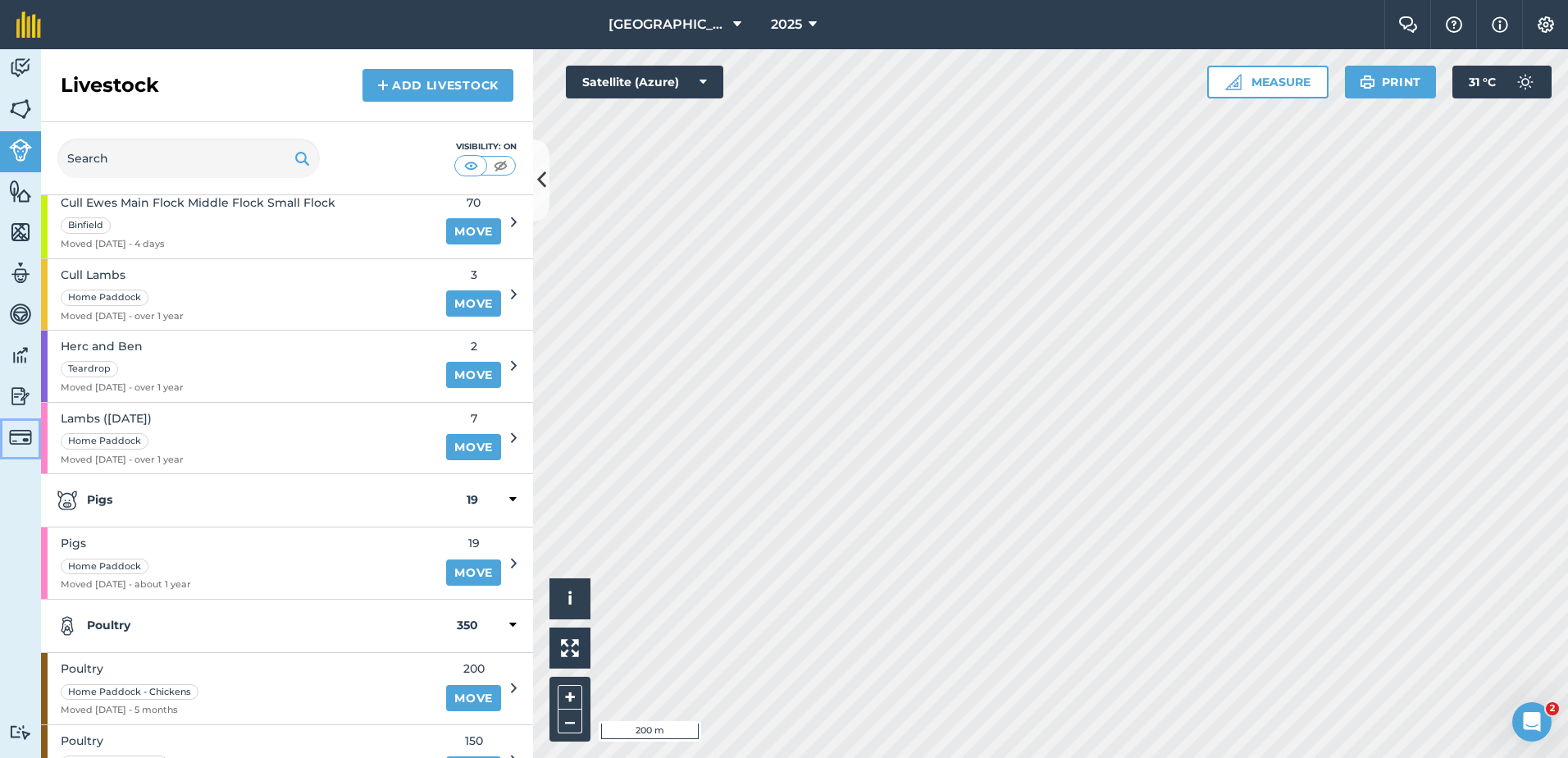
click at [17, 434] on img at bounding box center [21, 437] width 23 height 23
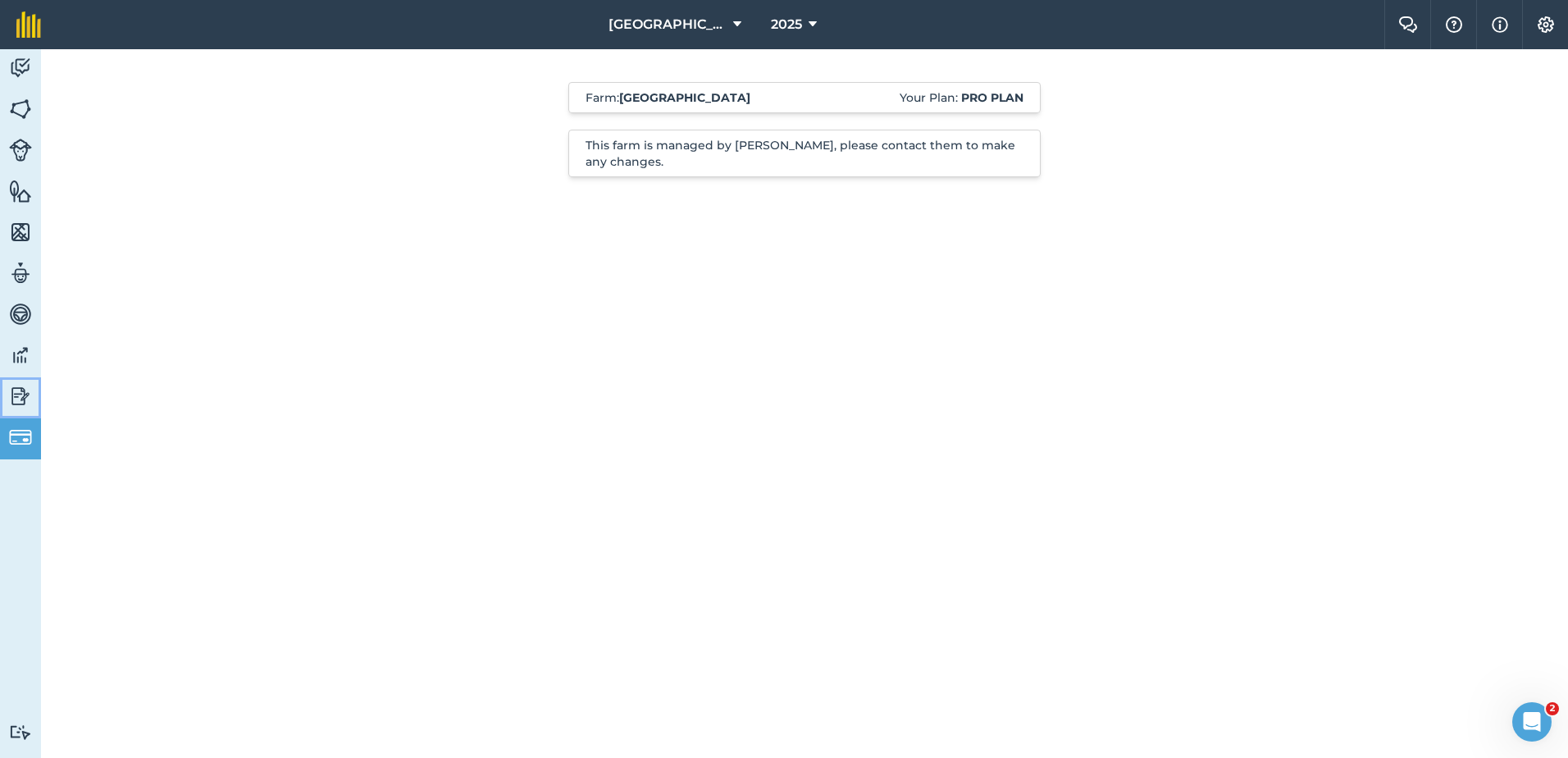
click at [19, 393] on img at bounding box center [21, 396] width 23 height 24
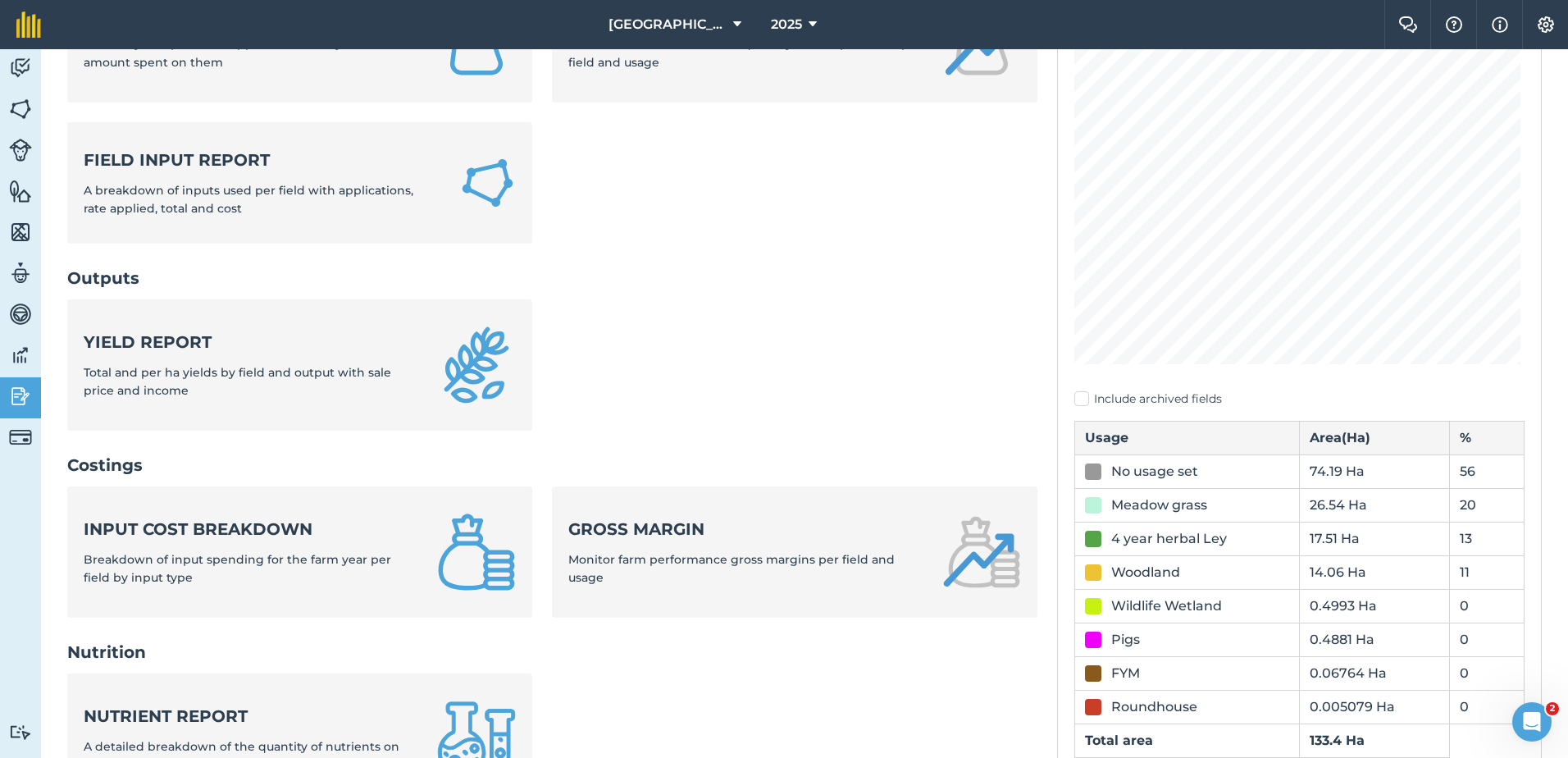
scroll to position [217, 0]
click at [1171, 470] on div "No usage set" at bounding box center [1154, 470] width 87 height 20
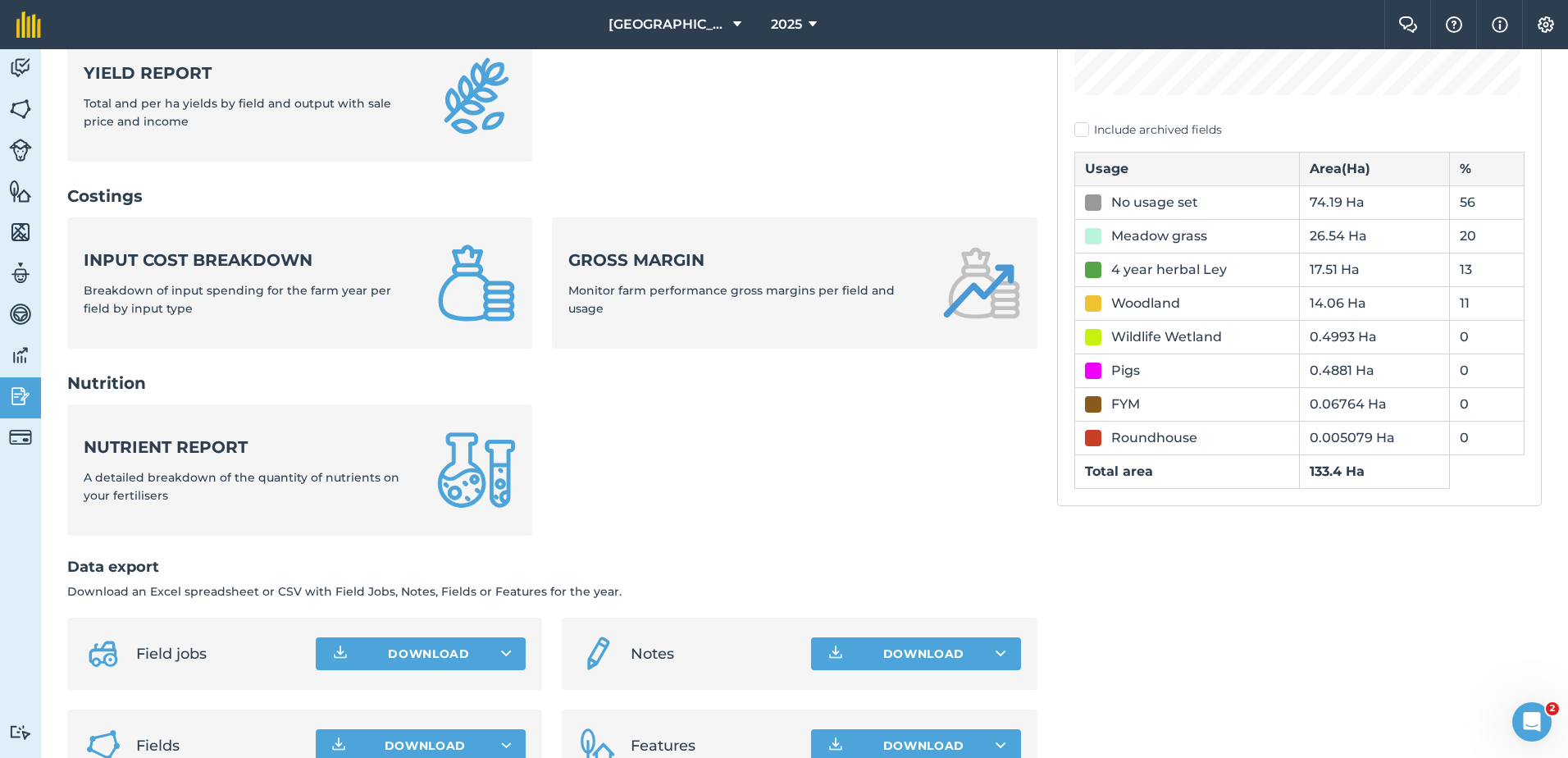
scroll to position [475, 0]
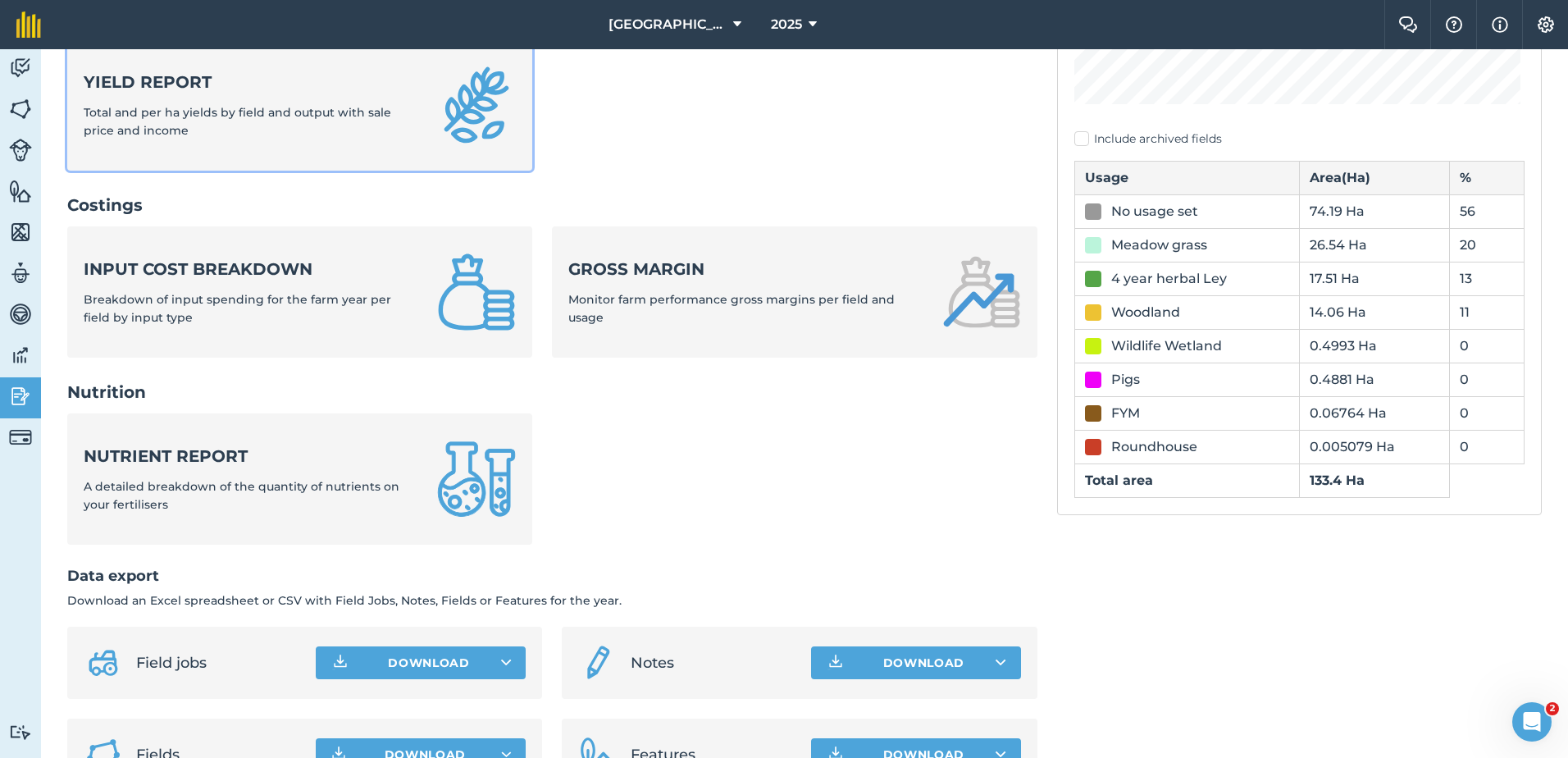
click at [322, 117] on span "Total and per ha yields by field and output with sale price and income" at bounding box center [238, 121] width 308 height 33
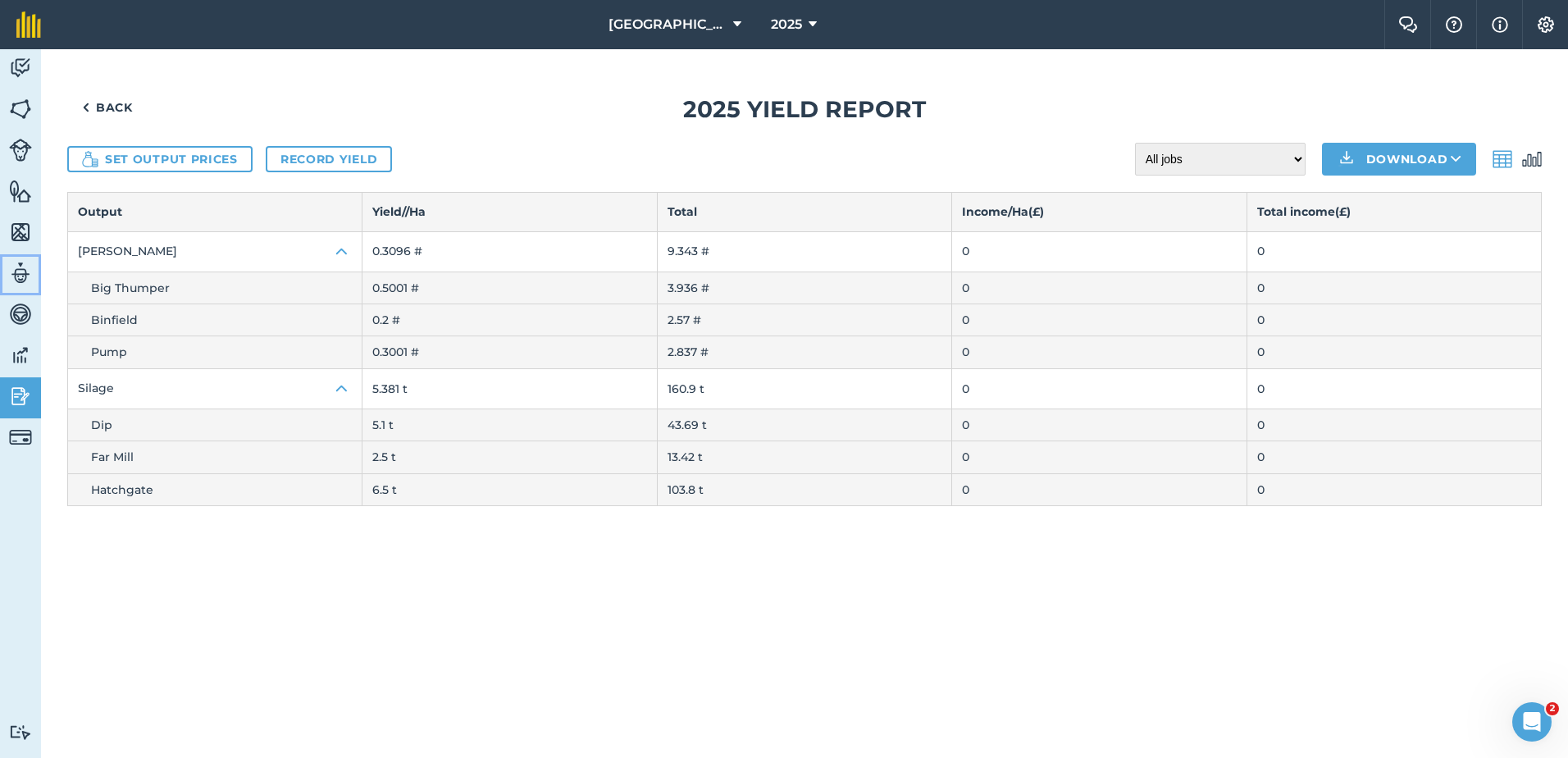
click at [22, 271] on img at bounding box center [21, 273] width 23 height 24
